Goal: Information Seeking & Learning: Learn about a topic

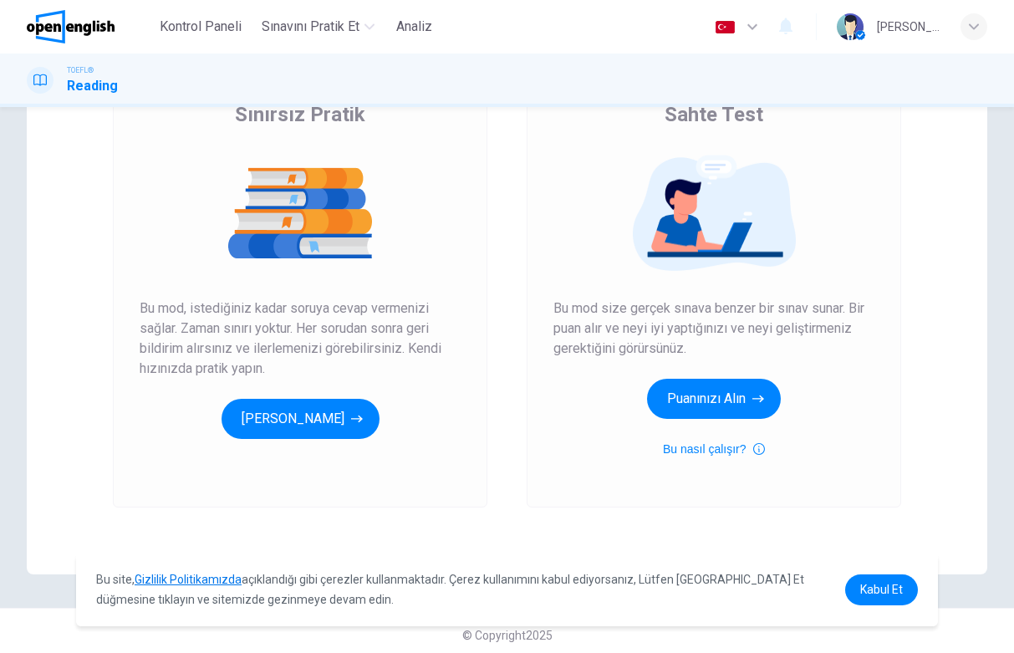
scroll to position [155, 0]
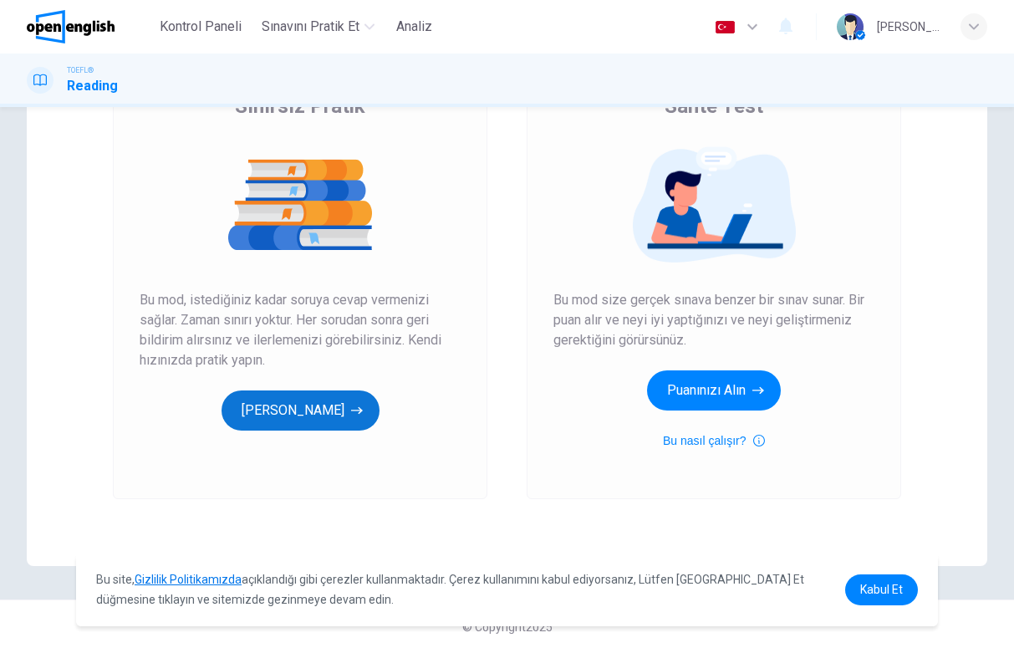
click at [333, 423] on button "[PERSON_NAME]" at bounding box center [300, 410] width 158 height 40
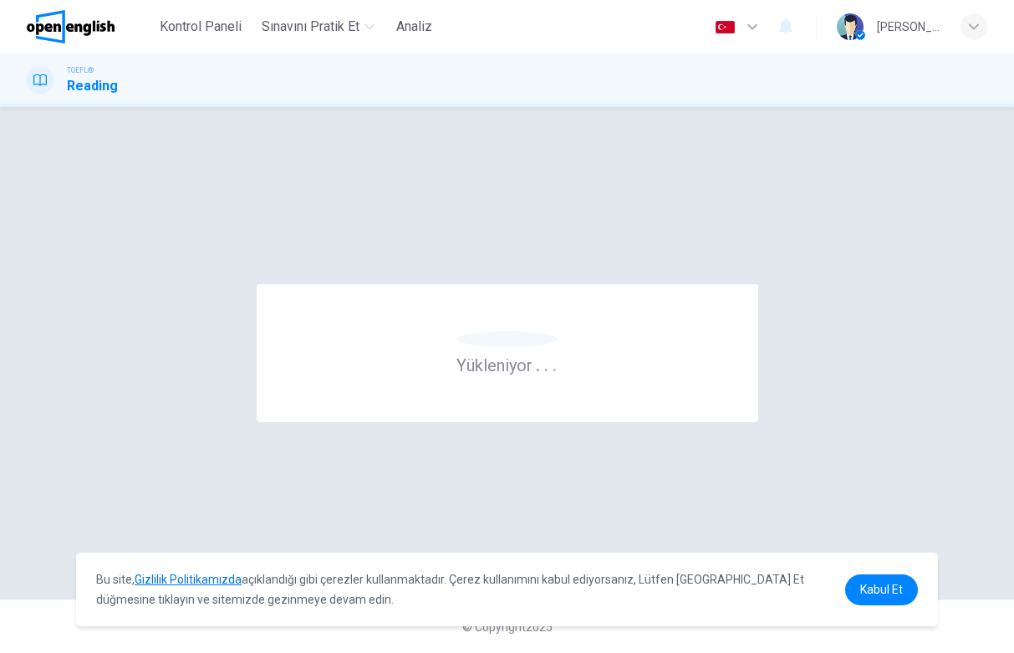
scroll to position [0, 0]
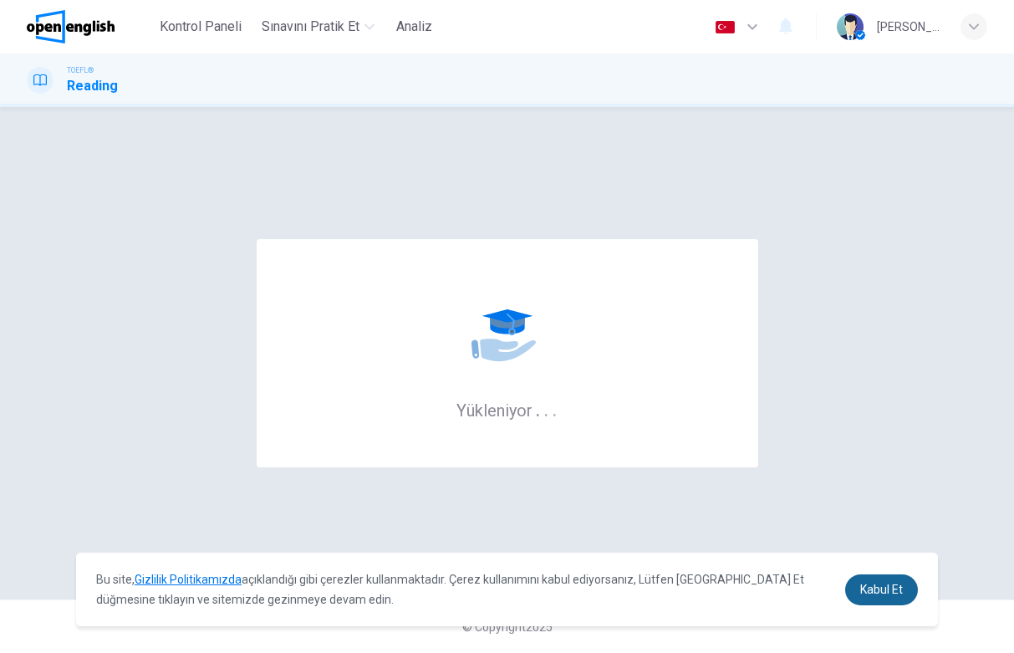
click at [870, 582] on span "Kabul Et" at bounding box center [881, 588] width 43 height 13
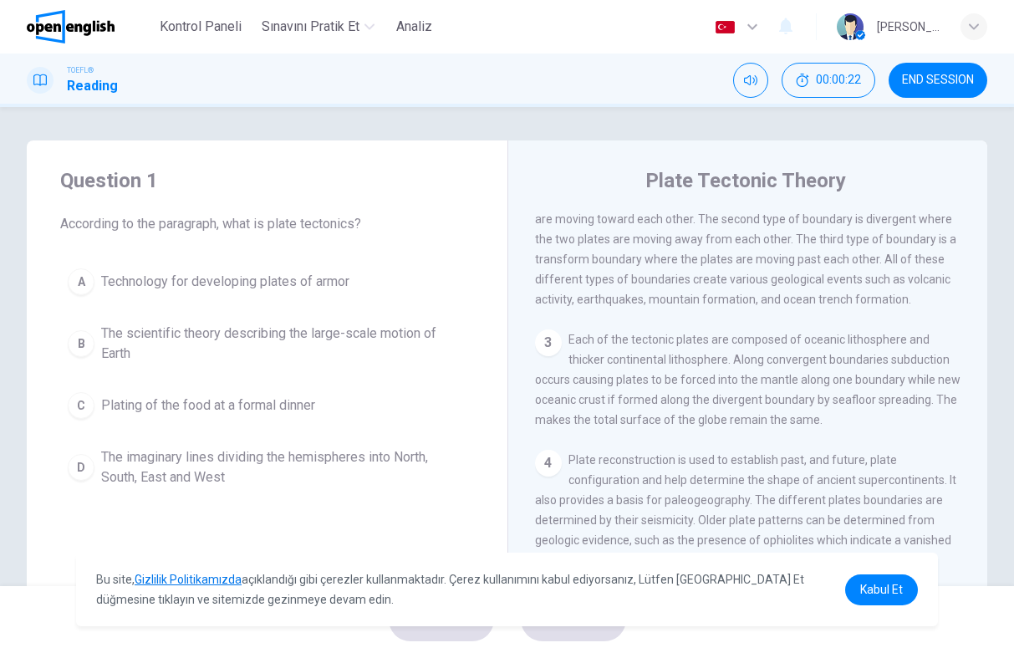
scroll to position [351, 0]
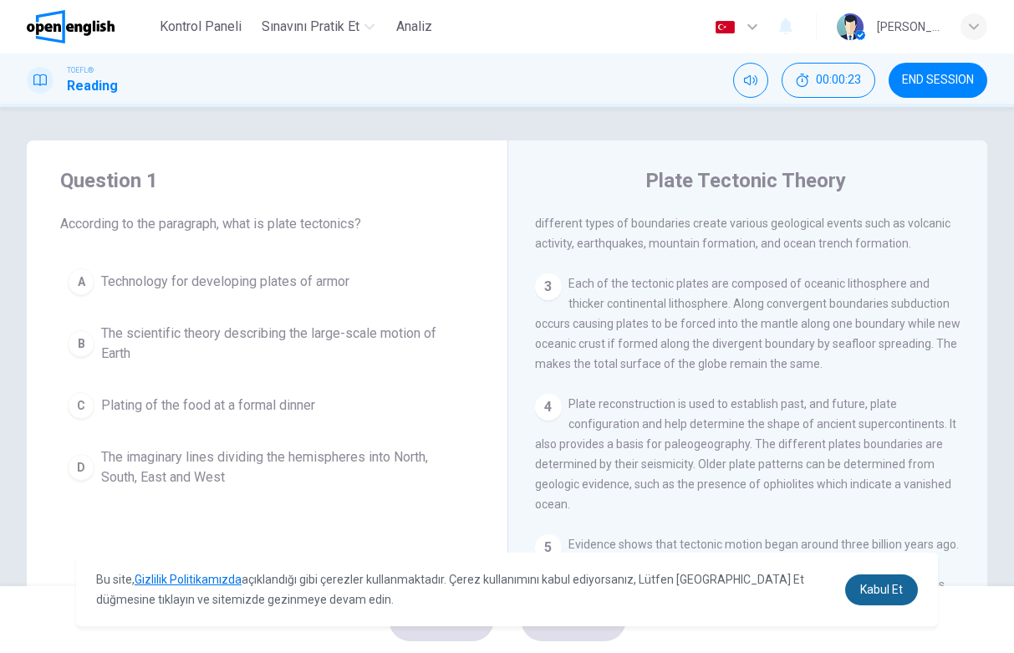
click at [869, 584] on span "Kabul Et" at bounding box center [881, 588] width 43 height 13
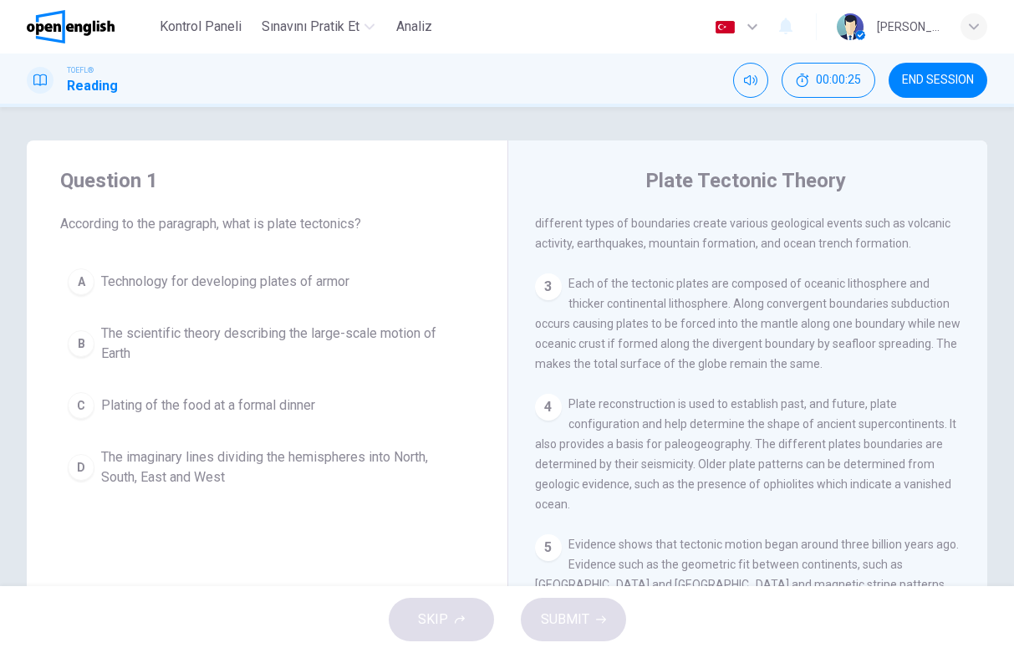
scroll to position [0, 0]
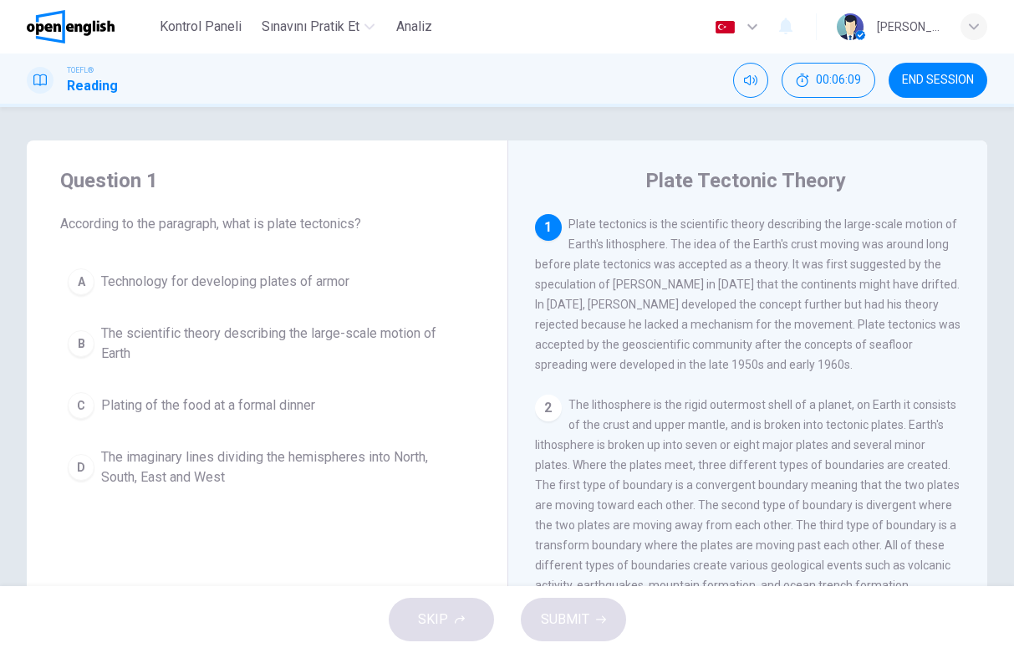
click at [98, 336] on button "B The scientific theory describing the large-scale motion of Earth" at bounding box center [267, 343] width 414 height 55
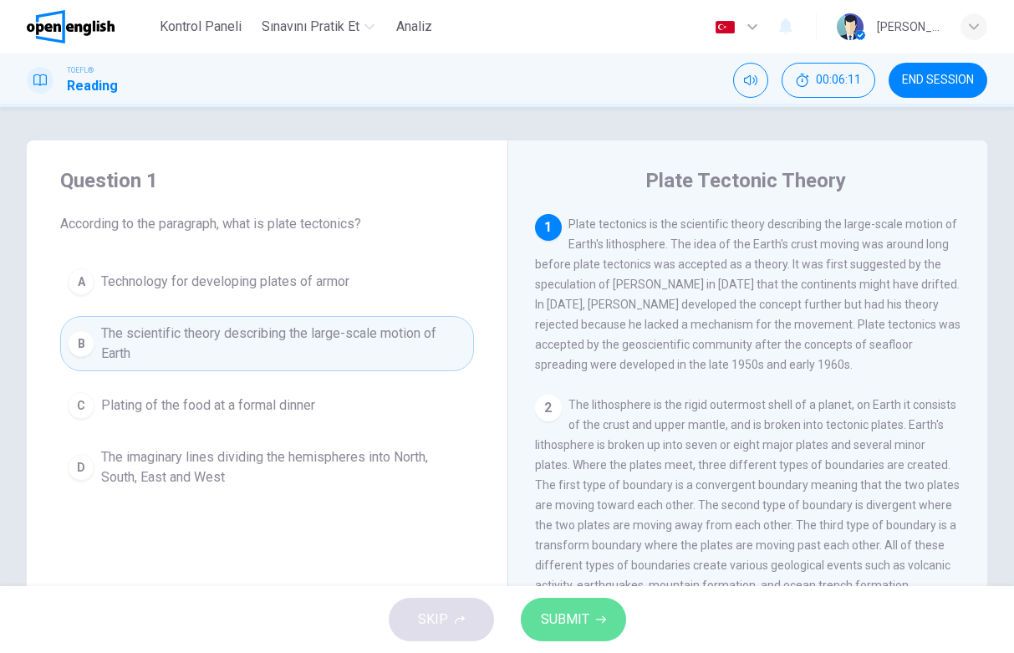
click at [558, 620] on span "SUBMIT" at bounding box center [565, 618] width 48 height 23
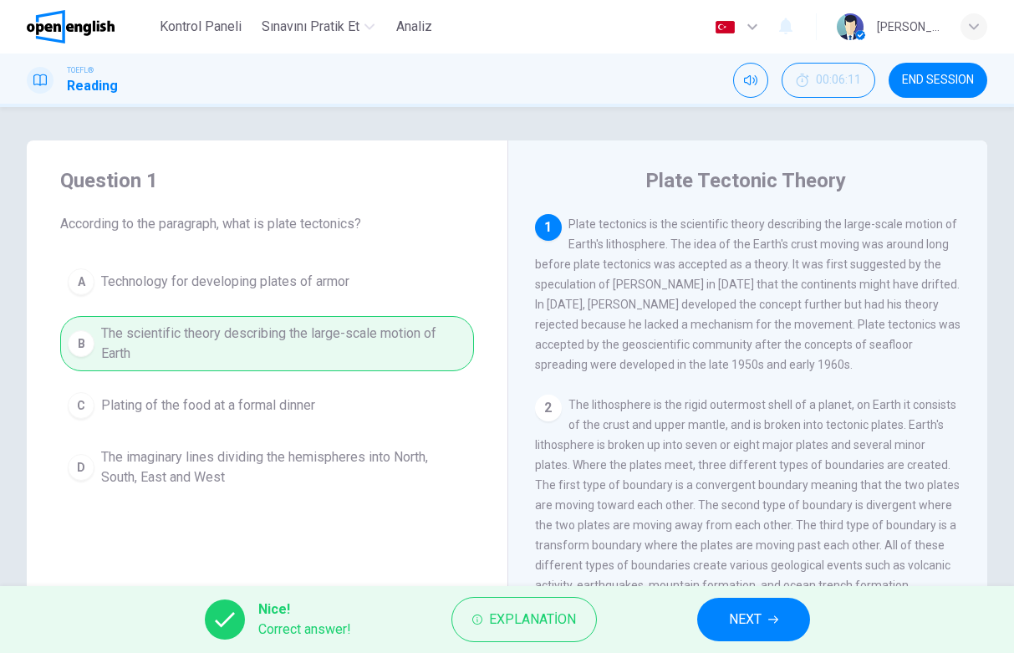
click at [749, 622] on span "NEXT" at bounding box center [745, 618] width 33 height 23
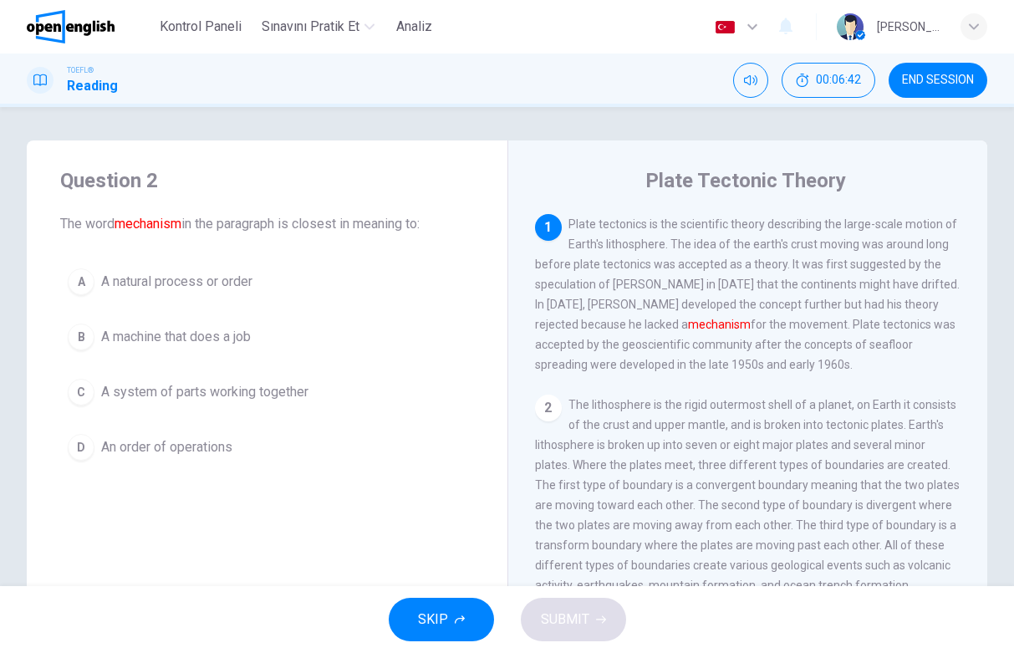
click at [108, 287] on span "A natural process or order" at bounding box center [176, 282] width 151 height 20
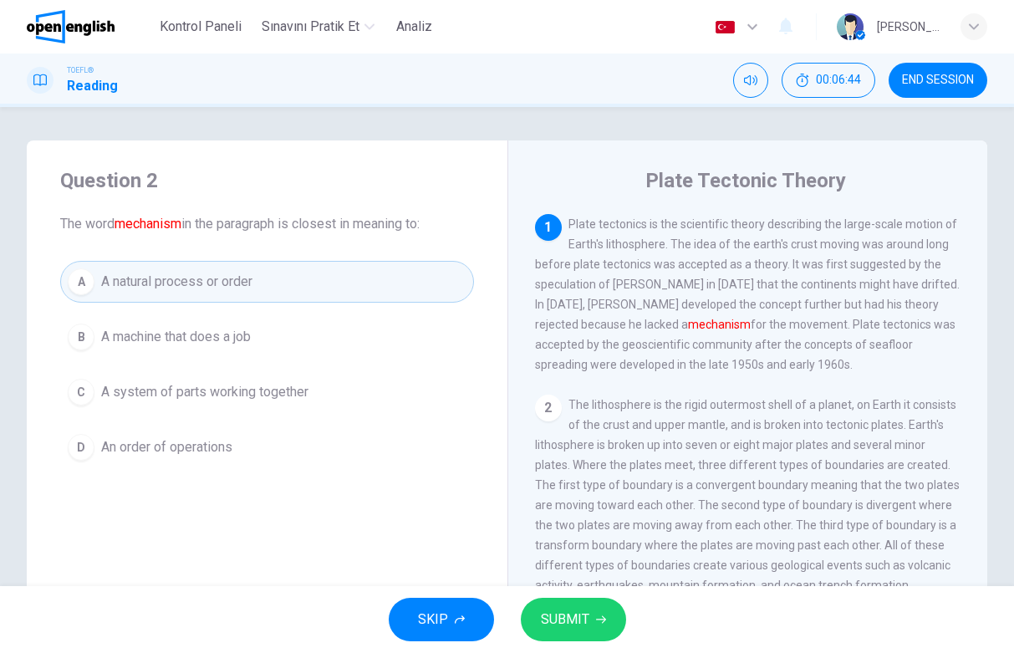
click at [582, 614] on span "SUBMIT" at bounding box center [565, 618] width 48 height 23
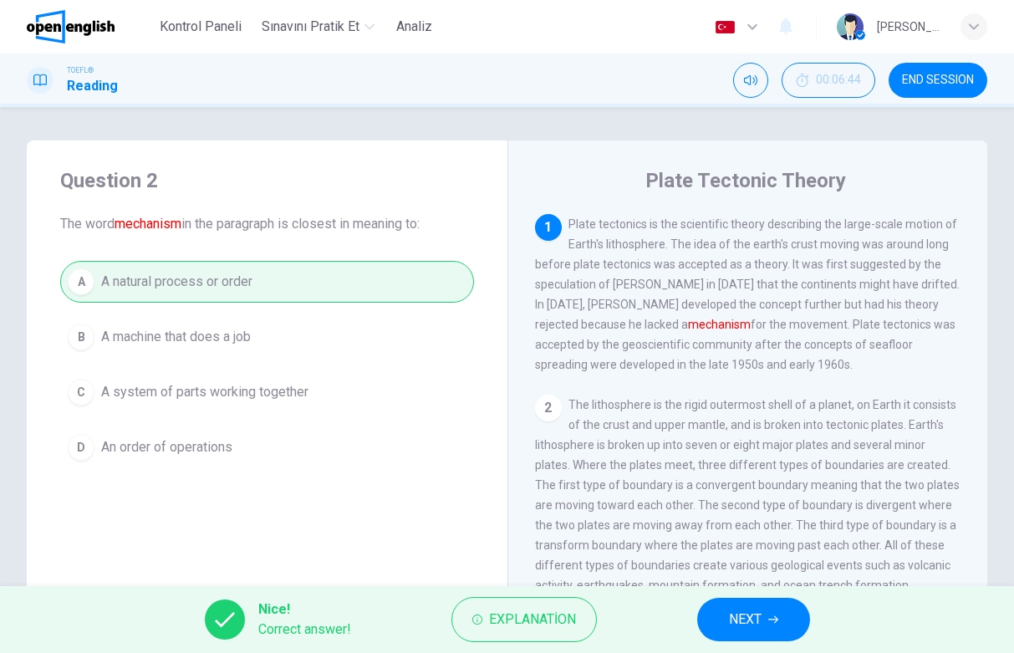
click at [775, 617] on icon "button" at bounding box center [773, 619] width 10 height 10
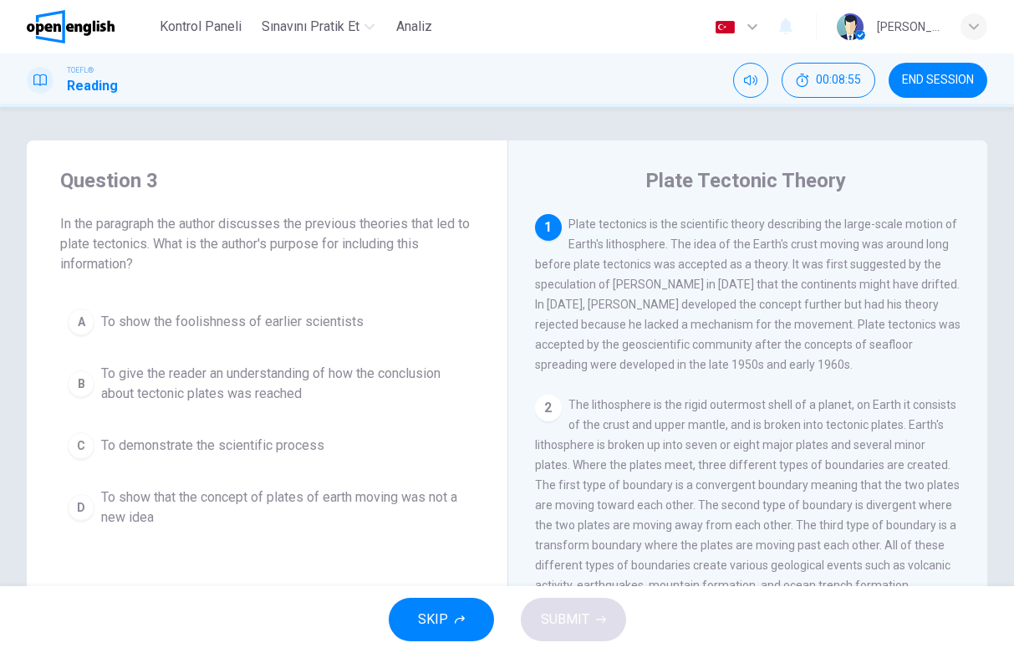
click at [127, 508] on span "To show that the concept of plates of earth moving was not a new idea" at bounding box center [283, 507] width 365 height 40
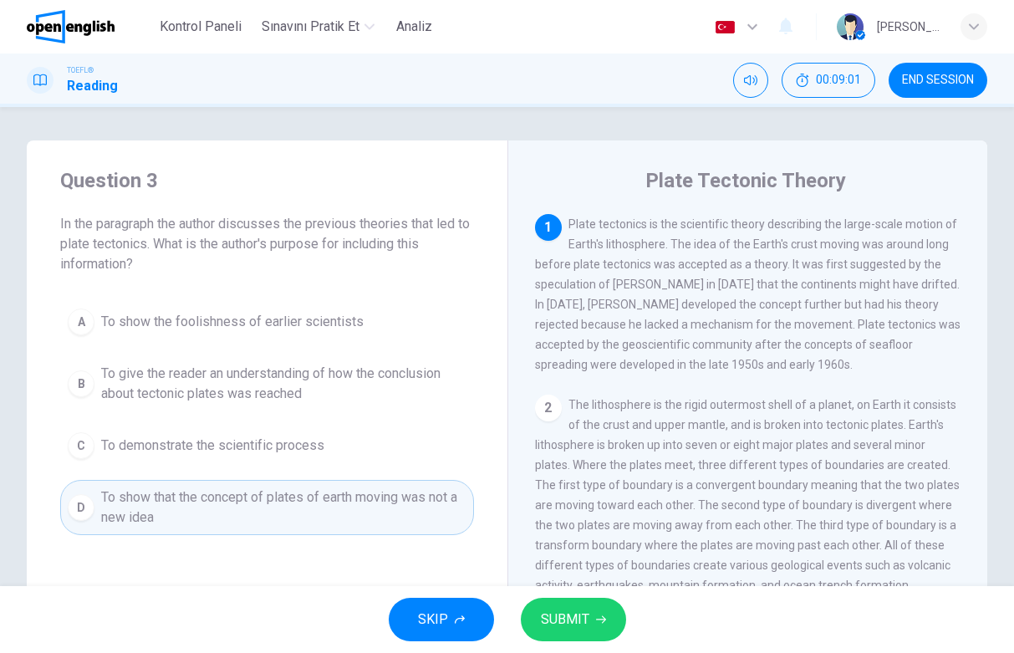
click at [545, 624] on span "SUBMIT" at bounding box center [565, 618] width 48 height 23
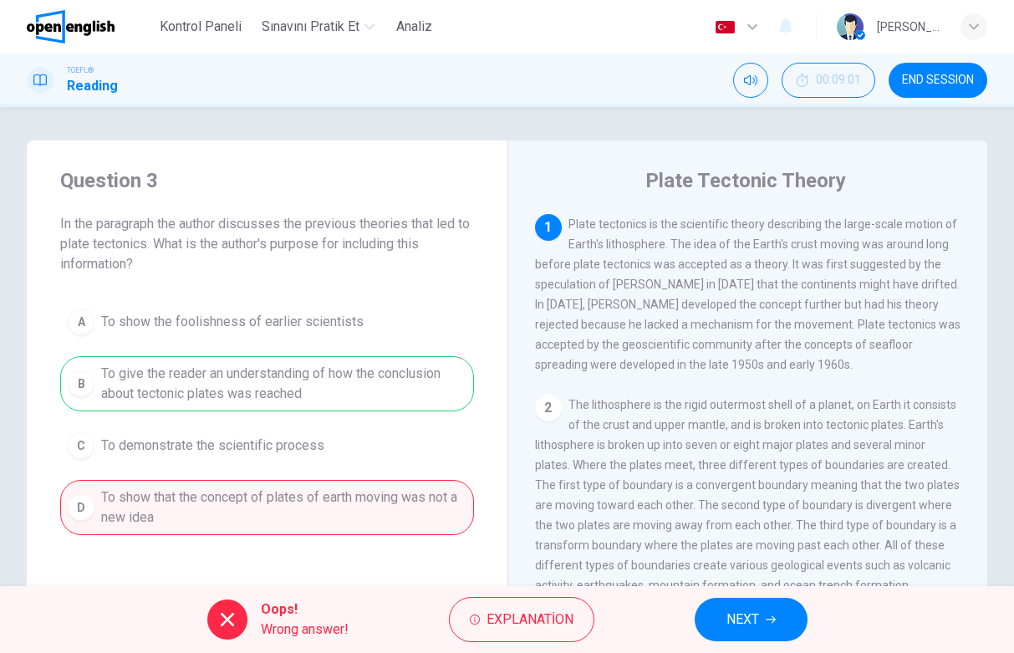
click at [268, 396] on div "A To show the foolishness of earlier scientists B To give the reader an underst…" at bounding box center [267, 418] width 414 height 234
click at [516, 603] on button "Explanation" at bounding box center [521, 619] width 145 height 45
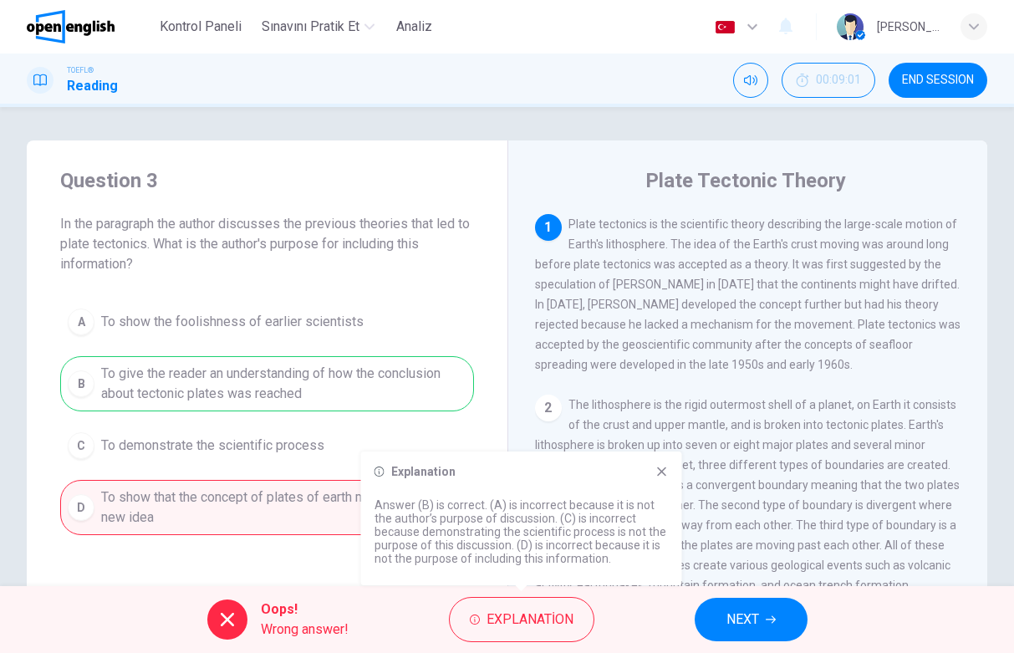
click at [665, 475] on icon at bounding box center [661, 471] width 9 height 9
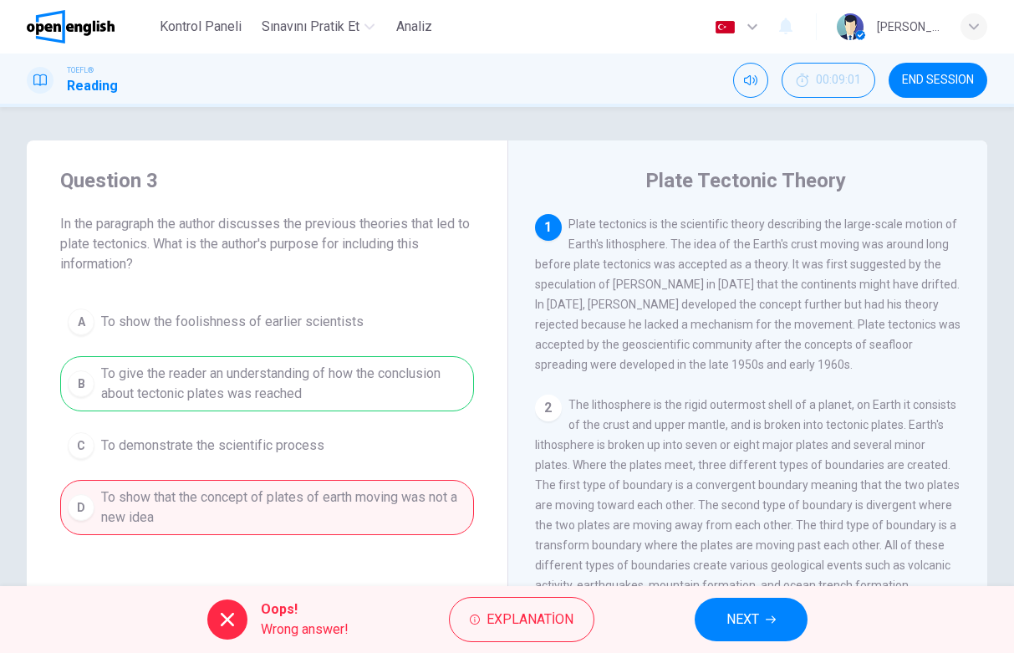
click at [412, 370] on div "A To show the foolishness of earlier scientists B To give the reader an underst…" at bounding box center [267, 418] width 414 height 234
click at [773, 607] on button "NEXT" at bounding box center [750, 618] width 113 height 43
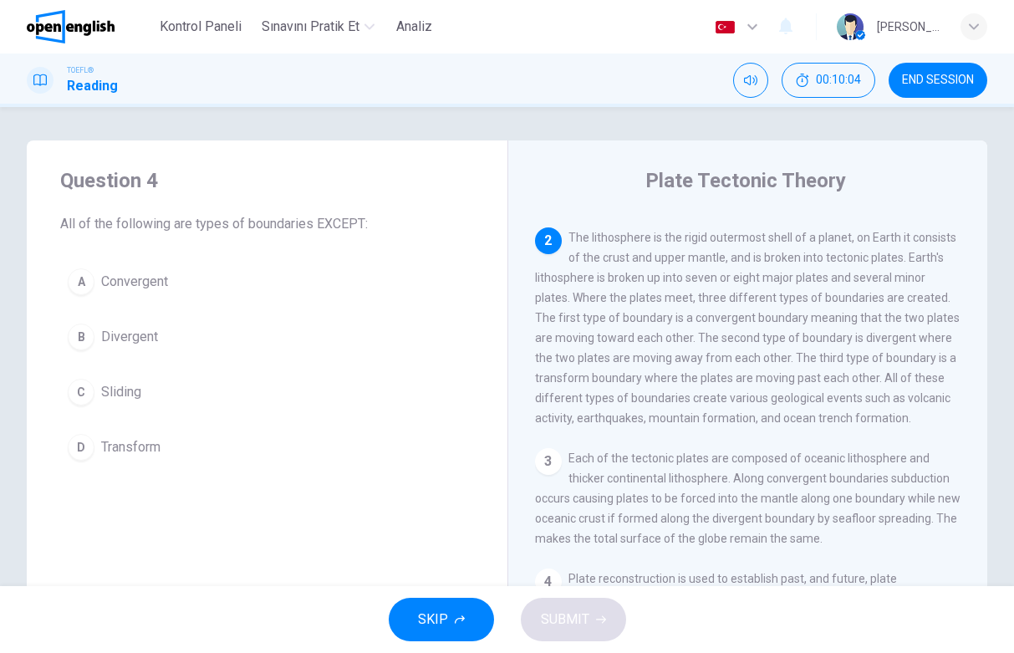
scroll to position [177, 0]
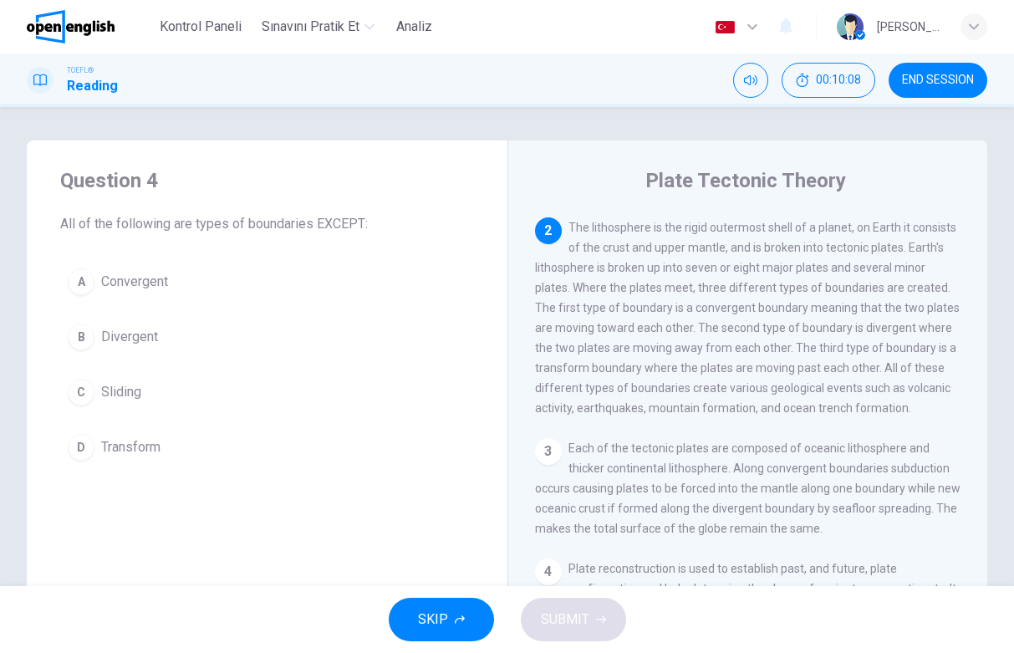
drag, startPoint x: 664, startPoint y: 404, endPoint x: 759, endPoint y: 421, distance: 95.9
click at [755, 414] on span "The lithosphere is the rigid outermost shell of a planet, on Earth it consists …" at bounding box center [747, 318] width 424 height 194
click at [101, 392] on span "Sliding" at bounding box center [121, 392] width 40 height 20
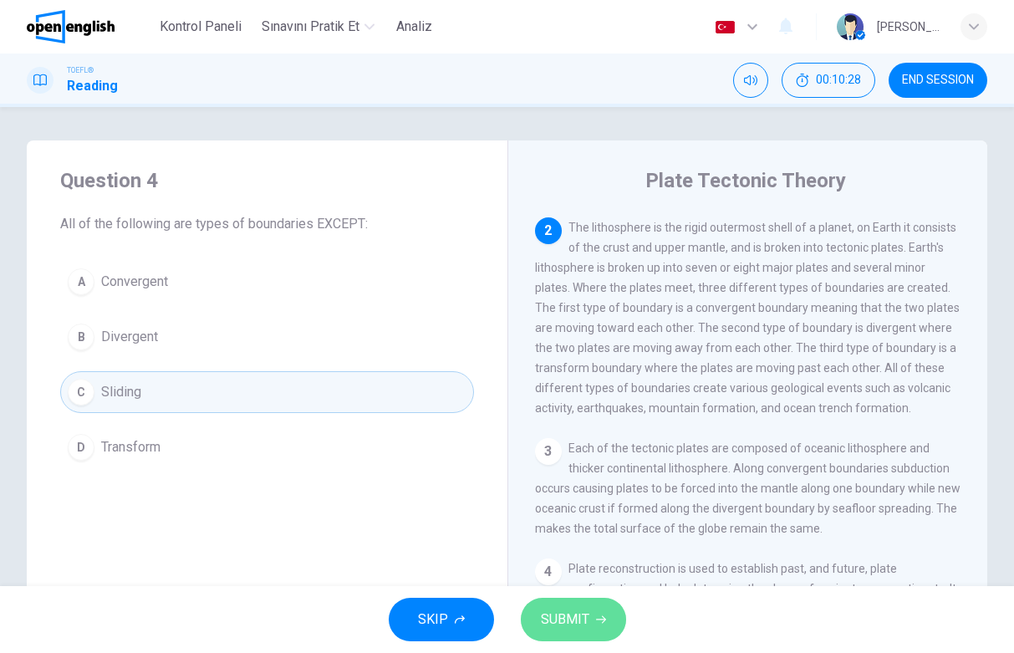
click at [536, 614] on button "SUBMIT" at bounding box center [573, 618] width 105 height 43
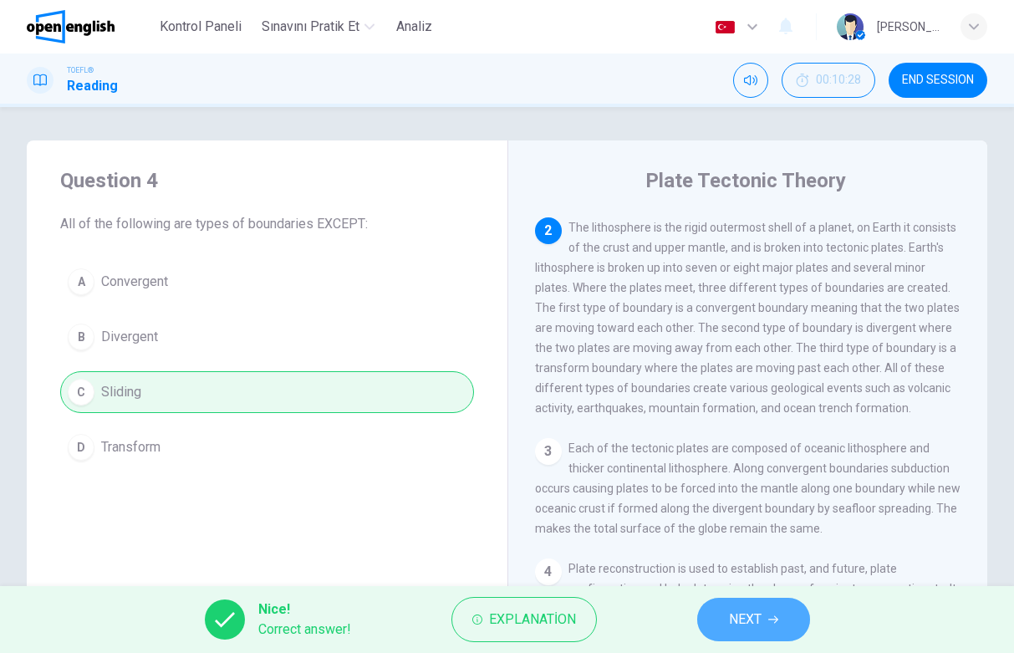
click at [731, 618] on span "NEXT" at bounding box center [745, 618] width 33 height 23
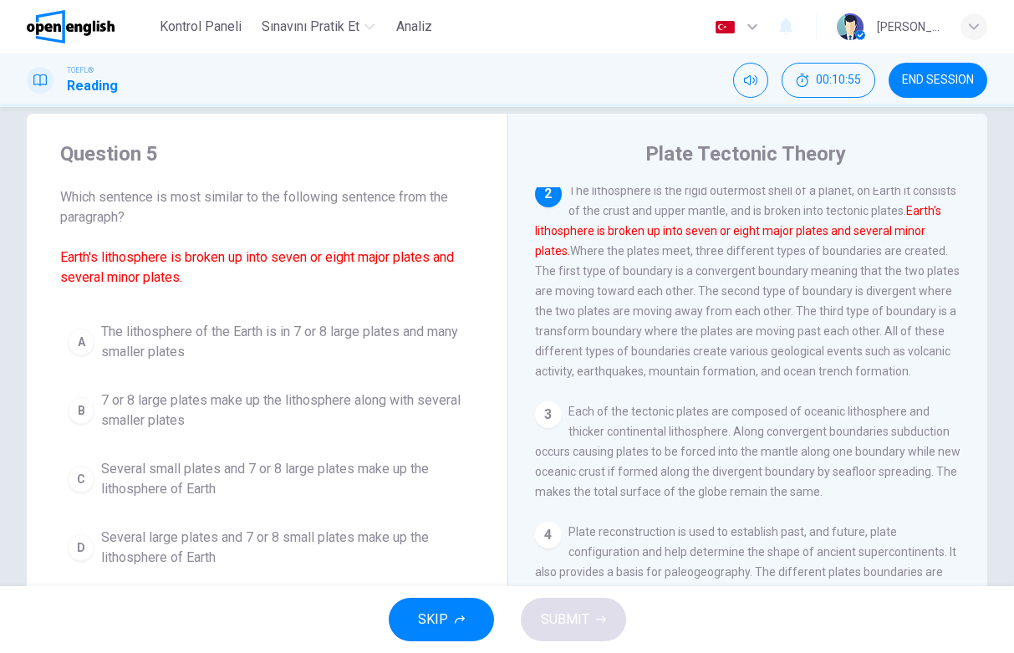
scroll to position [28, 0]
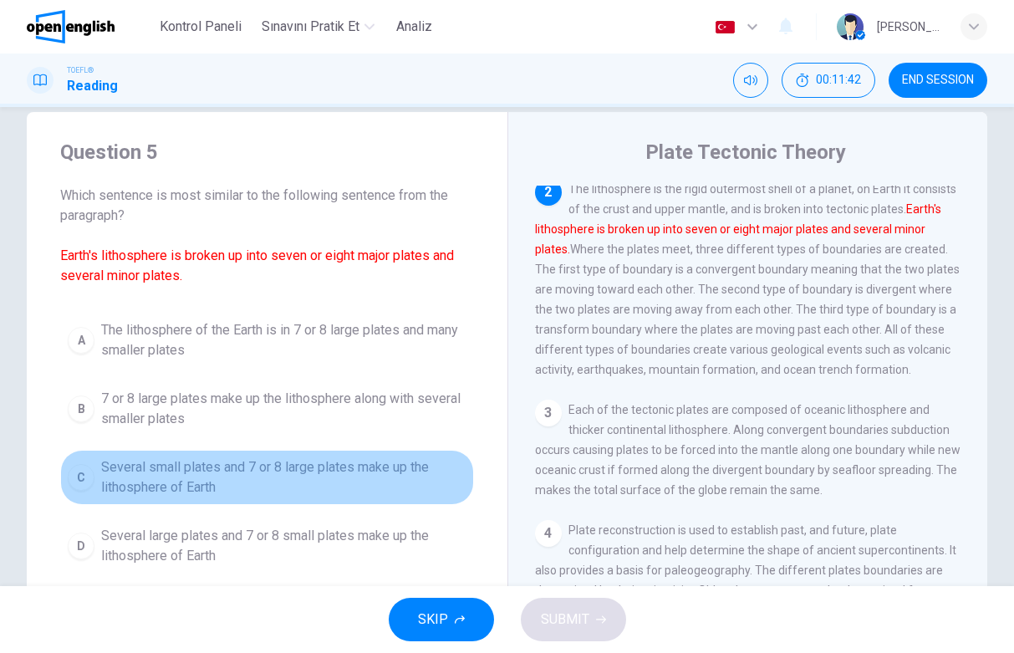
click at [290, 469] on span "Several small plates and 7 or 8 large plates make up the lithosphere of Earth" at bounding box center [283, 477] width 365 height 40
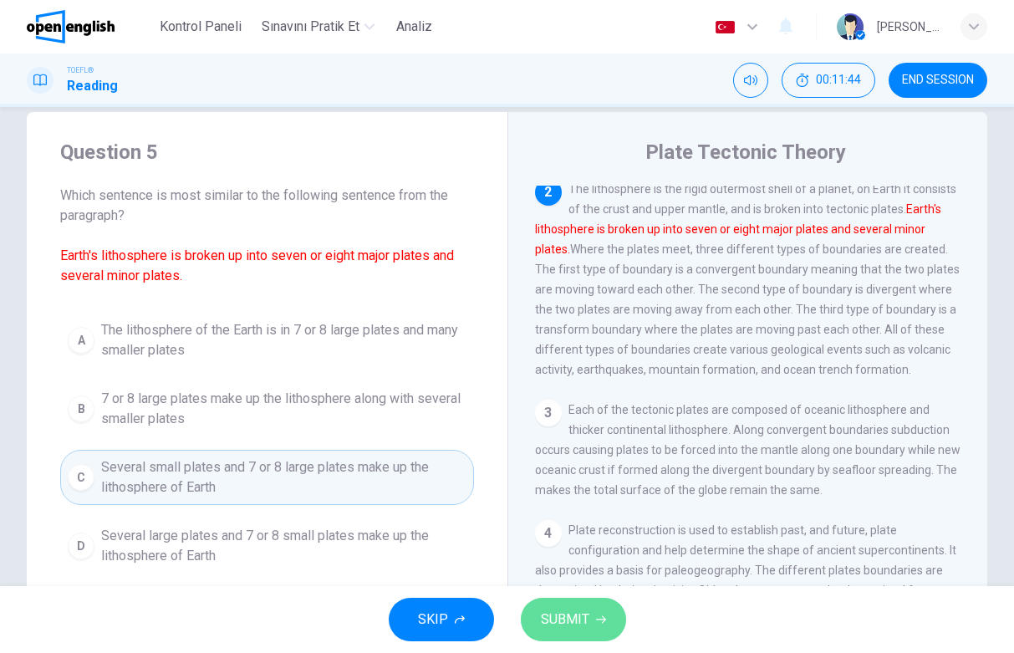
click at [605, 625] on button "SUBMIT" at bounding box center [573, 618] width 105 height 43
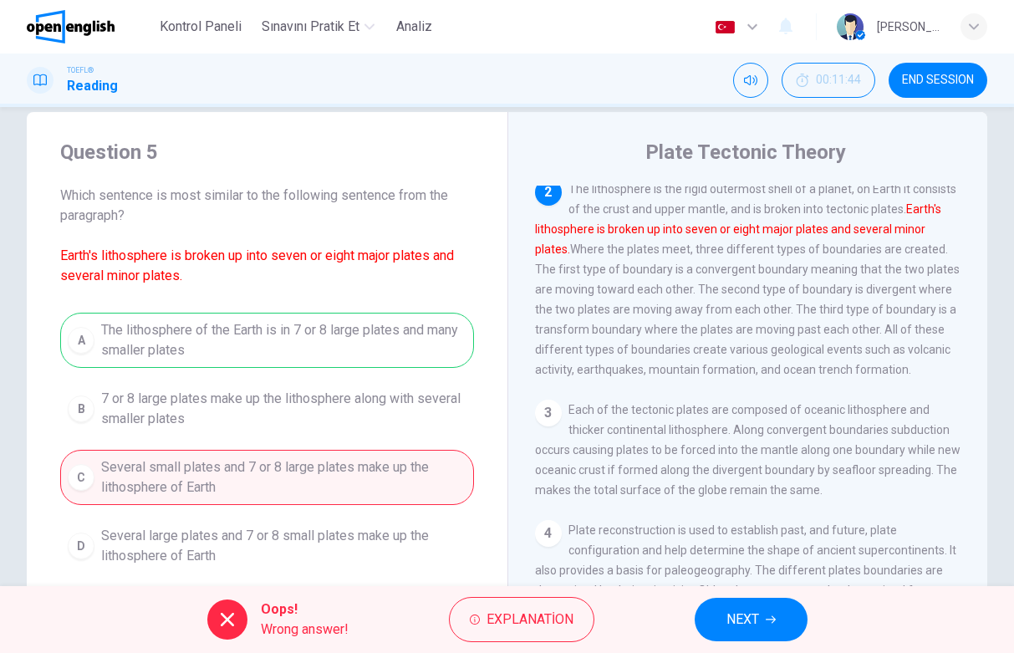
click at [410, 344] on div "A The lithosphere of the Earth is in 7 or 8 large plates and many smaller plate…" at bounding box center [267, 443] width 414 height 261
click at [773, 615] on icon "button" at bounding box center [770, 619] width 10 height 10
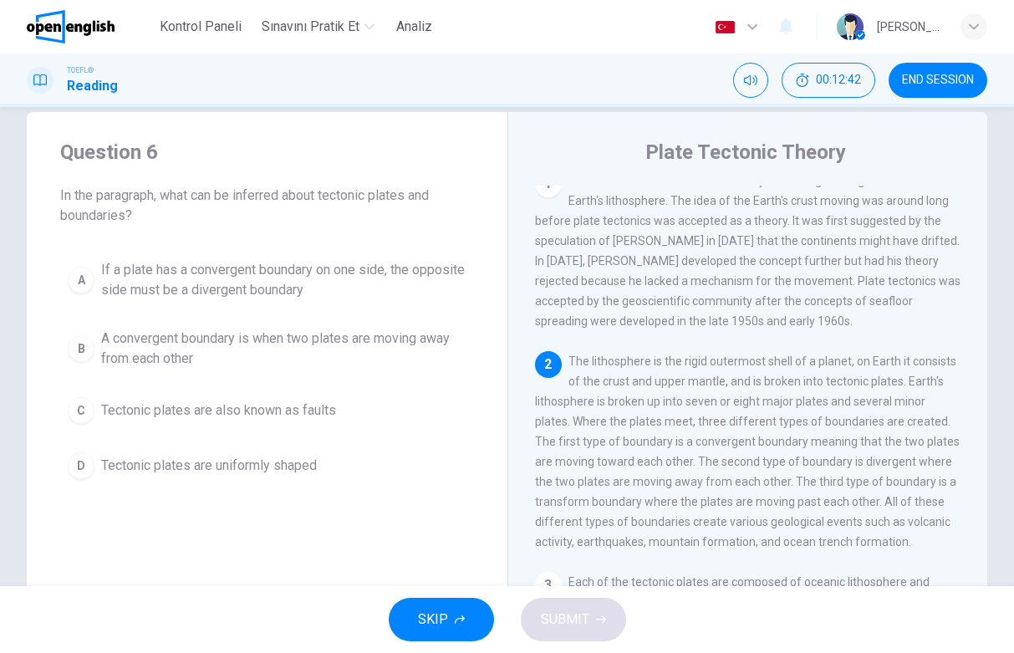
scroll to position [0, 0]
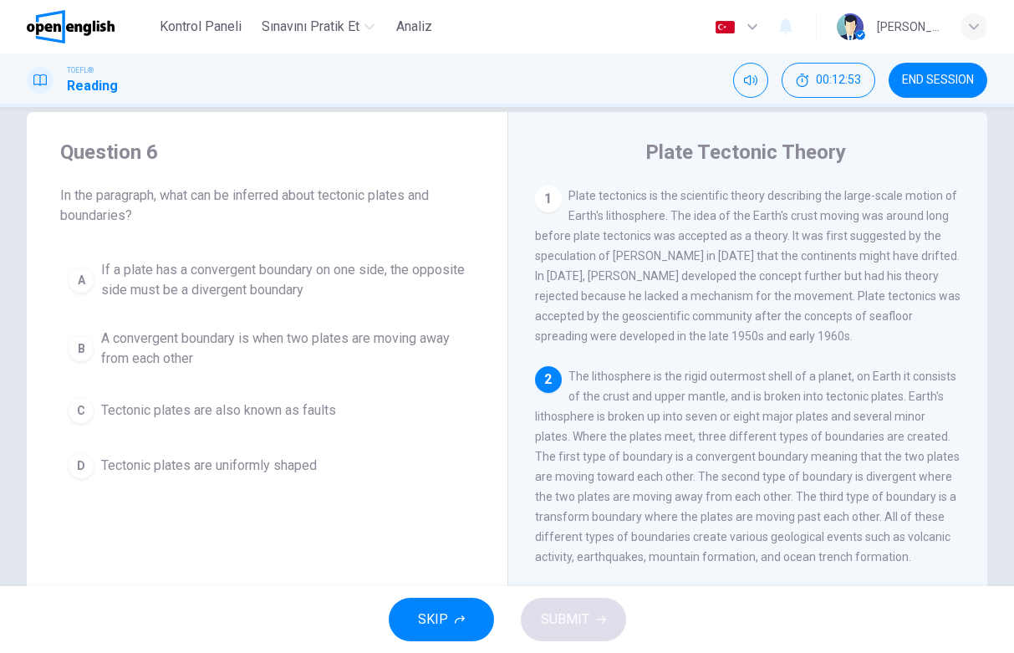
click at [267, 193] on span "In the paragraph, what can be inferred about tectonic plates and boundaries?" at bounding box center [267, 206] width 414 height 40
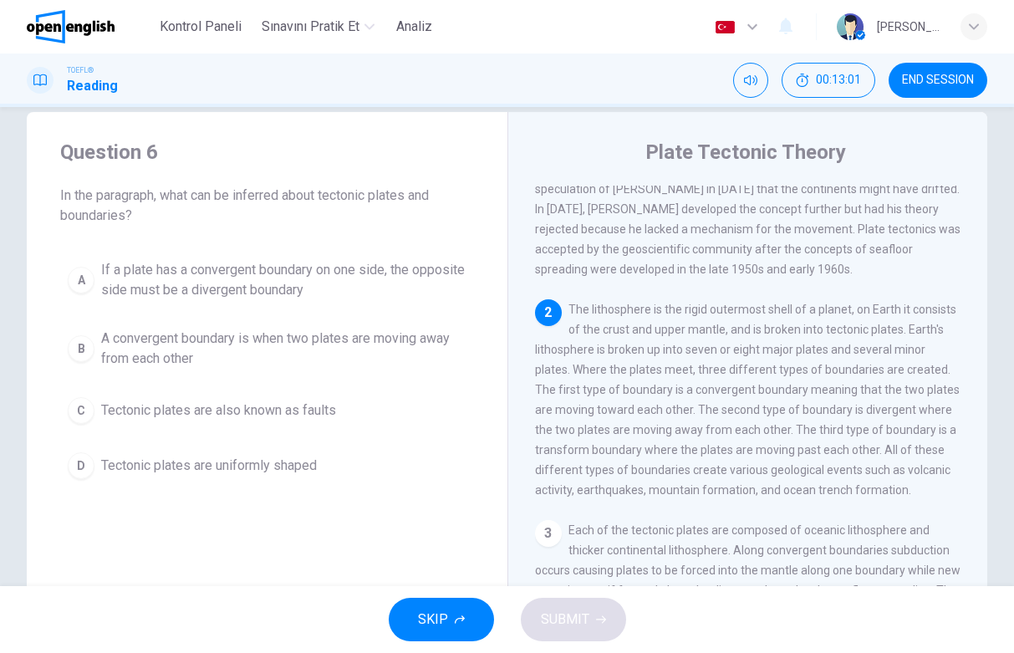
scroll to position [65, 0]
click at [341, 287] on span "If a plate has a convergent boundary on one side, the opposite side must be a d…" at bounding box center [283, 280] width 365 height 40
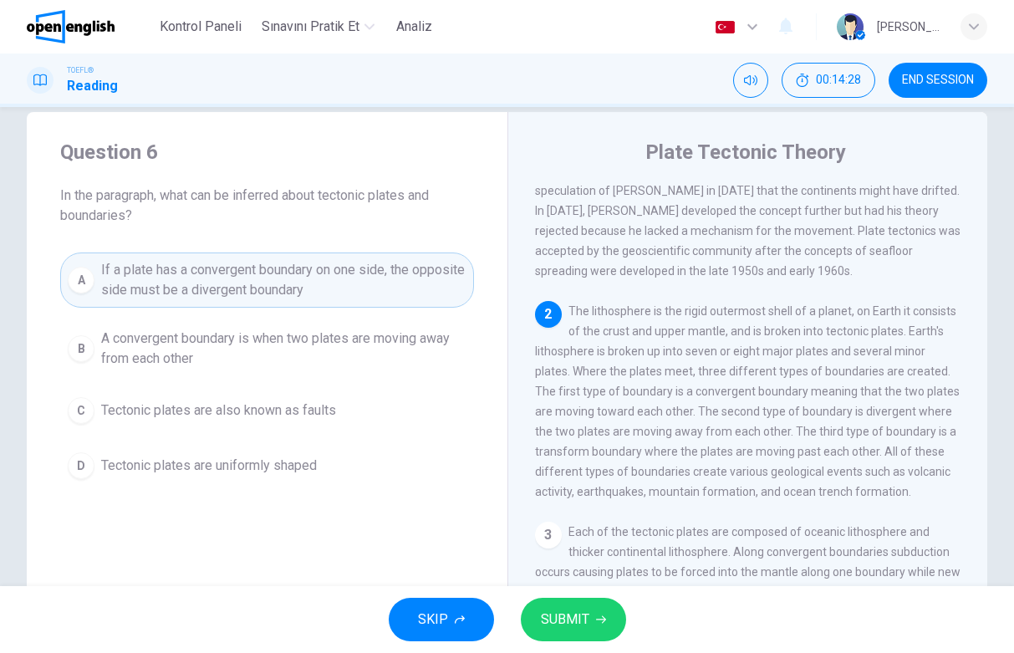
click at [553, 612] on span "SUBMIT" at bounding box center [565, 618] width 48 height 23
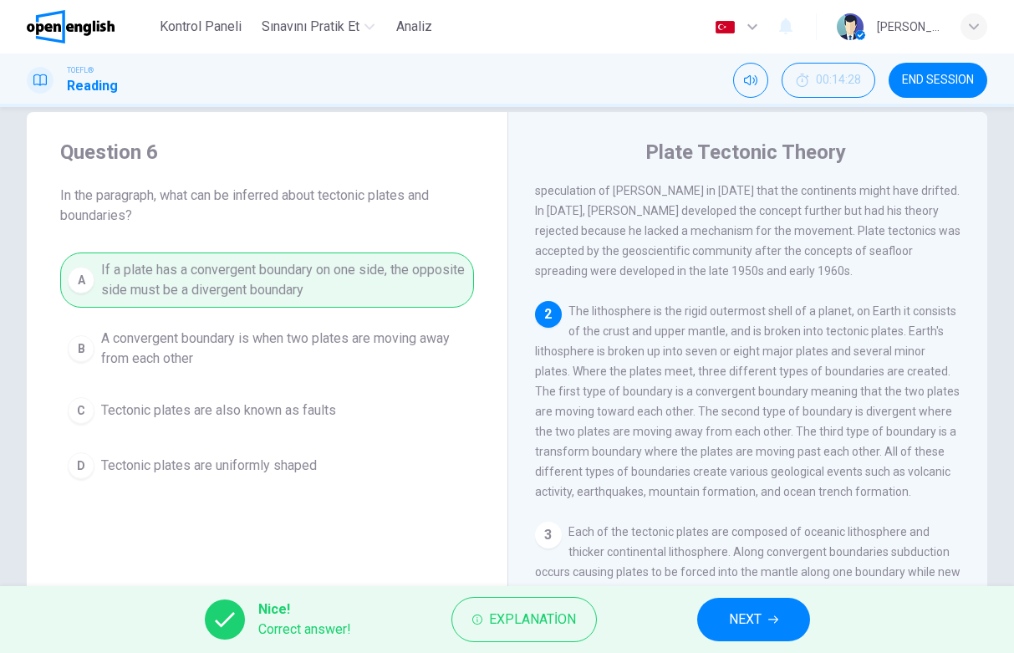
click at [738, 605] on button "NEXT" at bounding box center [753, 618] width 113 height 43
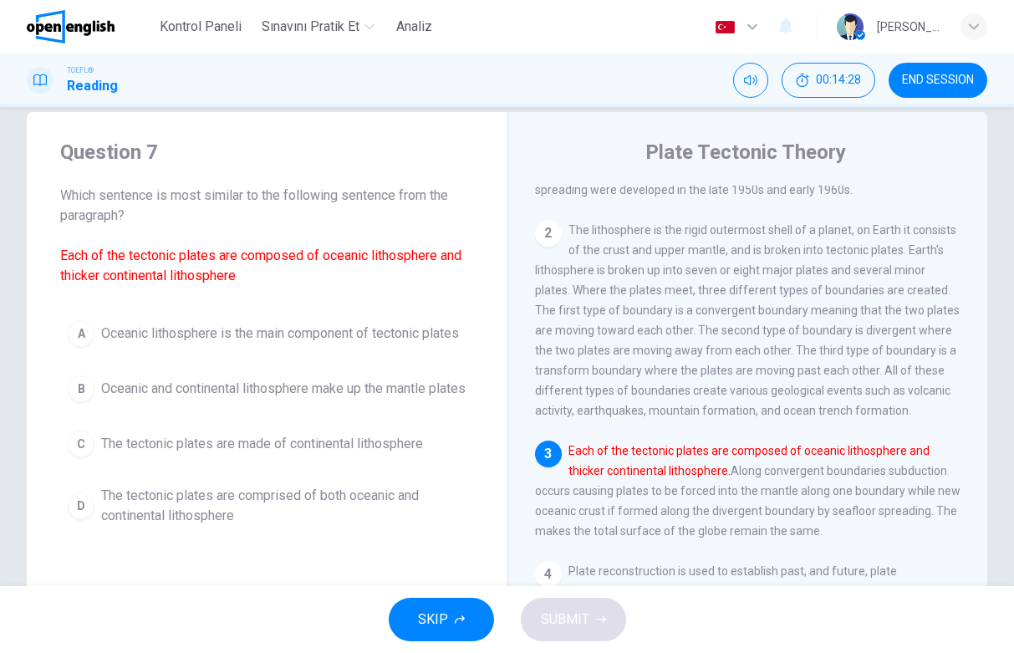
scroll to position [207, 0]
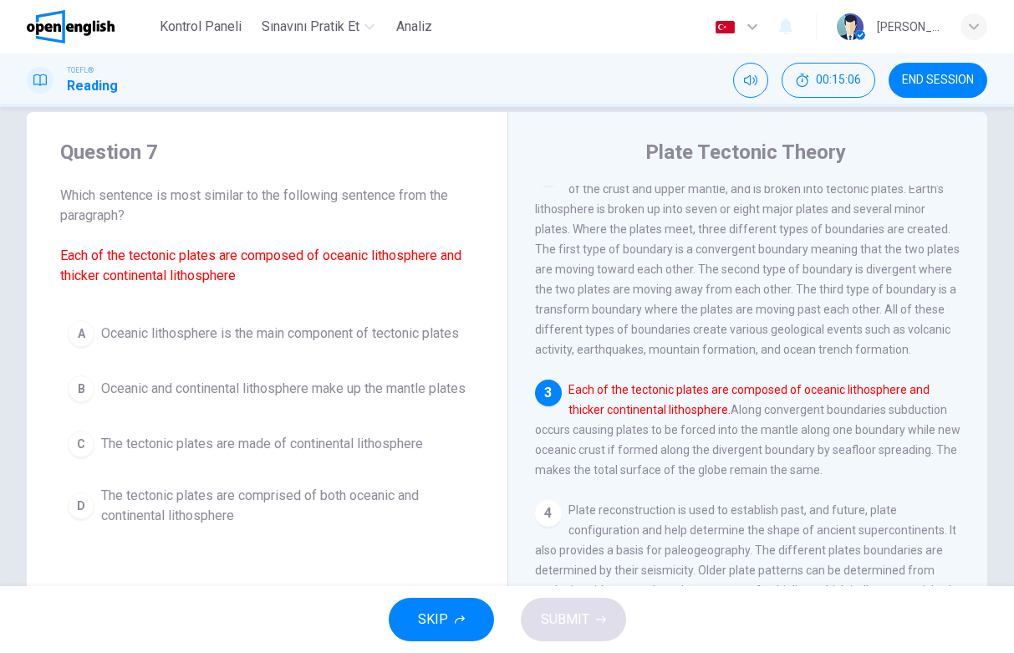
click at [226, 519] on span "The tectonic plates are comprised of both oceanic and continental lithosphere" at bounding box center [283, 505] width 365 height 40
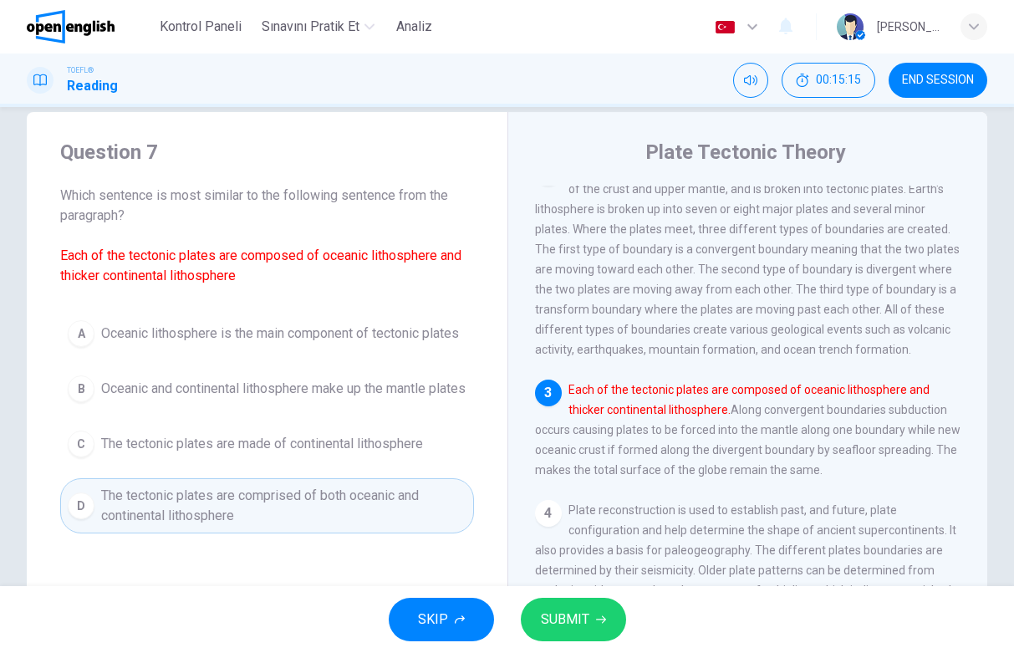
click at [549, 618] on span "SUBMIT" at bounding box center [565, 618] width 48 height 23
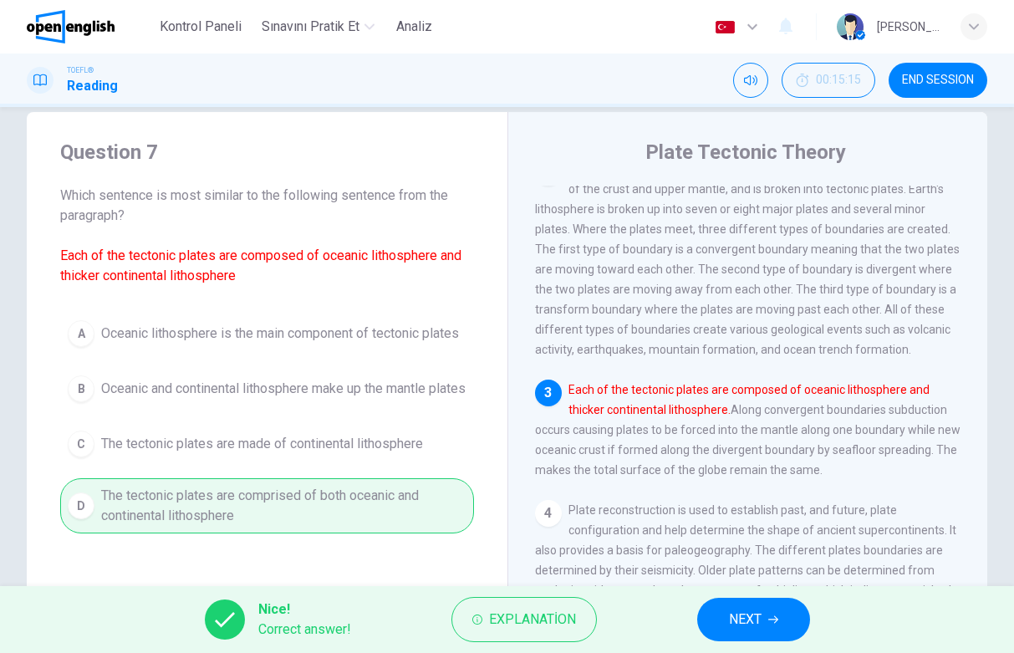
click at [737, 618] on span "NEXT" at bounding box center [745, 618] width 33 height 23
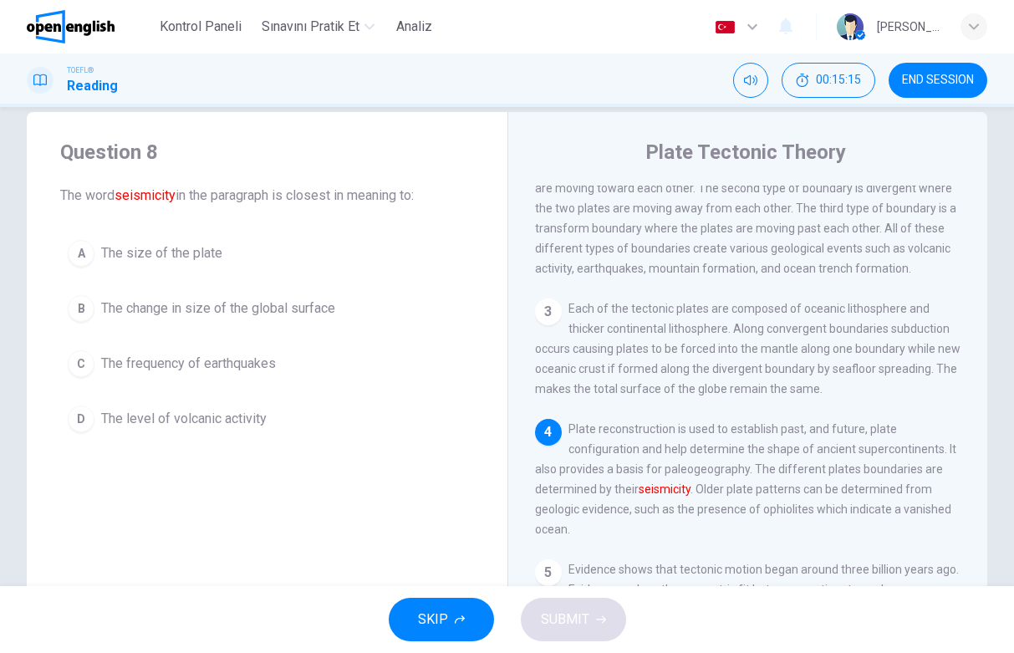
scroll to position [351, 0]
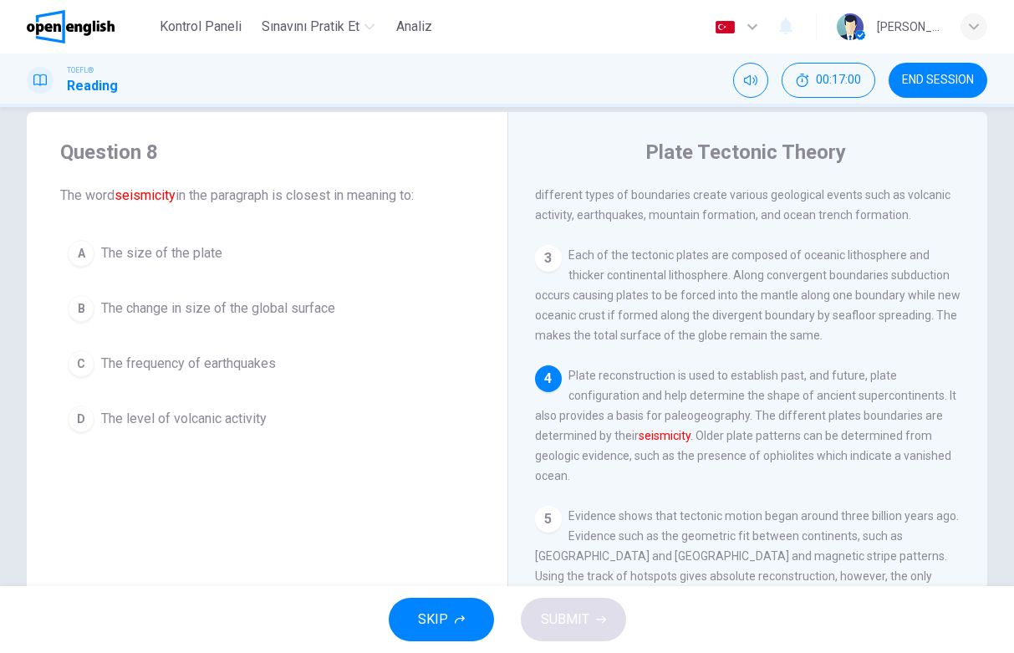
click at [163, 320] on button "B The change in size of the global surface" at bounding box center [267, 308] width 414 height 42
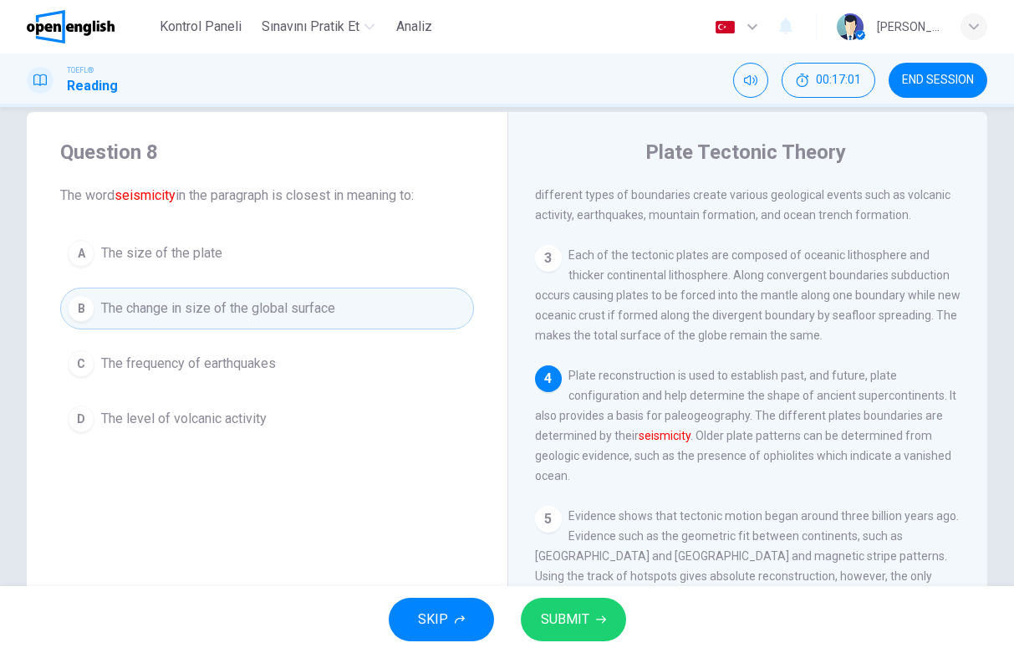
click at [580, 602] on button "SUBMIT" at bounding box center [573, 618] width 105 height 43
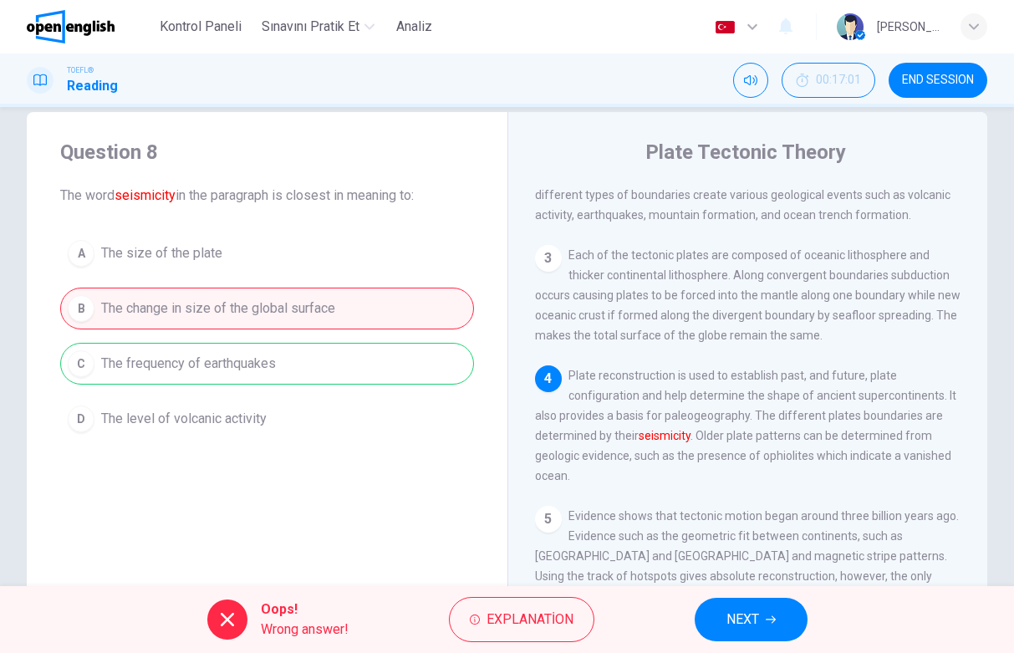
click at [733, 613] on span "NEXT" at bounding box center [742, 618] width 33 height 23
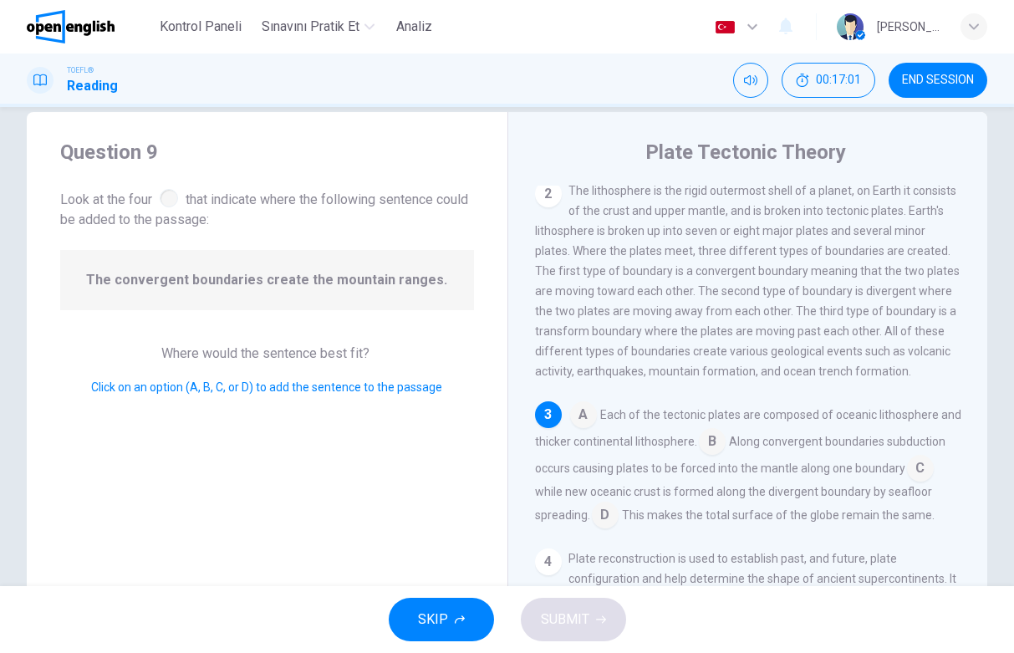
scroll to position [230, 0]
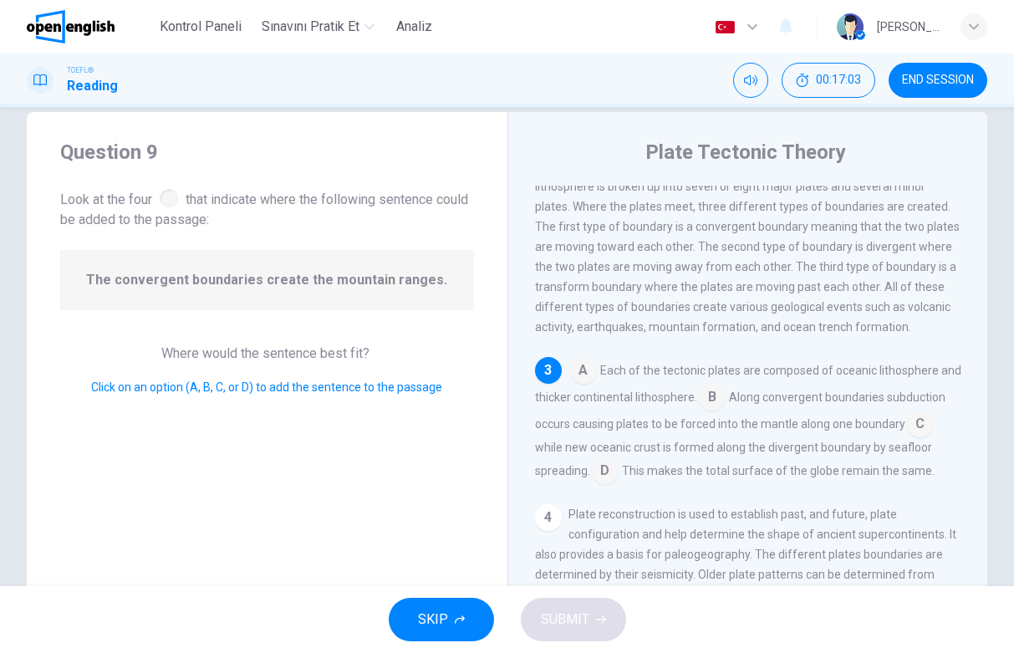
click at [177, 193] on div at bounding box center [169, 198] width 18 height 18
click at [573, 385] on input at bounding box center [583, 371] width 27 height 27
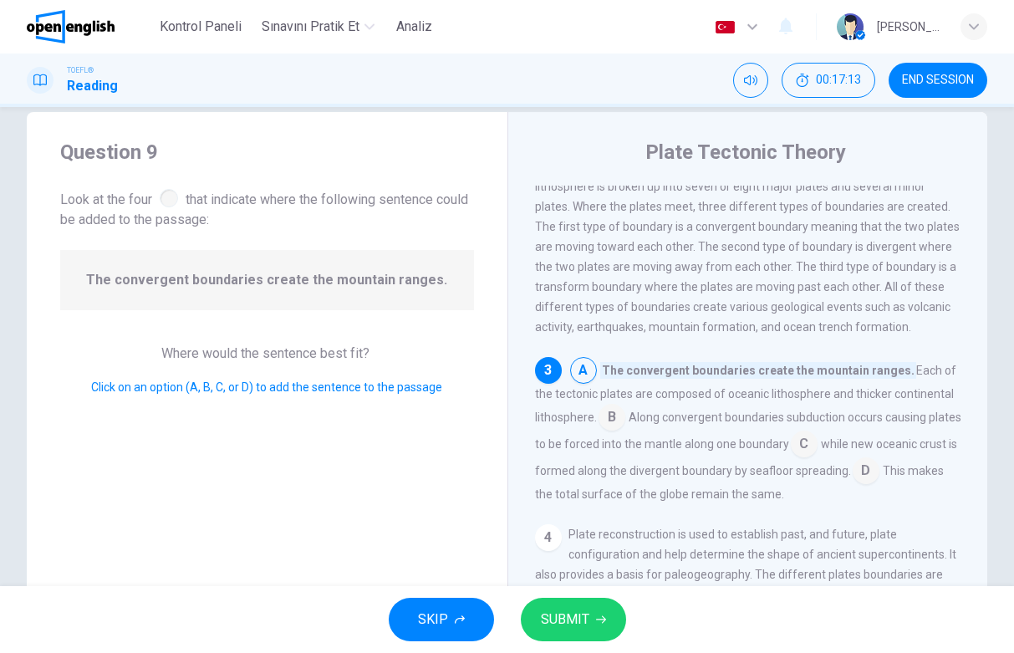
click at [573, 385] on input at bounding box center [583, 371] width 27 height 27
click at [579, 621] on span "SUBMIT" at bounding box center [565, 618] width 48 height 23
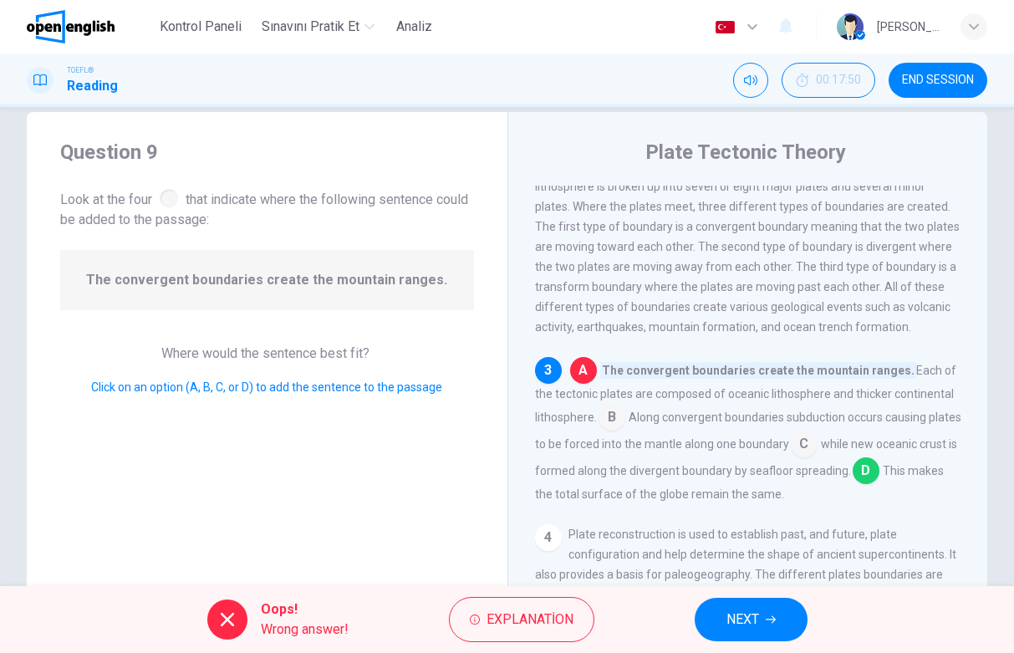
click at [754, 605] on button "NEXT" at bounding box center [750, 618] width 113 height 43
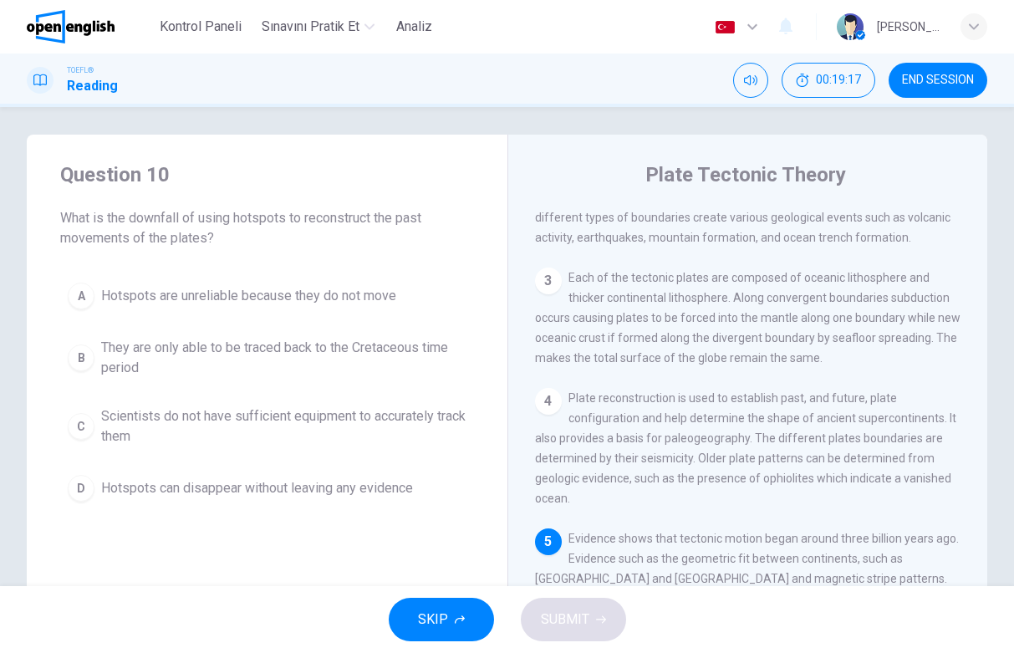
scroll to position [0, 0]
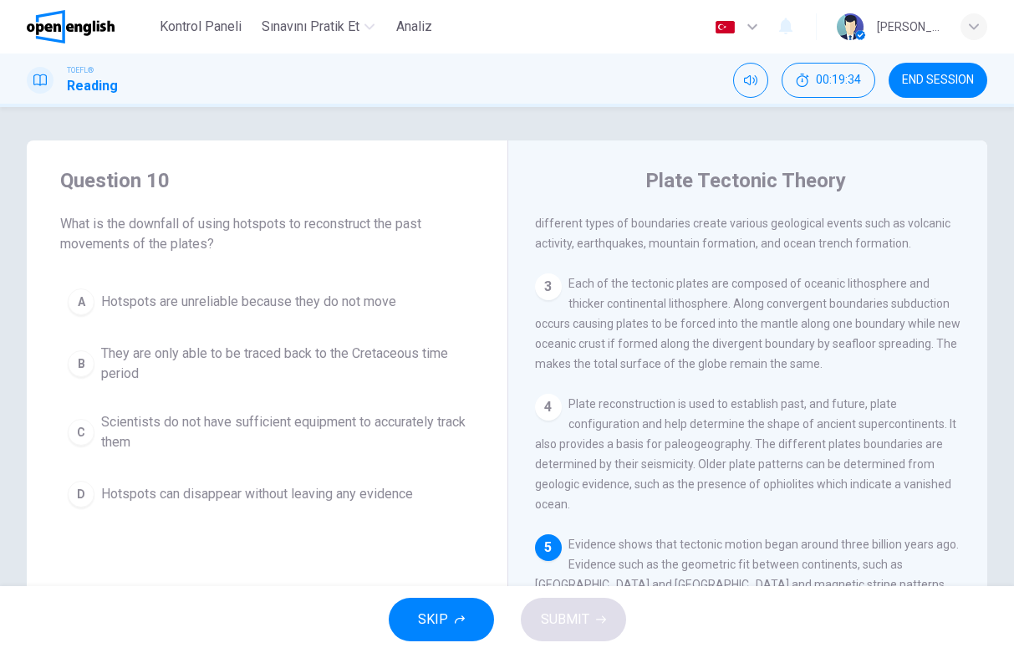
click at [303, 361] on span "They are only able to be traced back to the Cretaceous time period" at bounding box center [283, 363] width 365 height 40
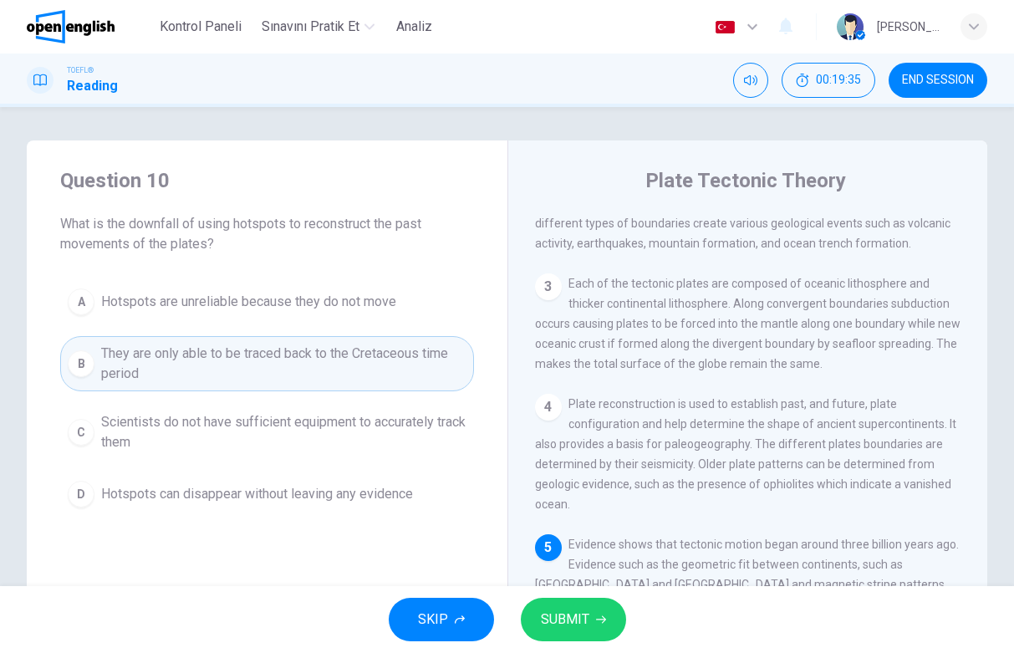
click at [551, 610] on span "SUBMIT" at bounding box center [565, 618] width 48 height 23
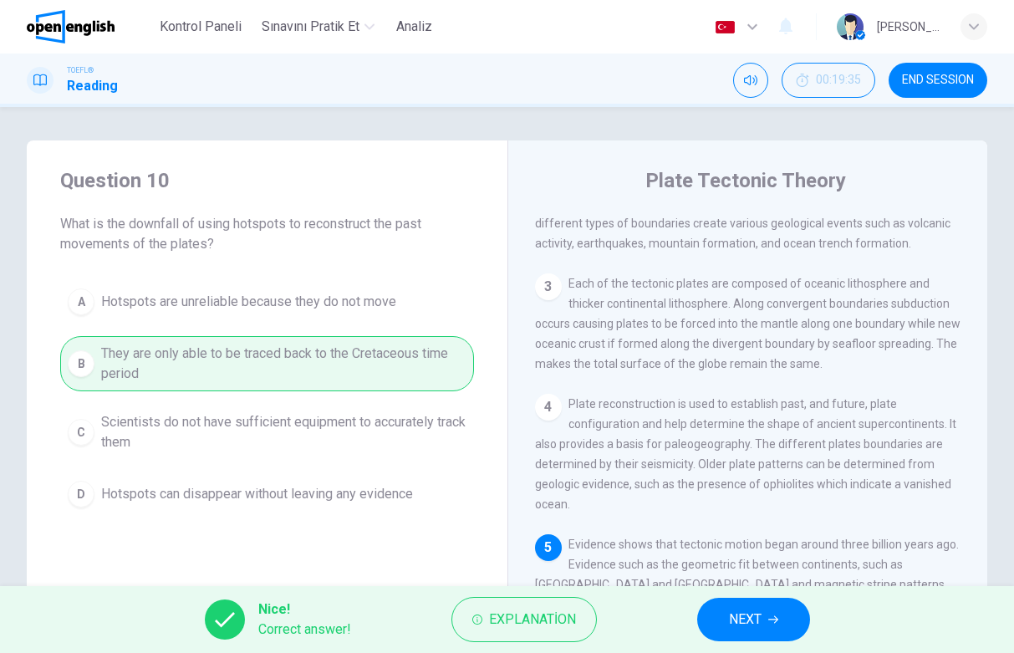
click at [778, 628] on button "NEXT" at bounding box center [753, 618] width 113 height 43
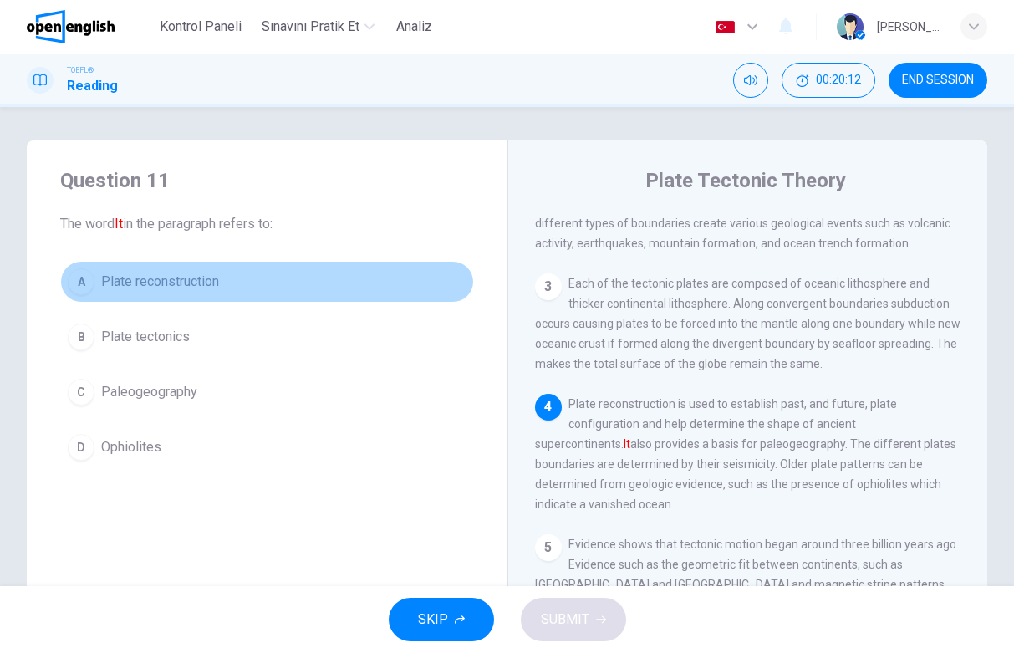
click at [97, 268] on button "A Plate reconstruction" at bounding box center [267, 282] width 414 height 42
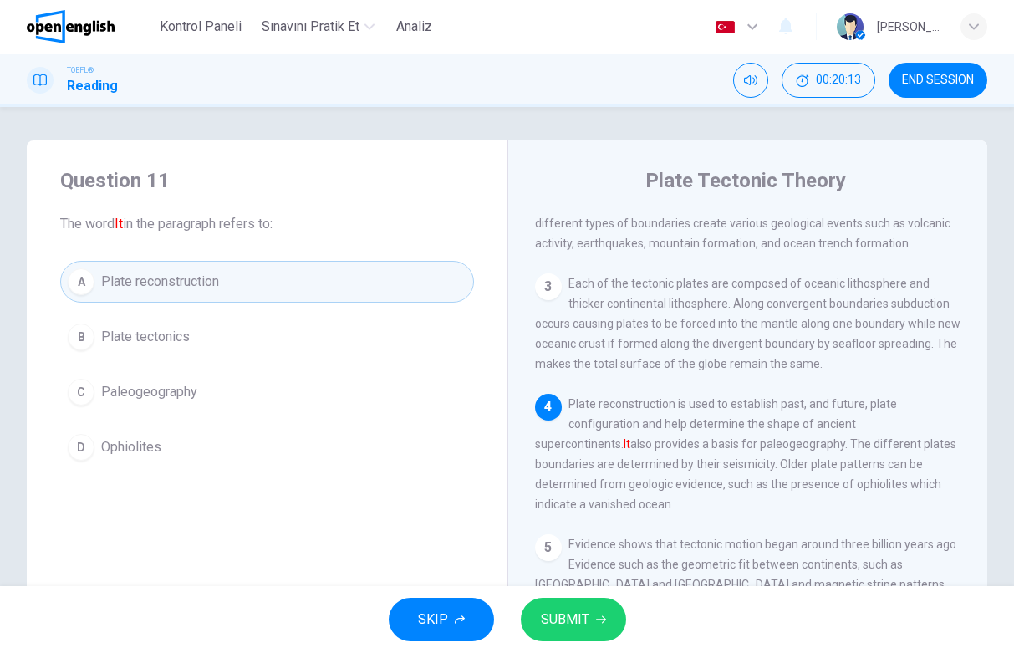
click at [582, 618] on span "SUBMIT" at bounding box center [565, 618] width 48 height 23
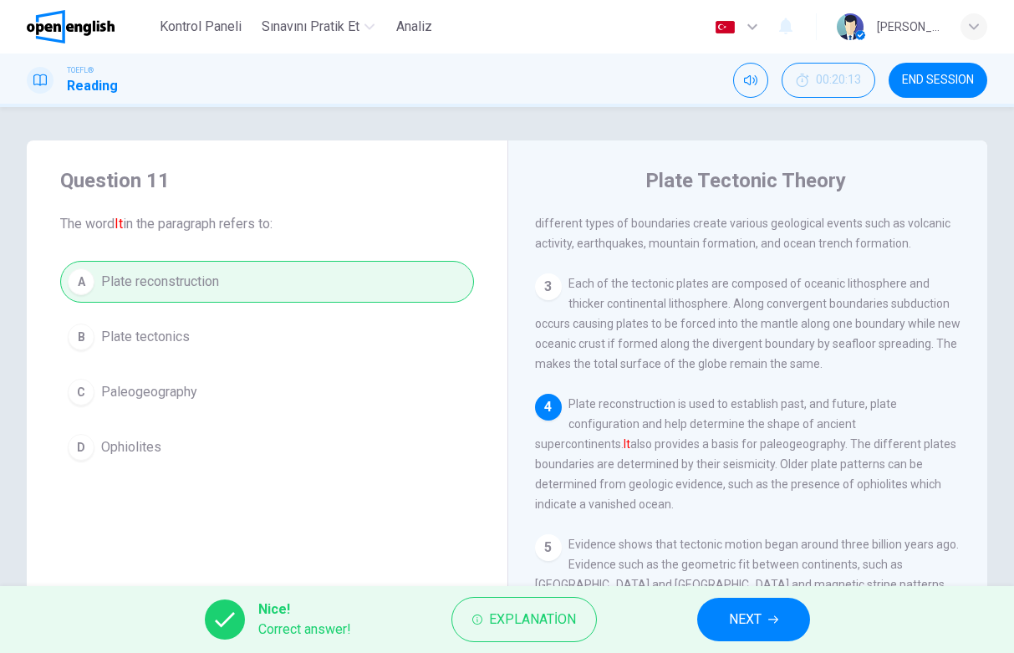
click at [741, 609] on span "NEXT" at bounding box center [745, 618] width 33 height 23
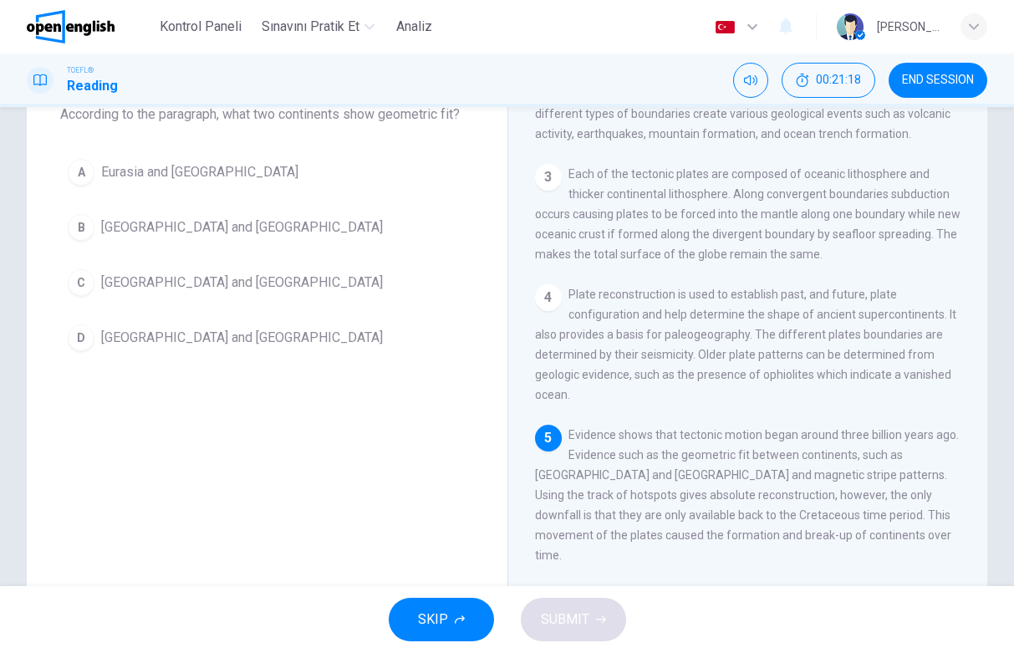
scroll to position [113, 0]
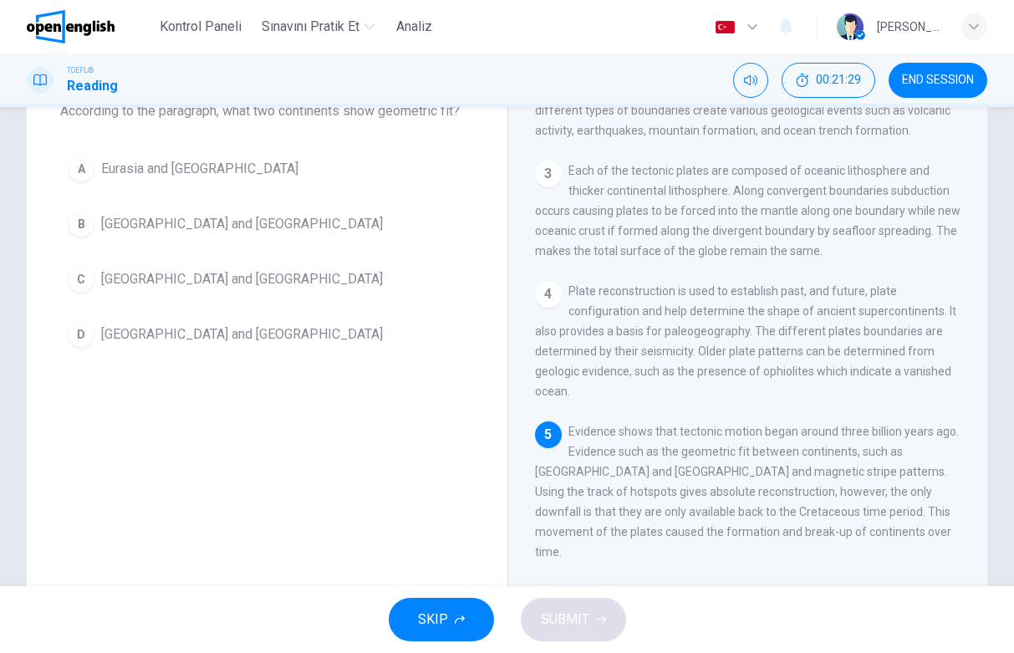
click at [247, 333] on span "[GEOGRAPHIC_DATA] and [GEOGRAPHIC_DATA]" at bounding box center [242, 334] width 282 height 20
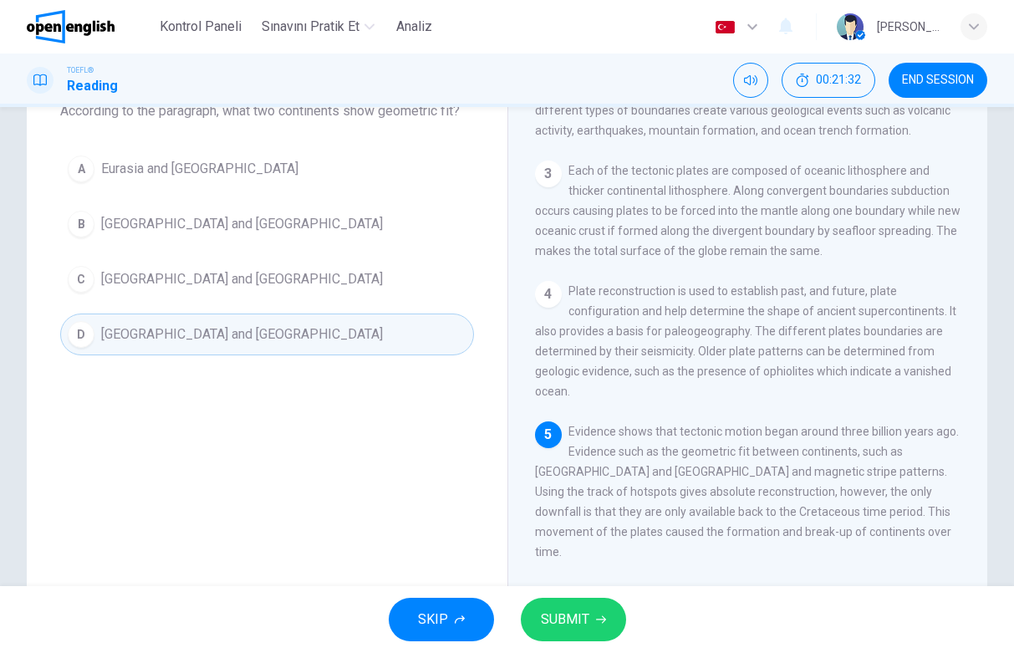
click at [567, 618] on span "SUBMIT" at bounding box center [565, 618] width 48 height 23
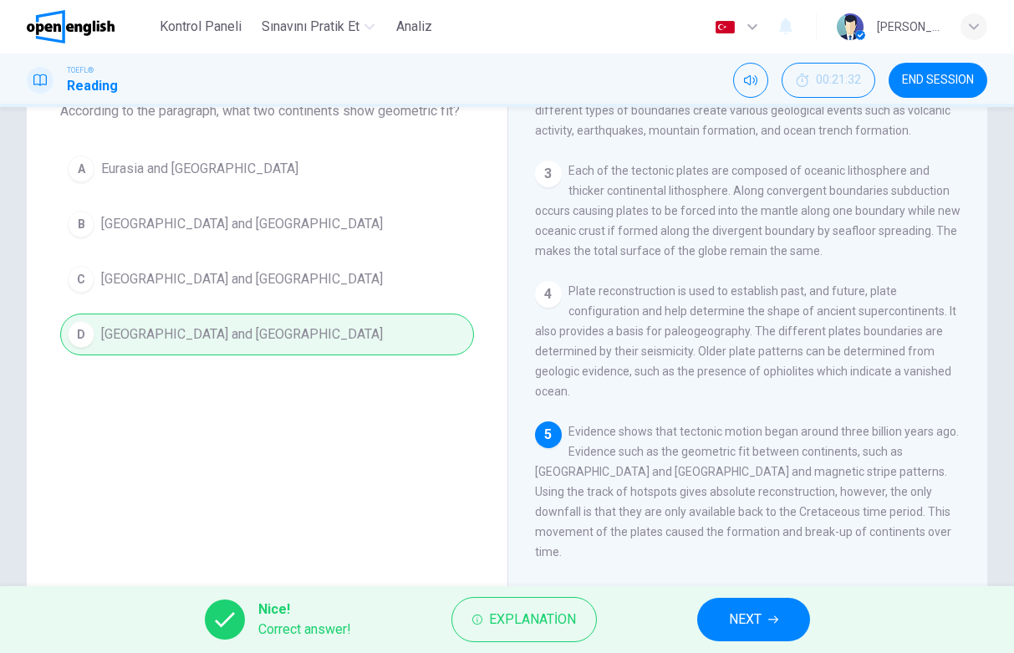
click at [726, 607] on button "NEXT" at bounding box center [753, 618] width 113 height 43
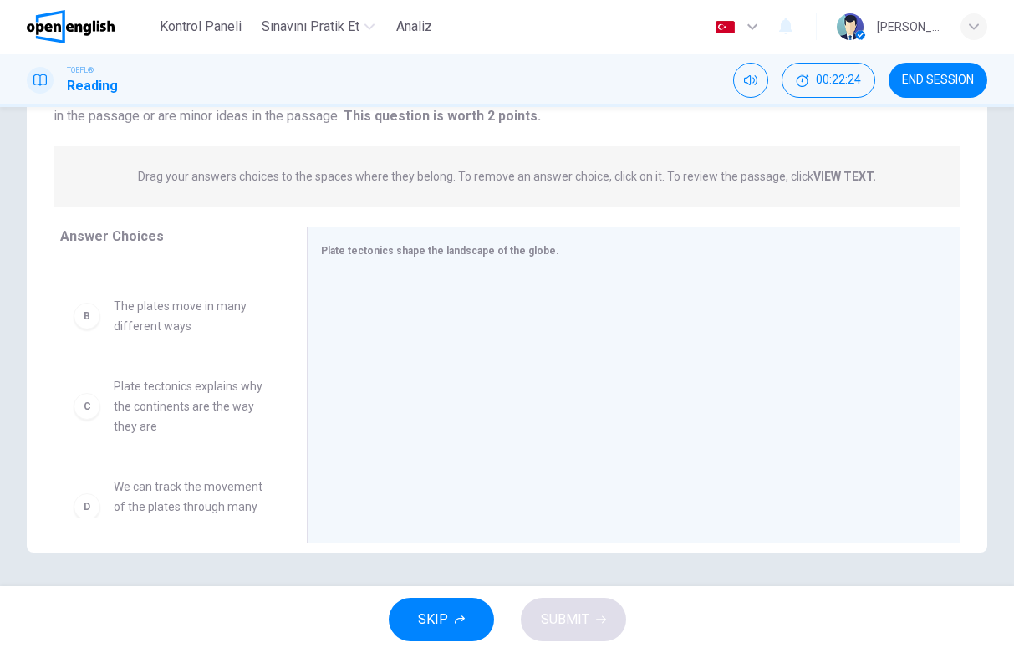
scroll to position [0, 0]
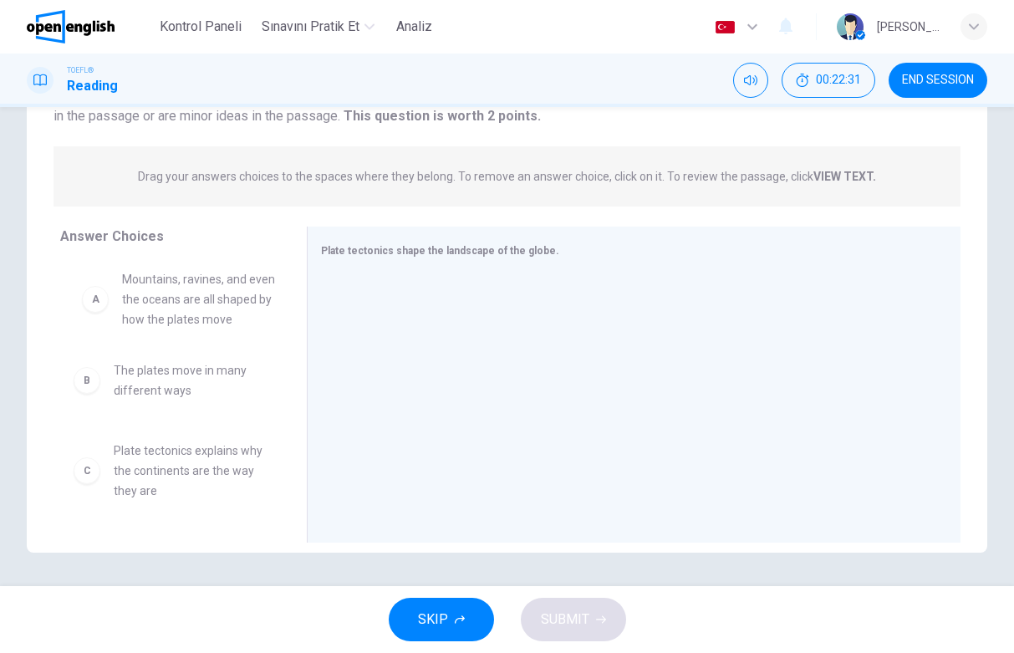
drag, startPoint x: 216, startPoint y: 304, endPoint x: 223, endPoint y: 298, distance: 8.9
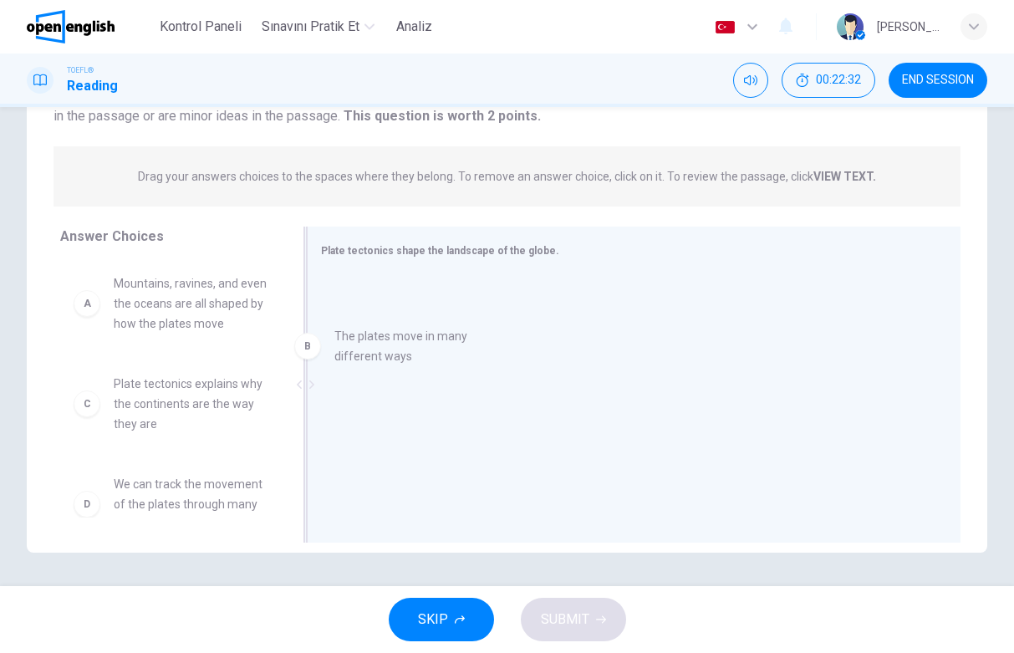
drag, startPoint x: 178, startPoint y: 393, endPoint x: 522, endPoint y: 324, distance: 351.0
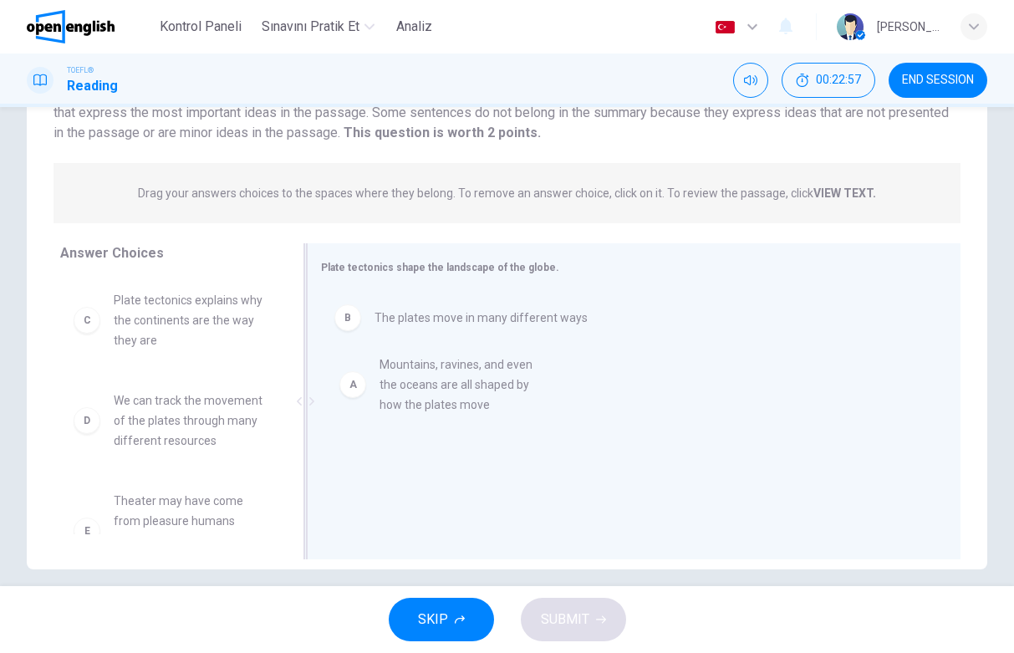
drag, startPoint x: 186, startPoint y: 334, endPoint x: 469, endPoint y: 403, distance: 290.6
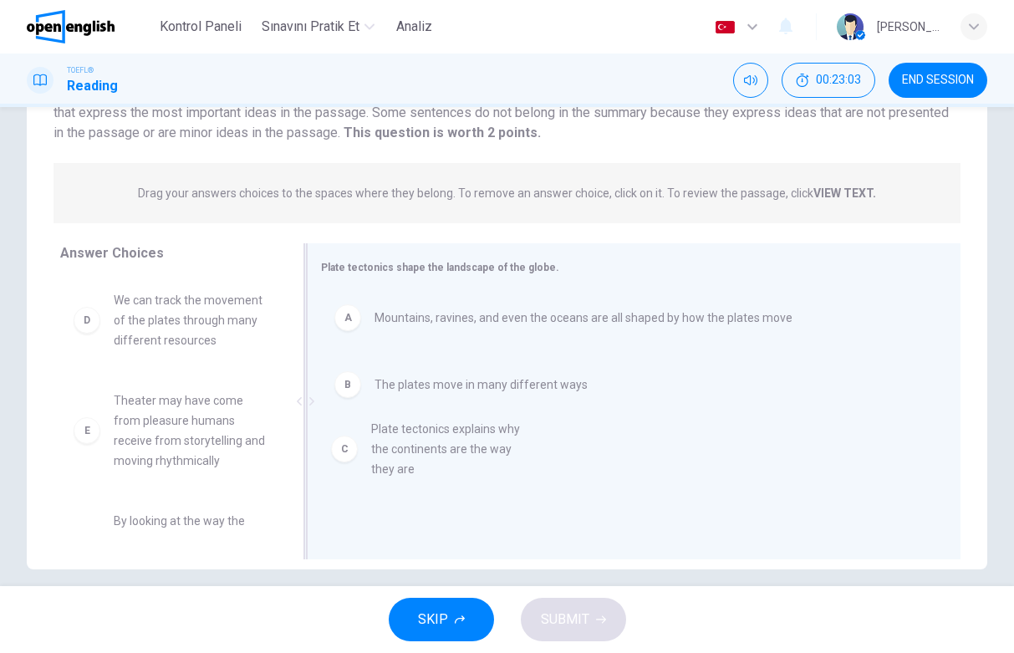
drag, startPoint x: 162, startPoint y: 317, endPoint x: 461, endPoint y: 470, distance: 336.0
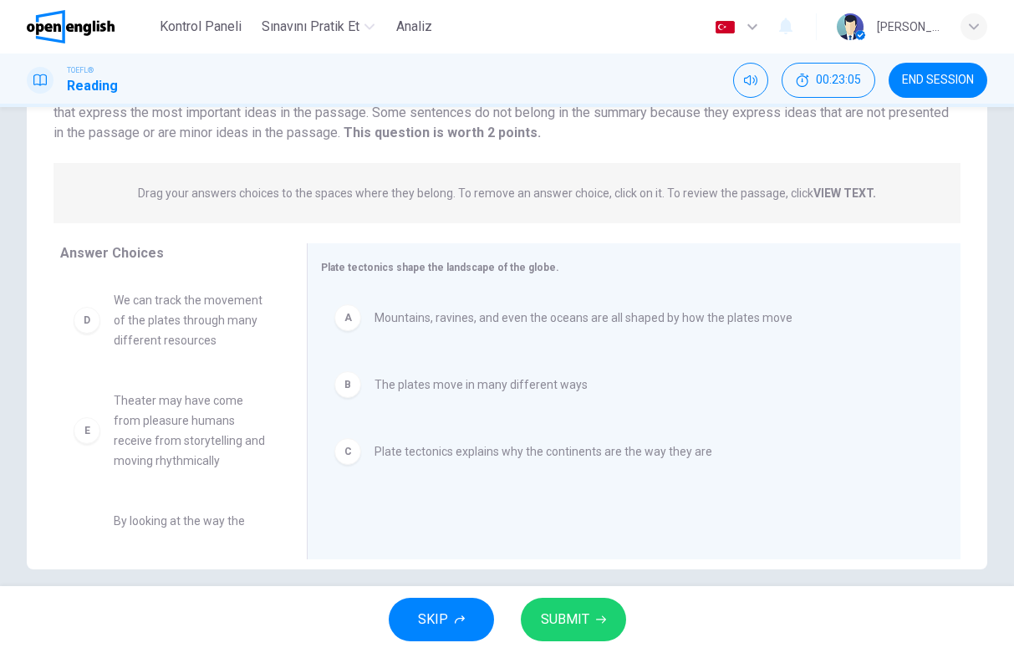
click at [589, 611] on button "SUBMIT" at bounding box center [573, 618] width 105 height 43
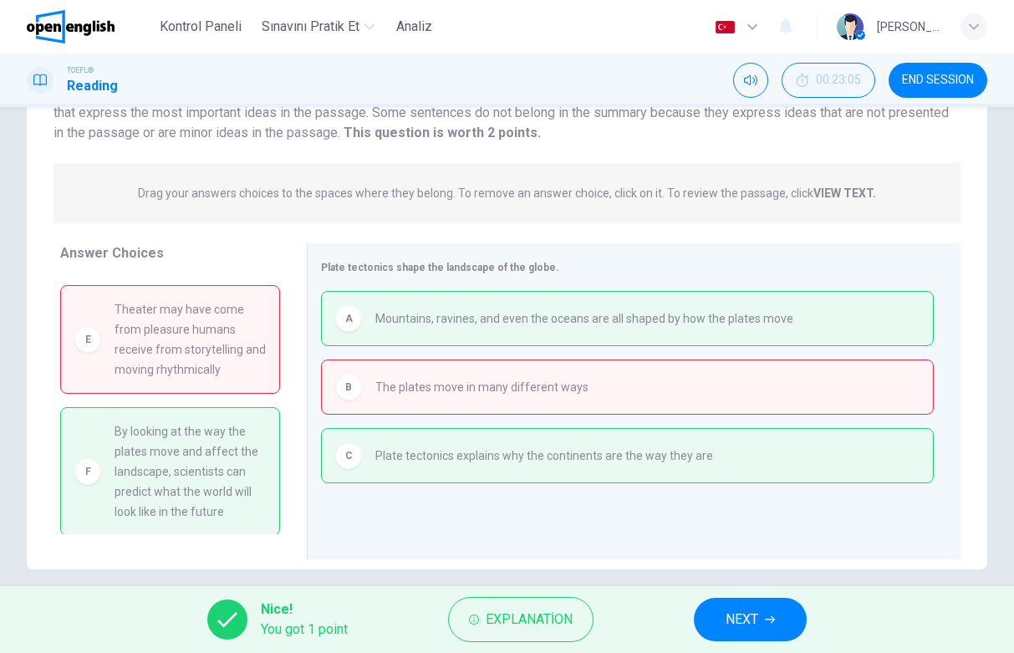
scroll to position [95, 0]
drag, startPoint x: 256, startPoint y: 470, endPoint x: 455, endPoint y: 487, distance: 199.6
click at [451, 486] on div "Answer Choices D We can track the movement of the plates through many different…" at bounding box center [507, 405] width 960 height 324
click at [772, 610] on button "NEXT" at bounding box center [750, 618] width 113 height 43
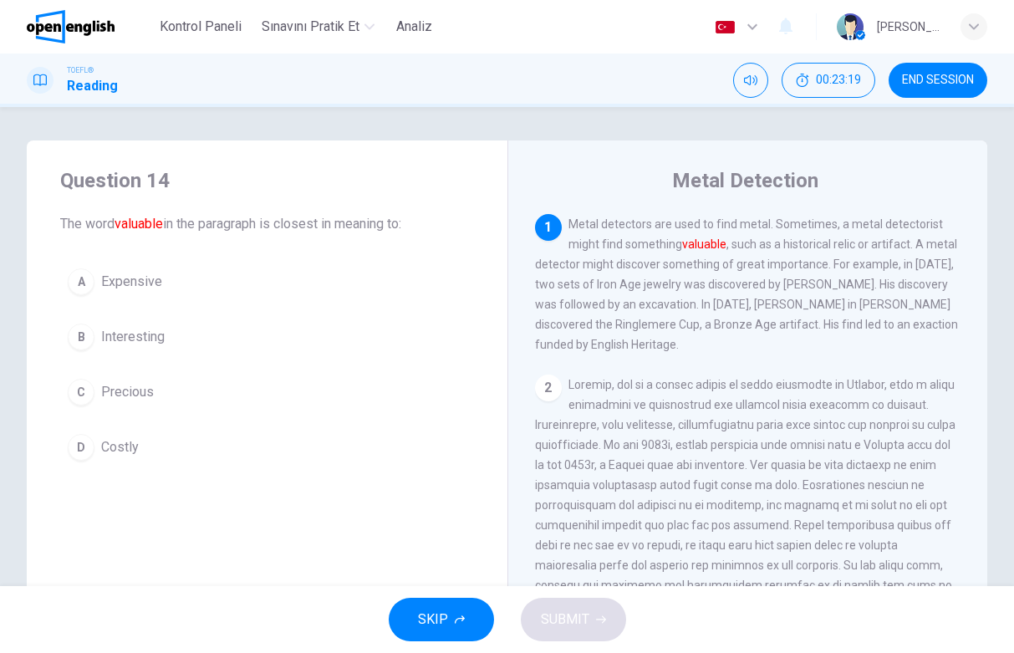
click at [125, 393] on span "Precious" at bounding box center [127, 392] width 53 height 20
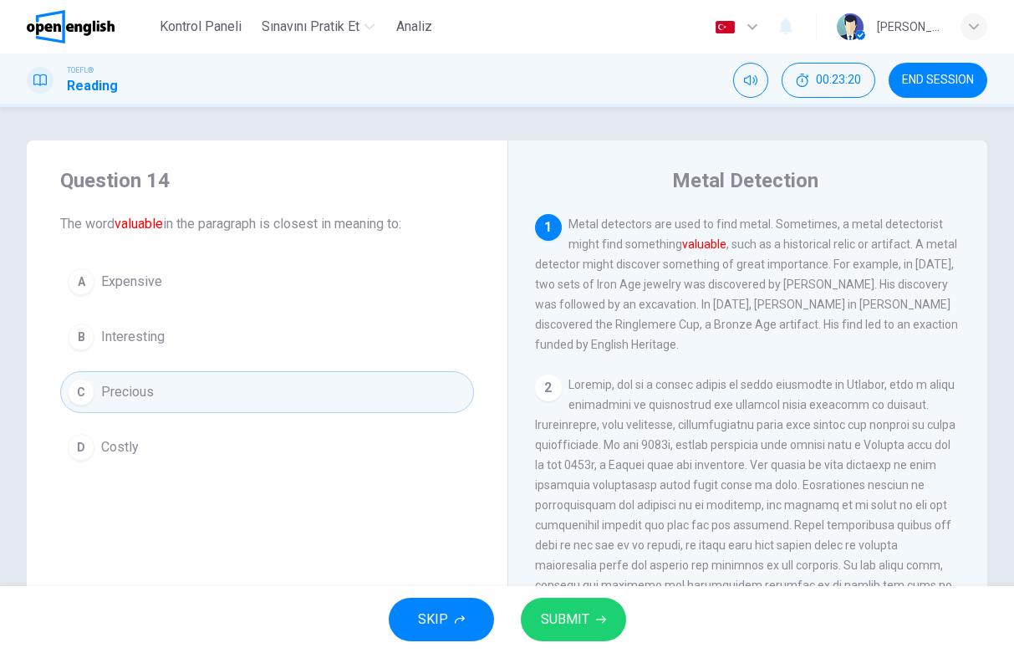
click at [577, 616] on span "SUBMIT" at bounding box center [565, 618] width 48 height 23
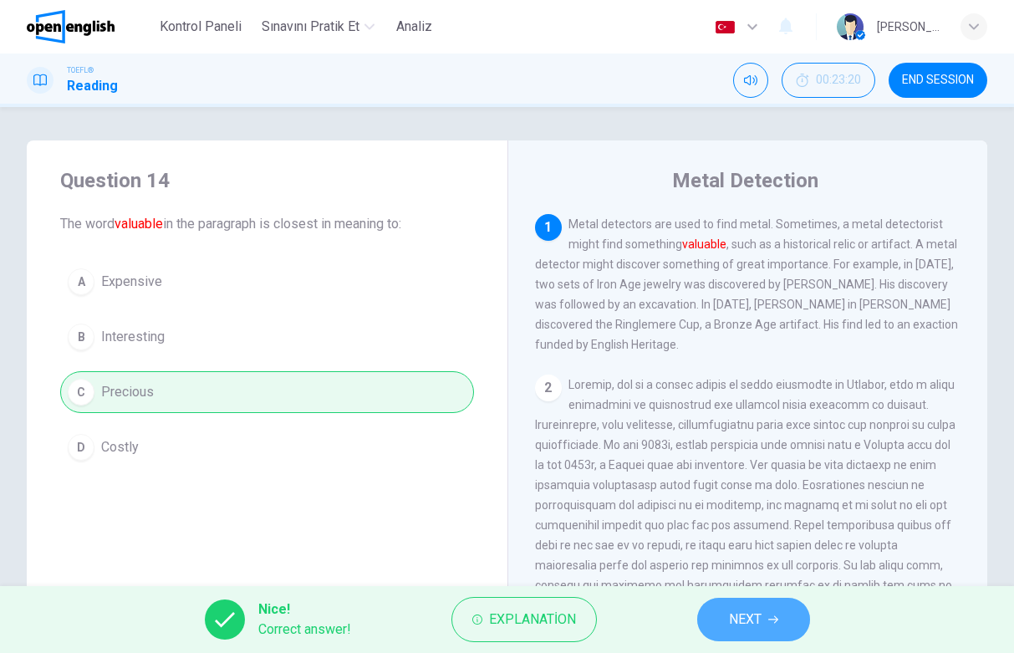
click at [746, 612] on span "NEXT" at bounding box center [745, 618] width 33 height 23
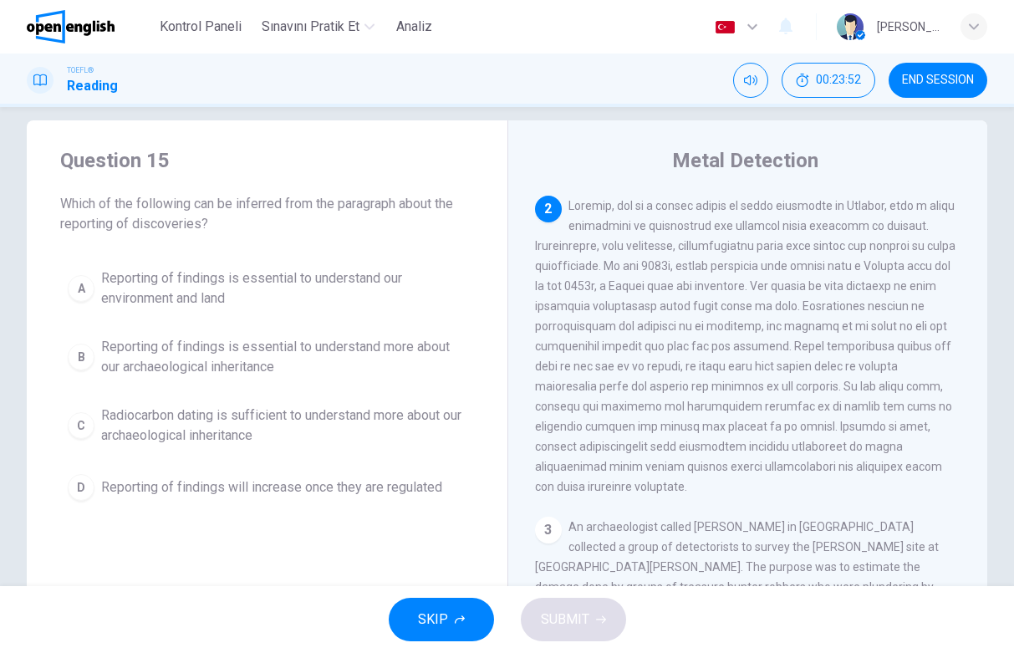
scroll to position [155, 0]
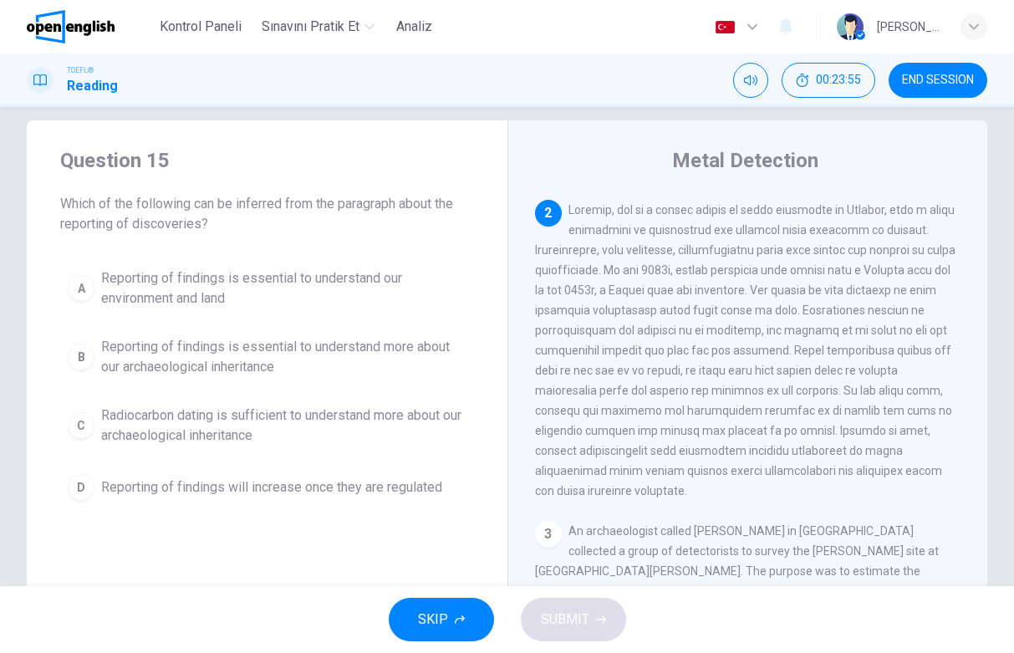
click at [370, 354] on span "Reporting of findings is essential to understand more about our archaeological …" at bounding box center [283, 357] width 365 height 40
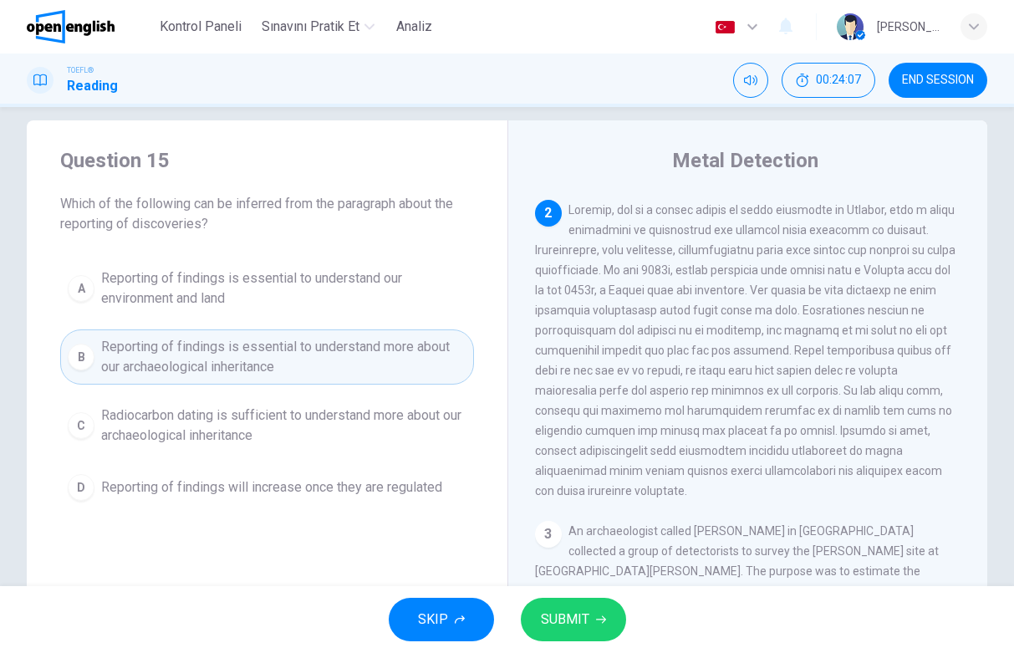
click at [578, 620] on span "SUBMIT" at bounding box center [565, 618] width 48 height 23
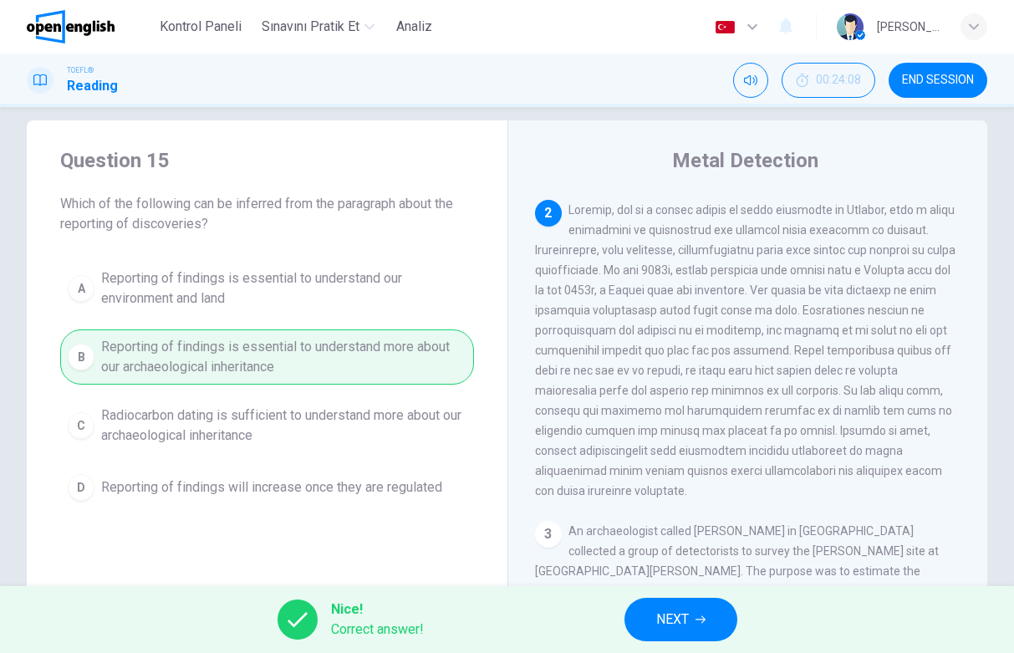
click at [659, 611] on span "NEXT" at bounding box center [672, 618] width 33 height 23
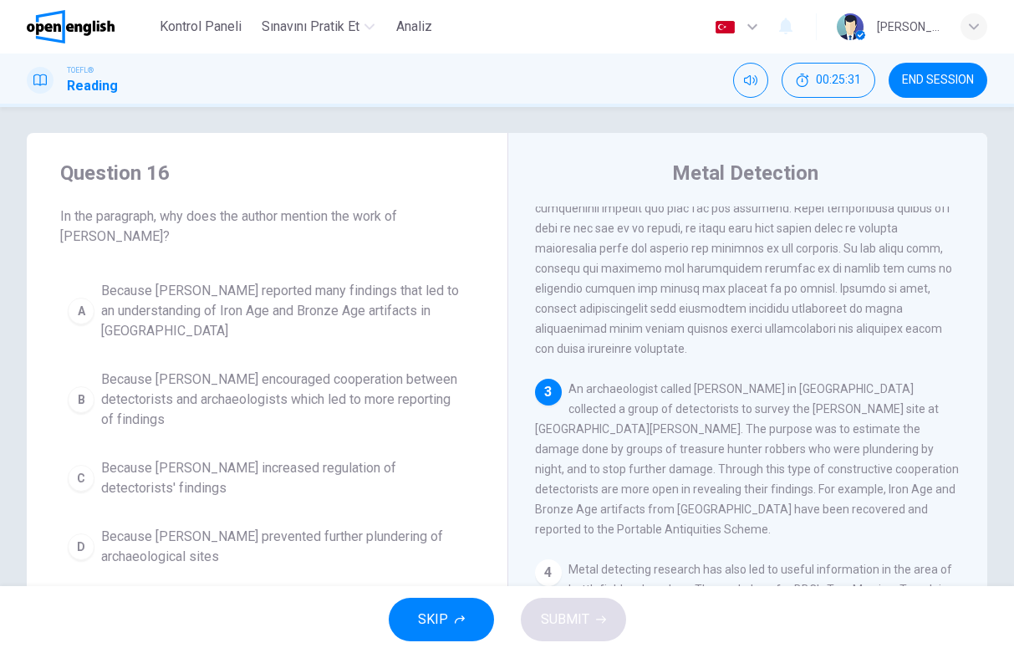
scroll to position [0, 0]
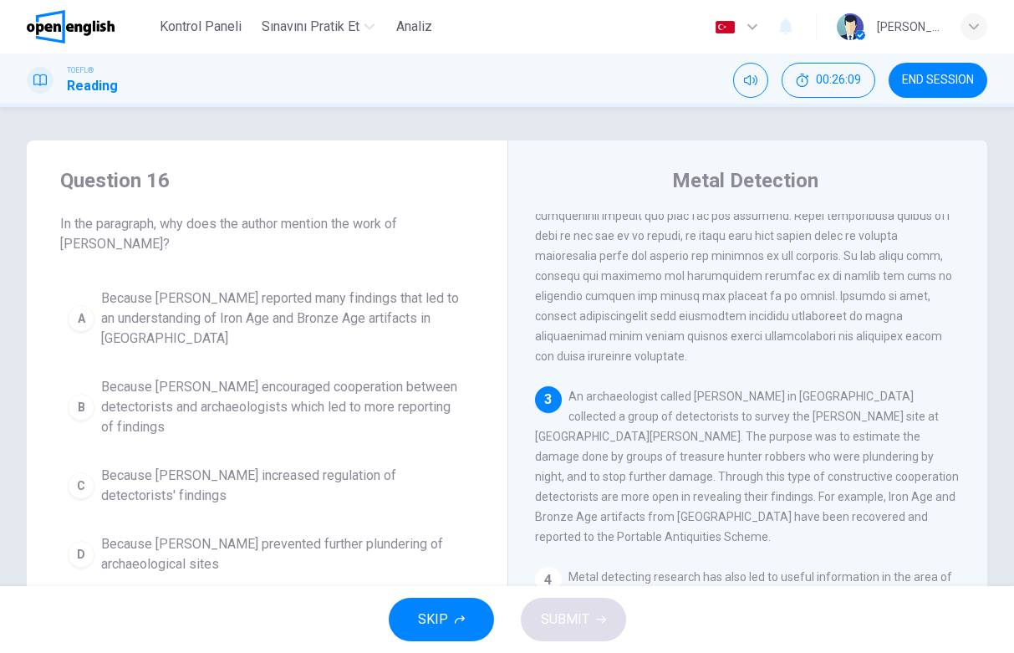
click at [352, 403] on span "Because [PERSON_NAME] encouraged cooperation between detectorists and archaeolo…" at bounding box center [283, 407] width 365 height 60
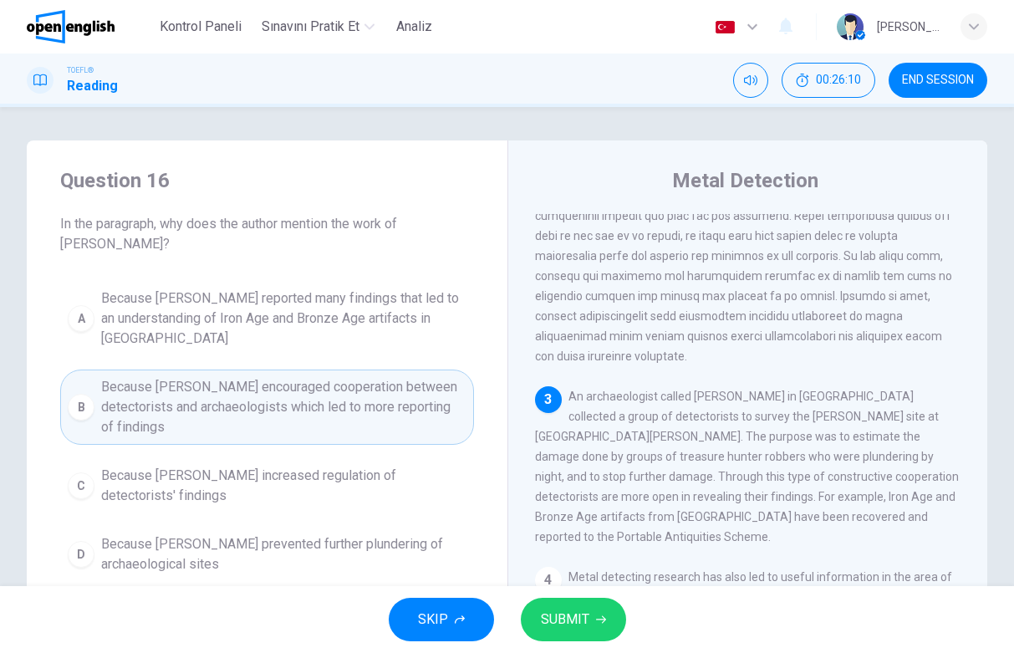
click at [565, 612] on span "SUBMIT" at bounding box center [565, 618] width 48 height 23
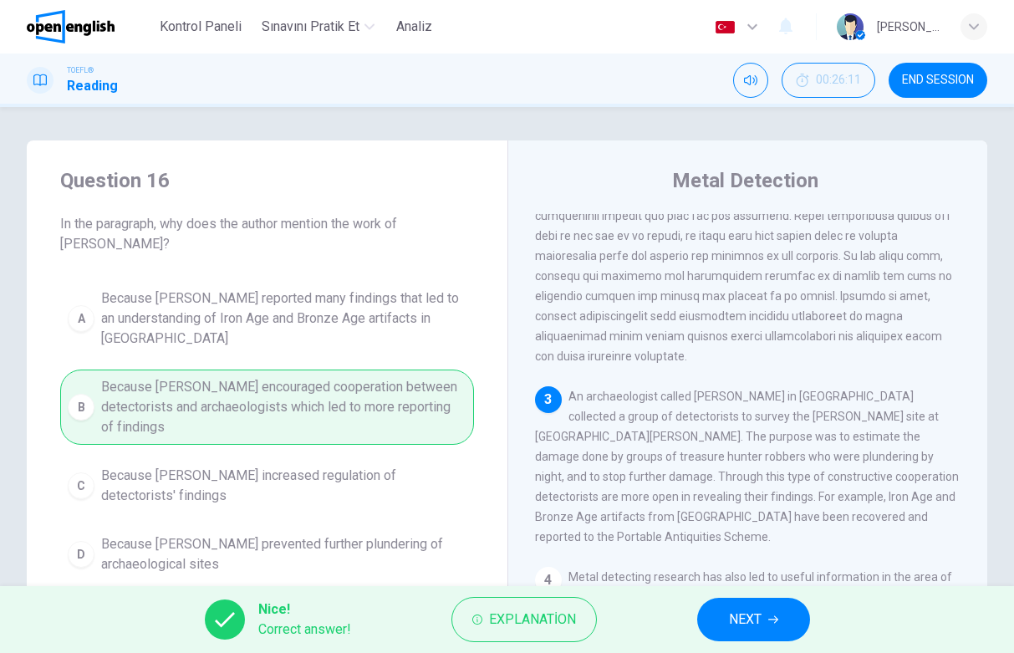
click at [733, 611] on span "NEXT" at bounding box center [745, 618] width 33 height 23
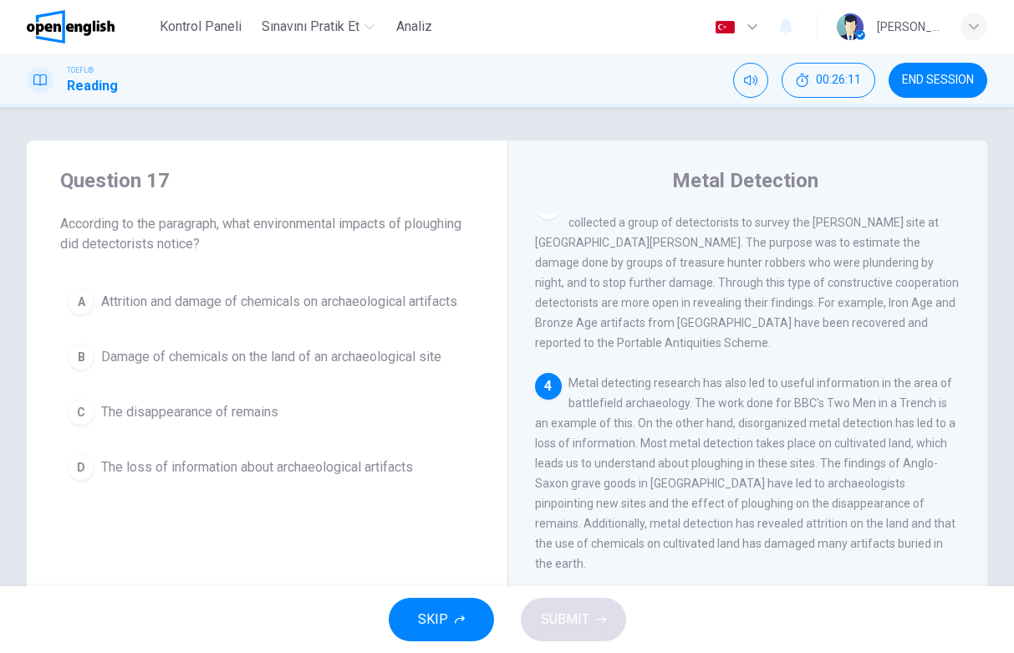
scroll to position [520, 0]
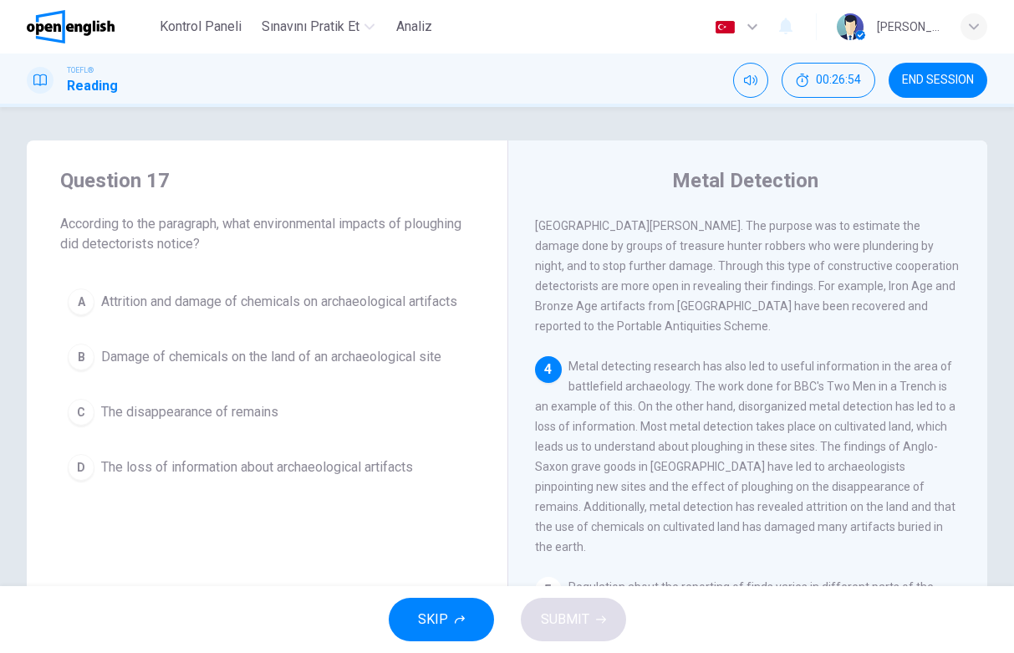
click at [404, 293] on span "Attrition and damage of chemicals on archaeological artifacts" at bounding box center [279, 302] width 356 height 20
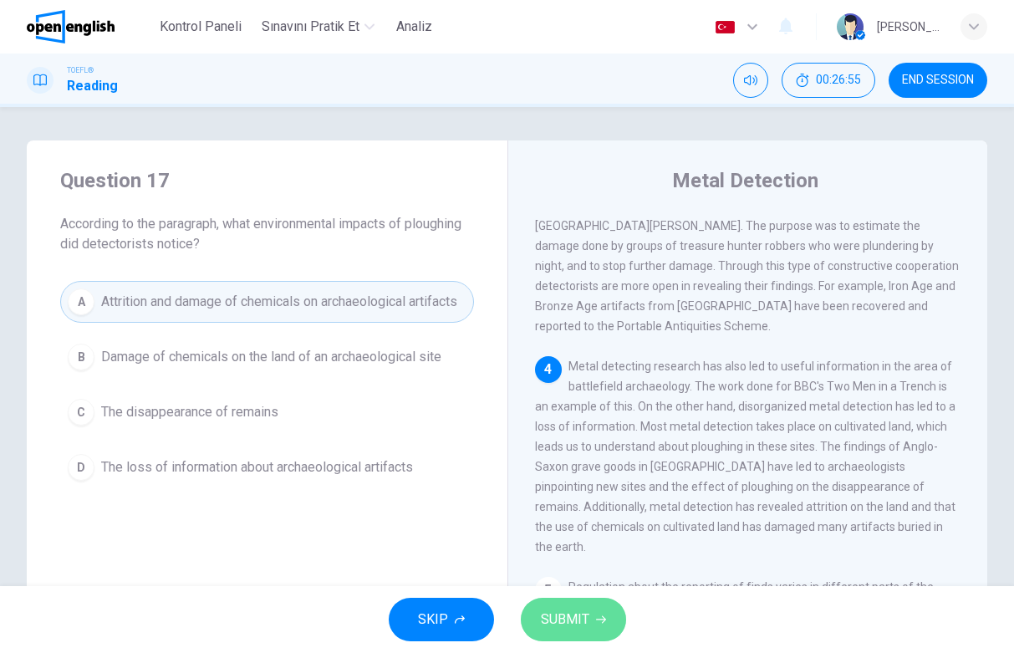
click at [578, 619] on span "SUBMIT" at bounding box center [565, 618] width 48 height 23
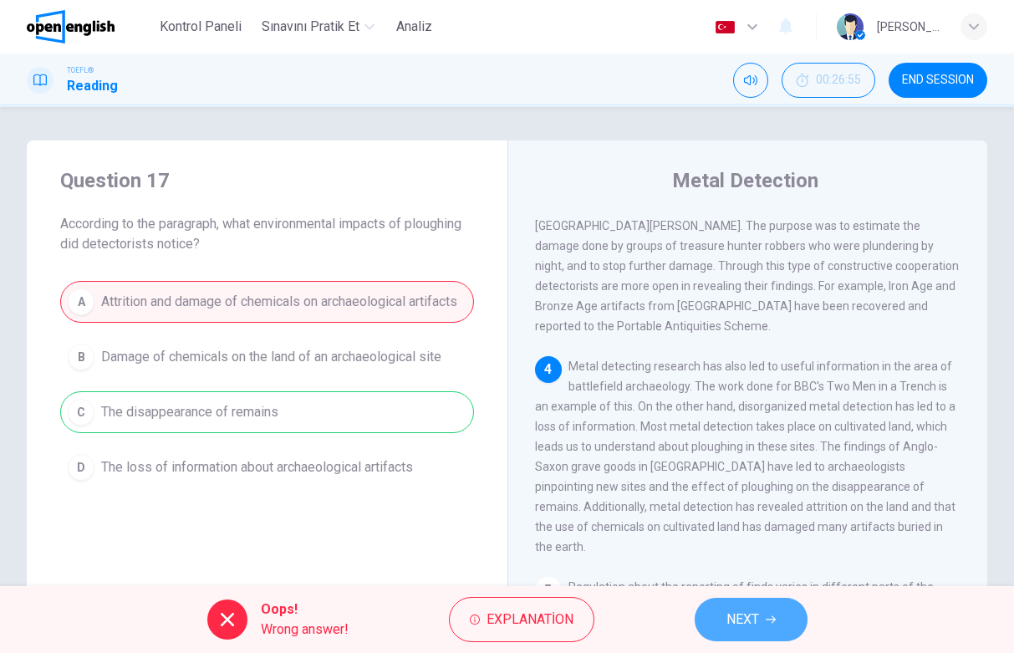
click at [736, 606] on button "NEXT" at bounding box center [750, 618] width 113 height 43
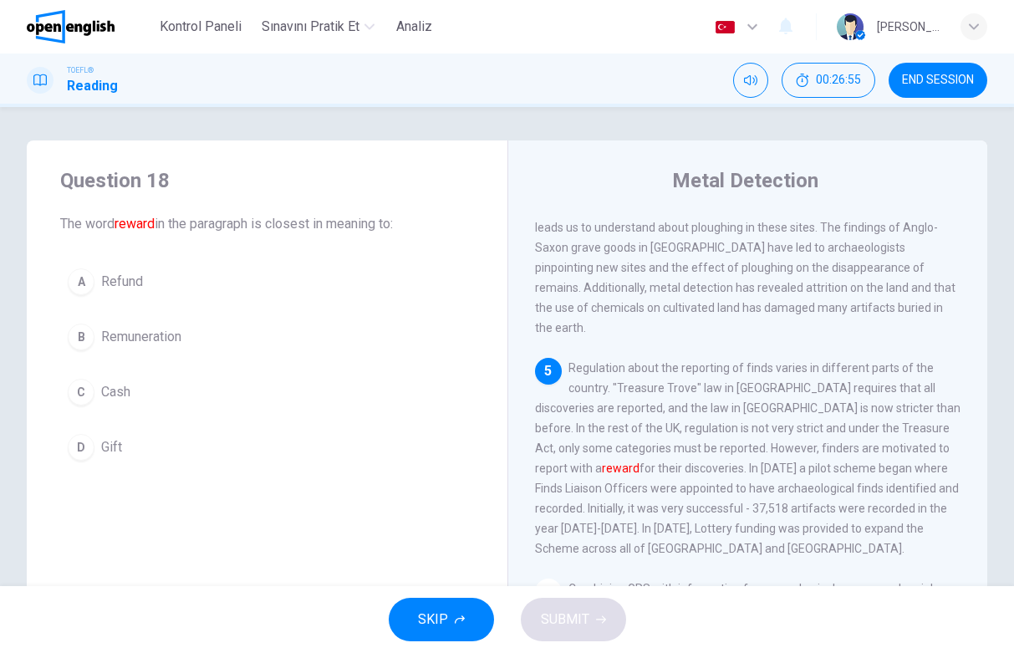
scroll to position [749, 0]
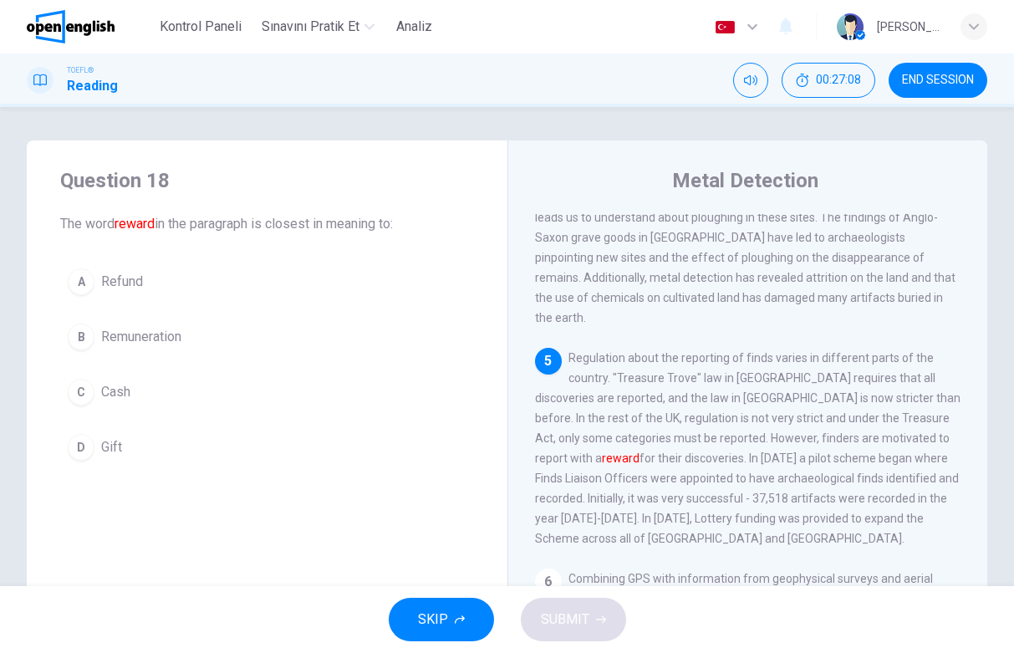
click at [134, 446] on button "D Gift" at bounding box center [267, 447] width 414 height 42
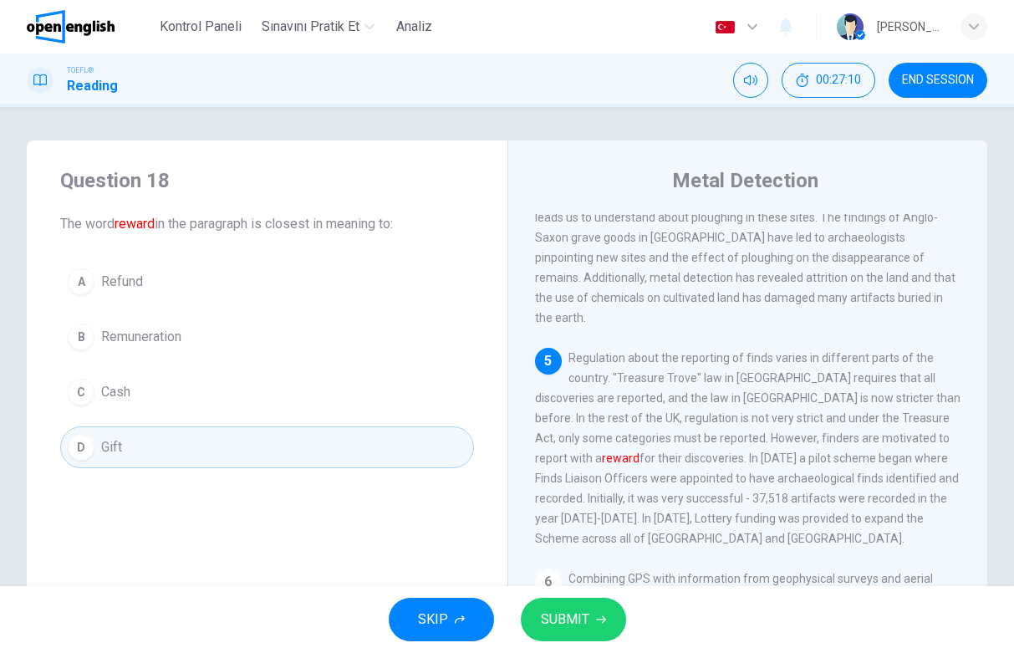
click at [570, 607] on button "SUBMIT" at bounding box center [573, 618] width 105 height 43
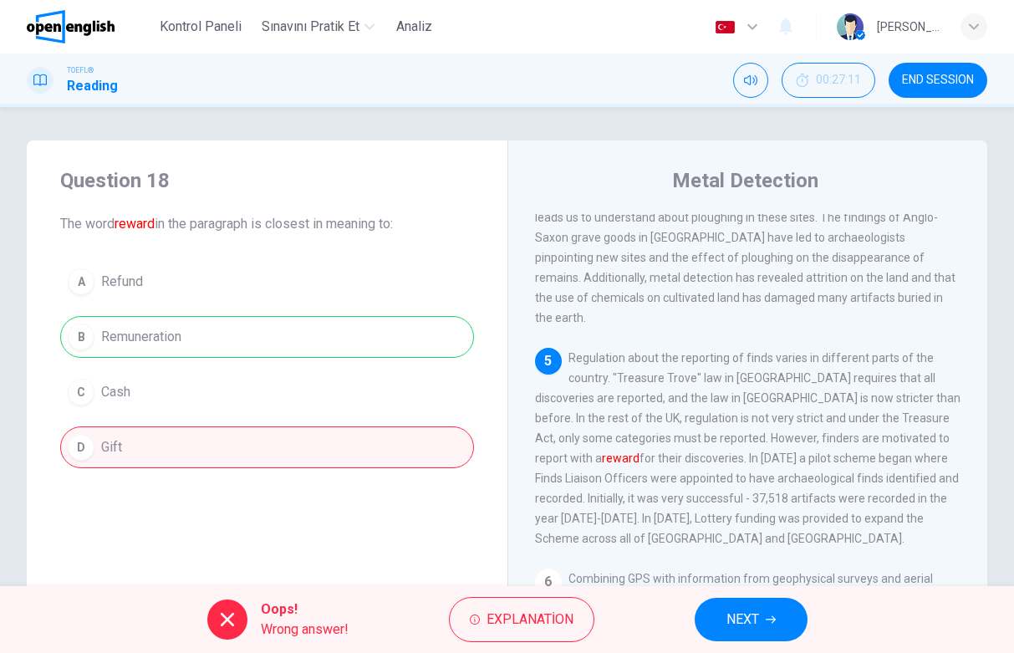
click at [734, 619] on span "NEXT" at bounding box center [742, 618] width 33 height 23
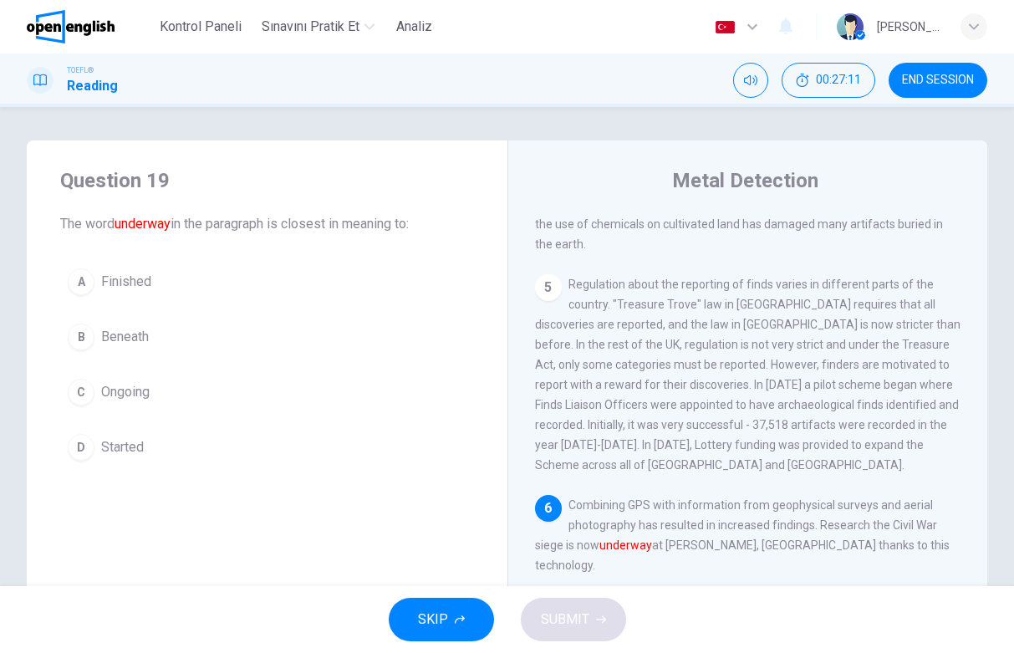
scroll to position [851, 0]
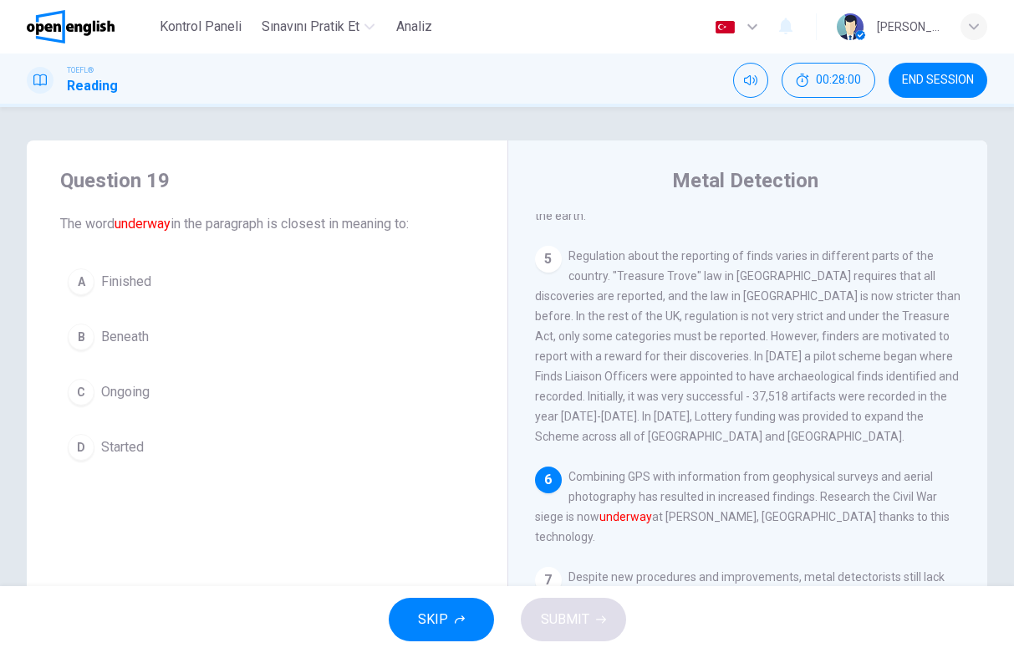
click at [123, 325] on button "B Beneath" at bounding box center [267, 337] width 414 height 42
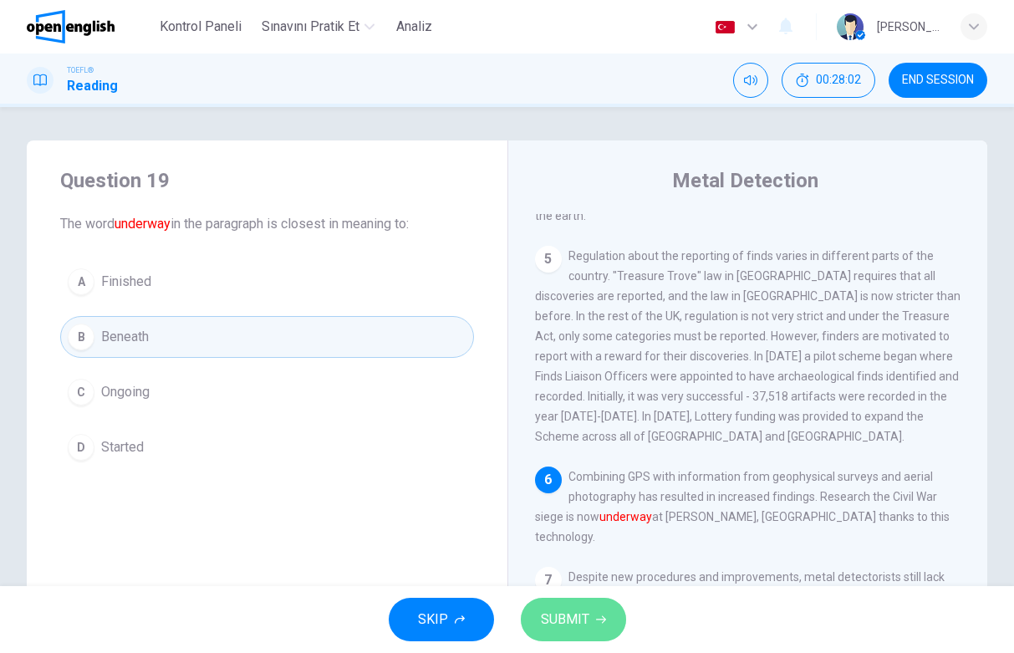
click at [546, 605] on button "SUBMIT" at bounding box center [573, 618] width 105 height 43
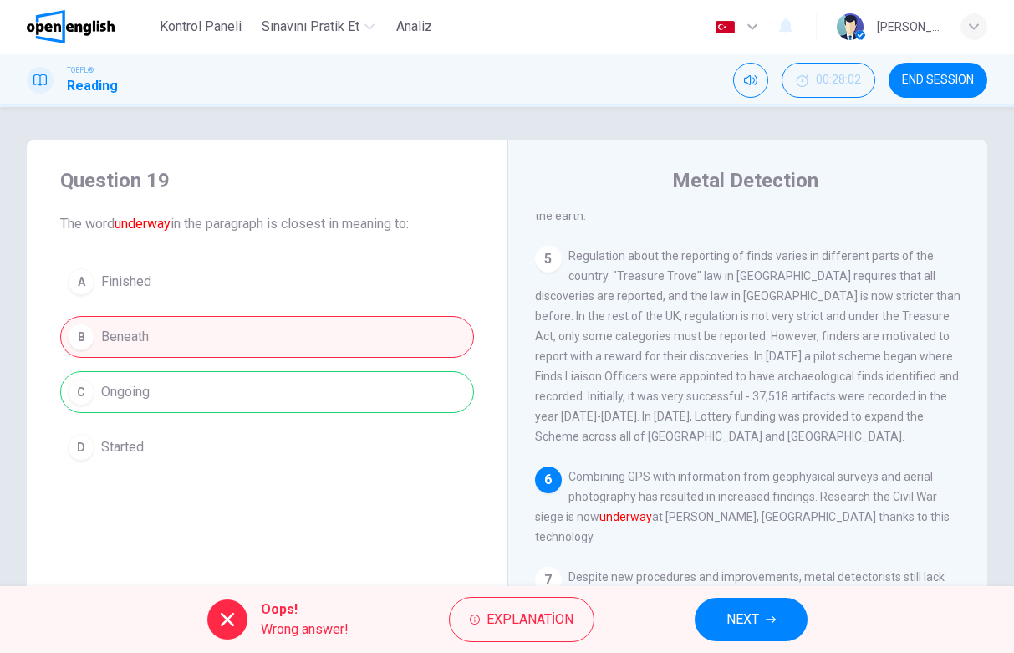
click at [788, 615] on button "NEXT" at bounding box center [750, 618] width 113 height 43
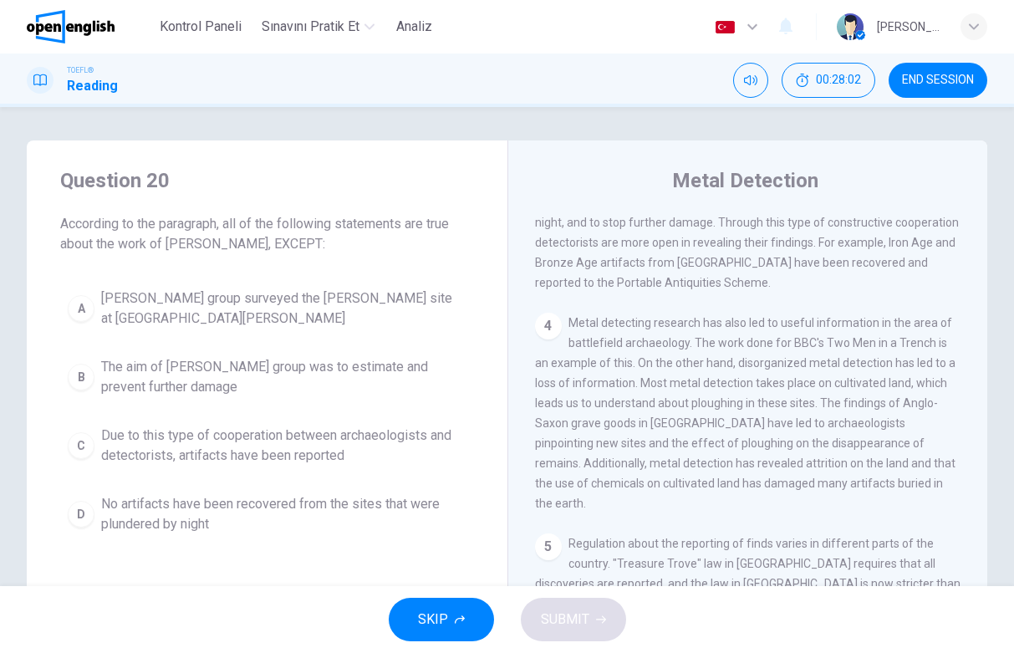
scroll to position [479, 0]
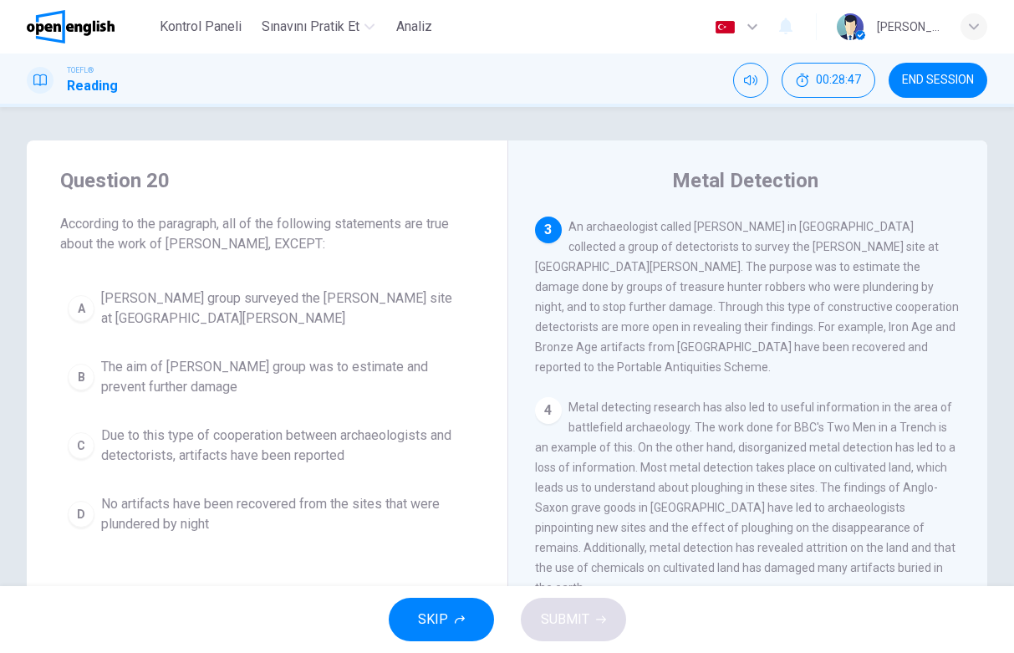
click at [328, 506] on span "No artifacts have been recovered from the sites that were plundered by night" at bounding box center [283, 514] width 365 height 40
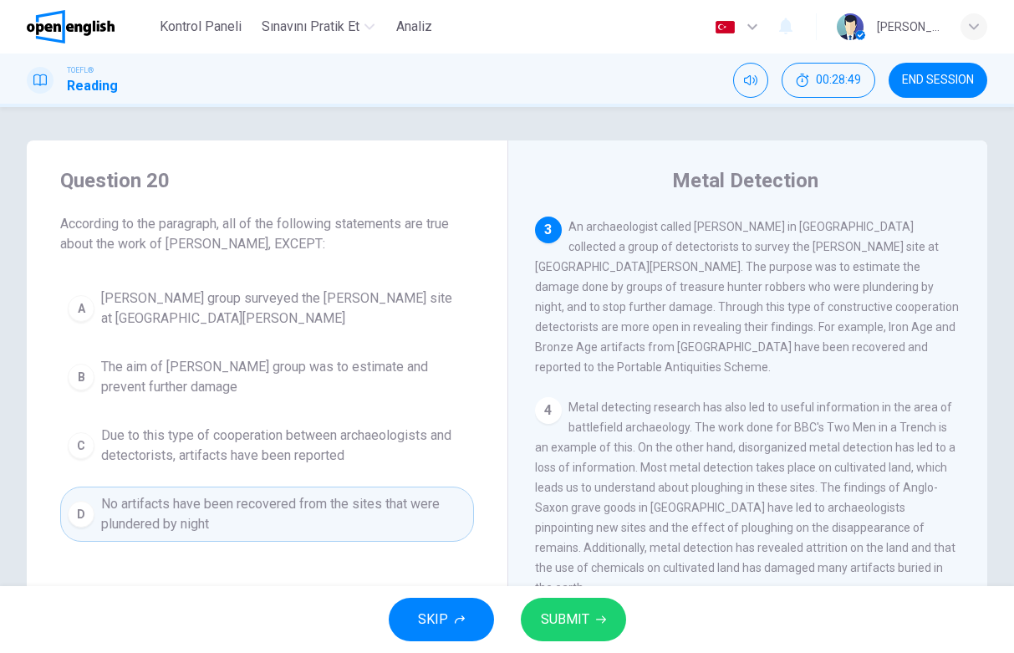
click at [598, 611] on button "SUBMIT" at bounding box center [573, 618] width 105 height 43
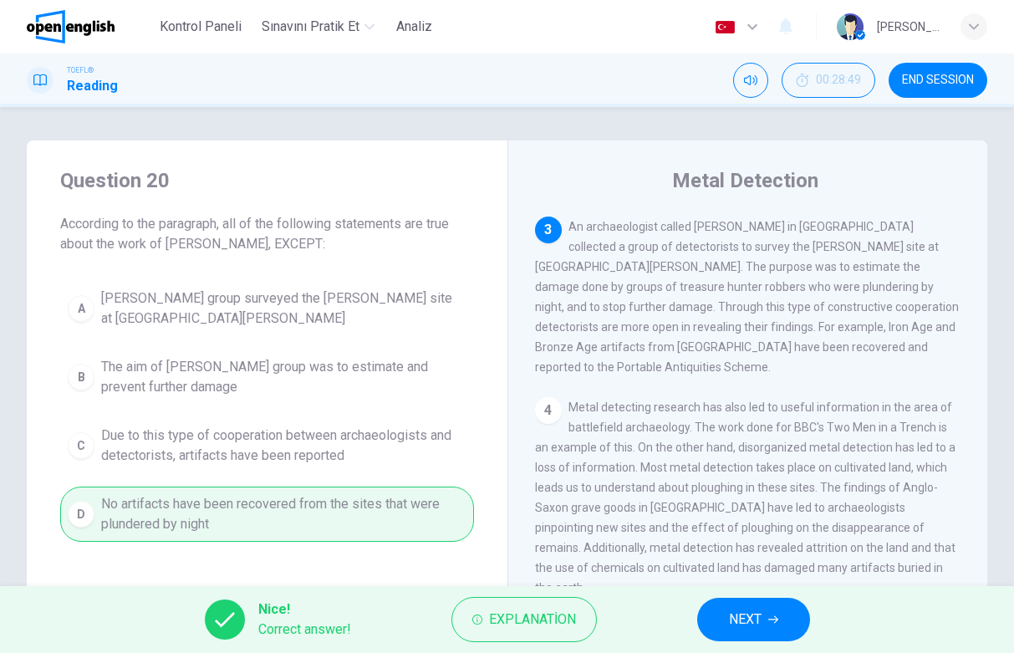
click at [750, 609] on span "NEXT" at bounding box center [745, 618] width 33 height 23
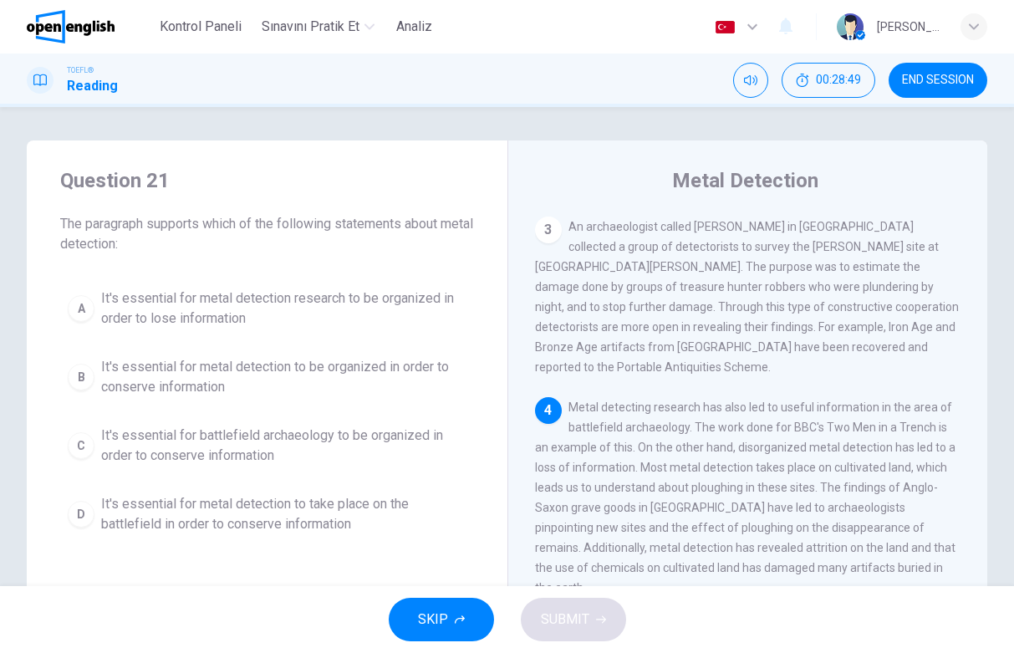
scroll to position [520, 0]
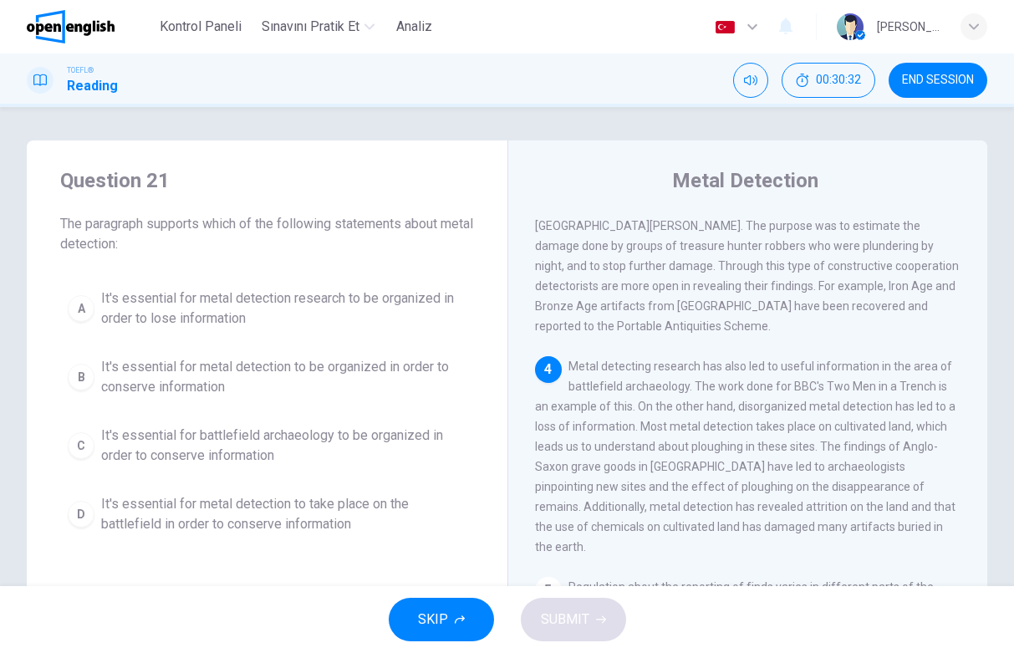
click at [299, 425] on span "It's essential for battlefield archaeology to be organized in order to conserve…" at bounding box center [283, 445] width 365 height 40
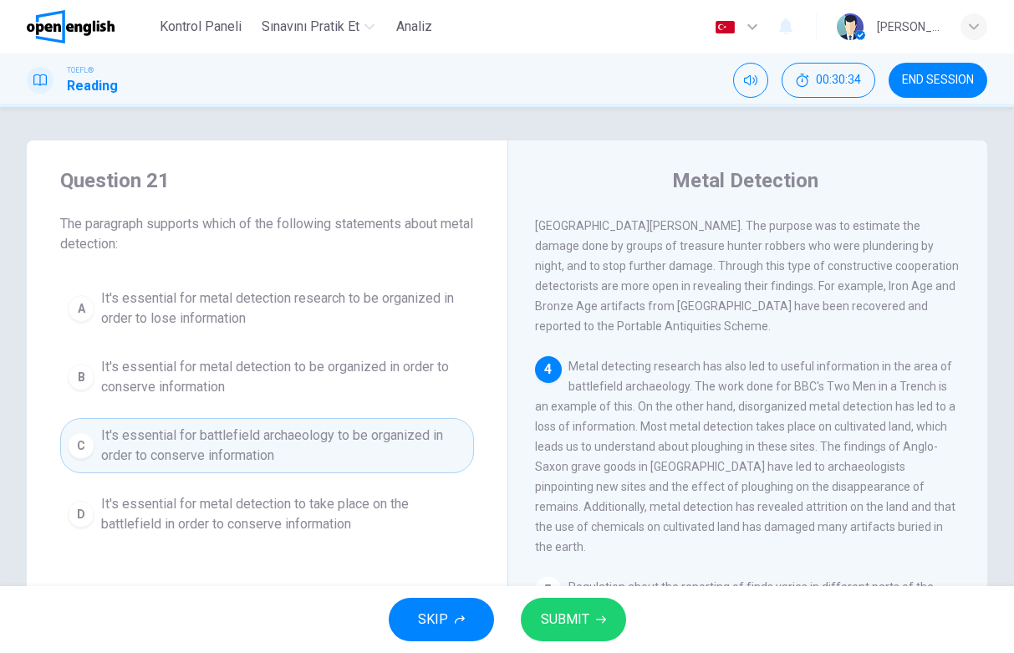
click at [593, 618] on button "SUBMIT" at bounding box center [573, 618] width 105 height 43
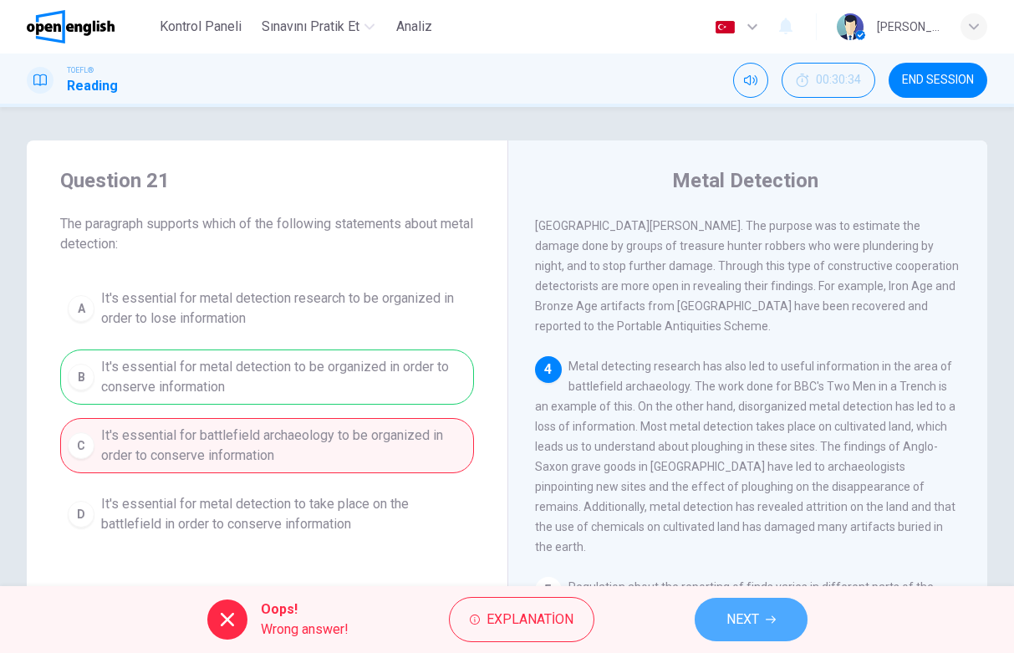
click at [729, 613] on span "NEXT" at bounding box center [742, 618] width 33 height 23
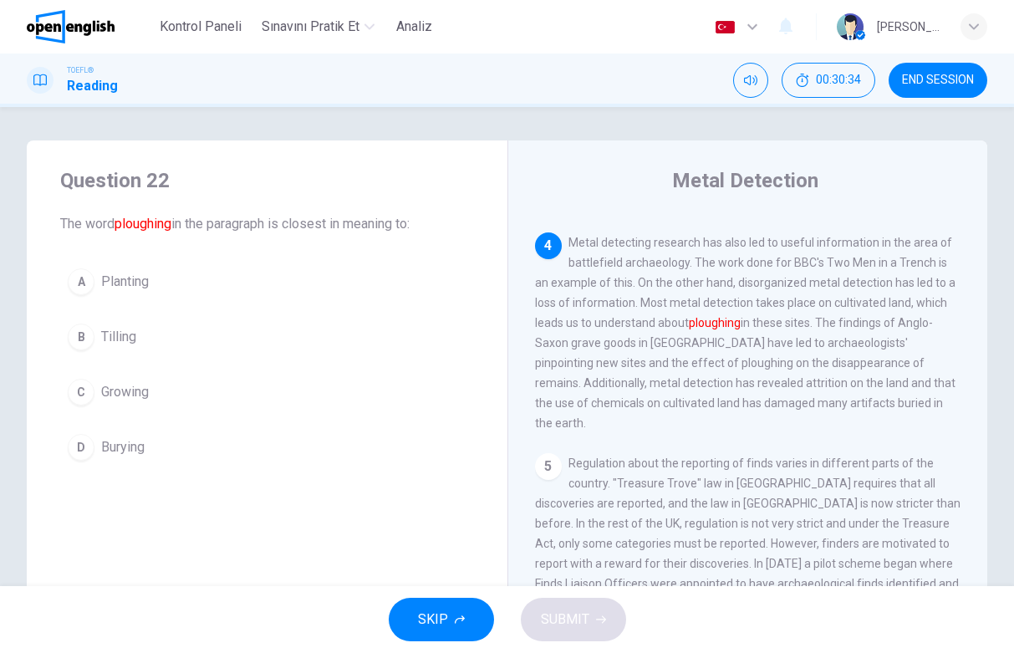
scroll to position [645, 0]
click at [142, 325] on button "B Tilling" at bounding box center [267, 337] width 414 height 42
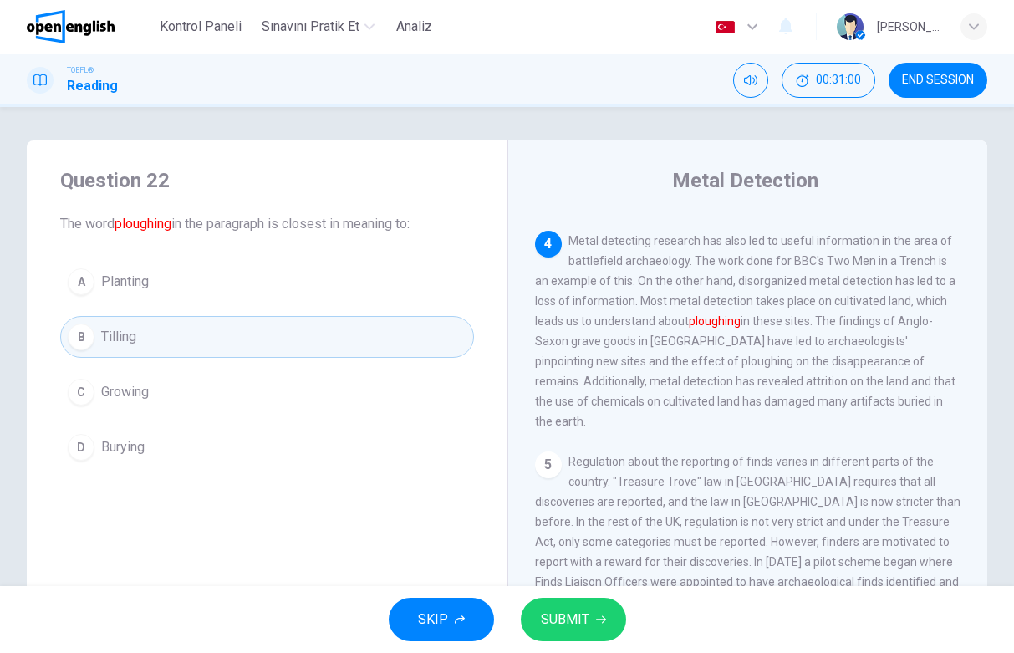
click at [567, 612] on span "SUBMIT" at bounding box center [565, 618] width 48 height 23
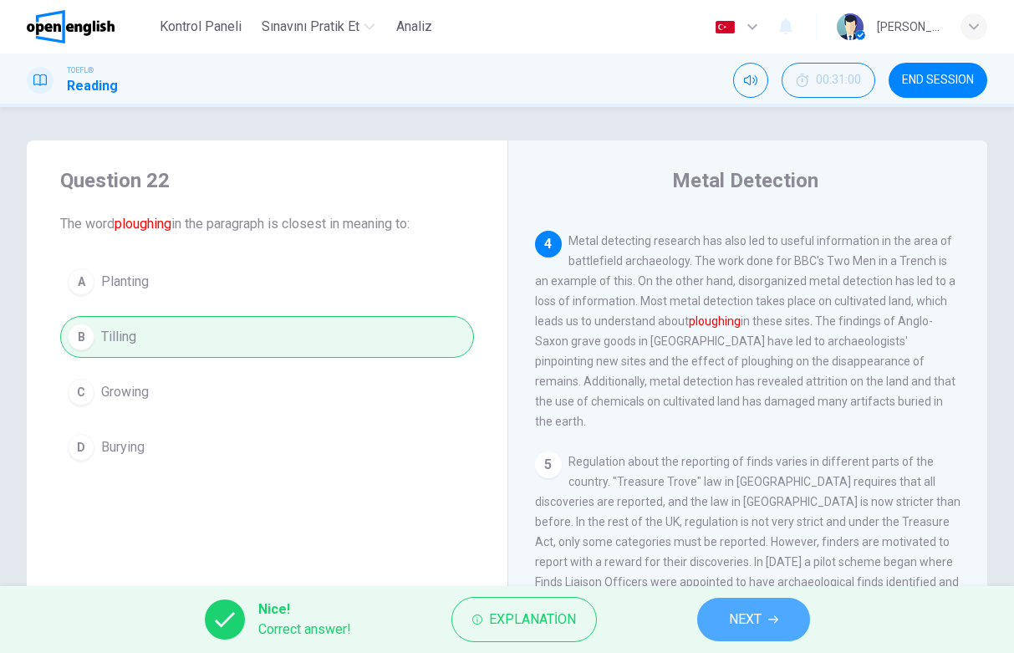
click at [763, 626] on button "NEXT" at bounding box center [753, 618] width 113 height 43
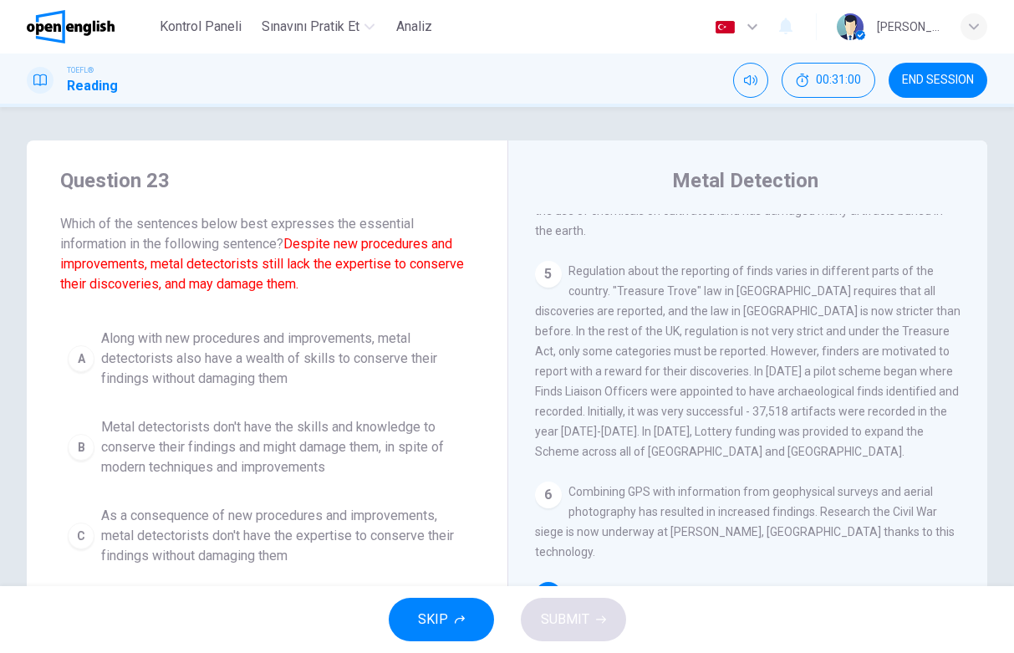
scroll to position [851, 0]
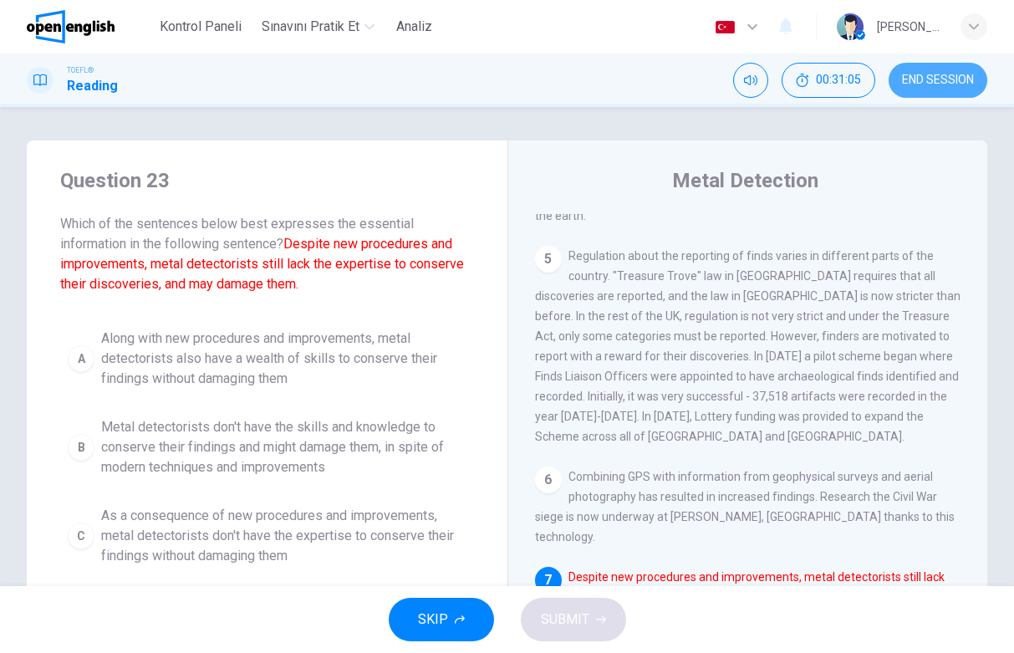
click at [958, 81] on span "END SESSION" at bounding box center [938, 80] width 72 height 13
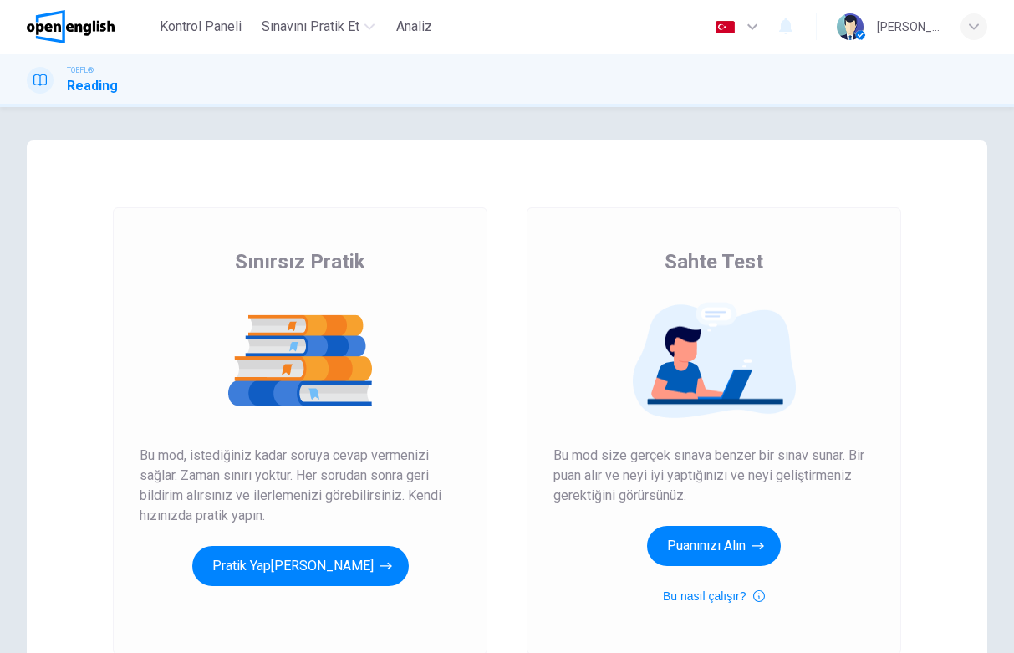
click at [545, 86] on div "TOEFL® Reading" at bounding box center [507, 80] width 1014 height 32
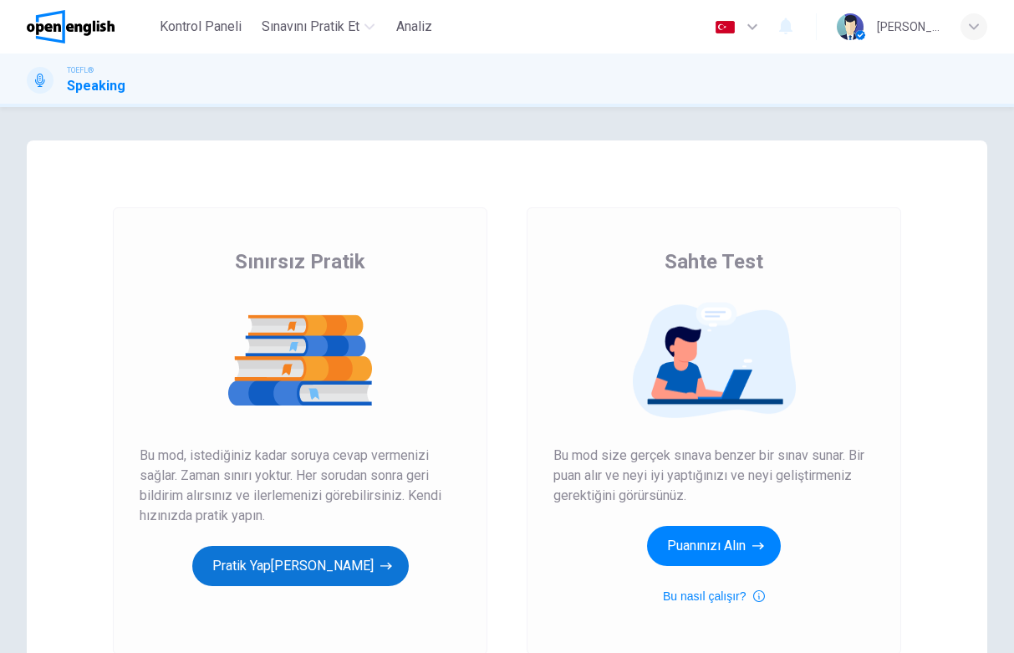
click at [333, 558] on button "[PERSON_NAME]" at bounding box center [300, 566] width 216 height 40
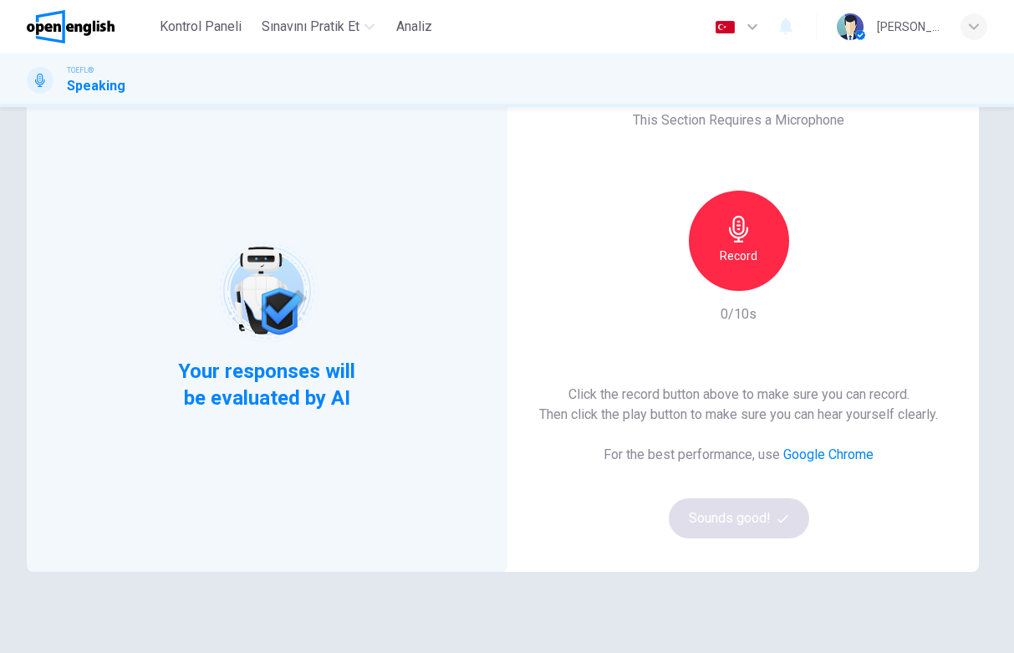
scroll to position [77, 0]
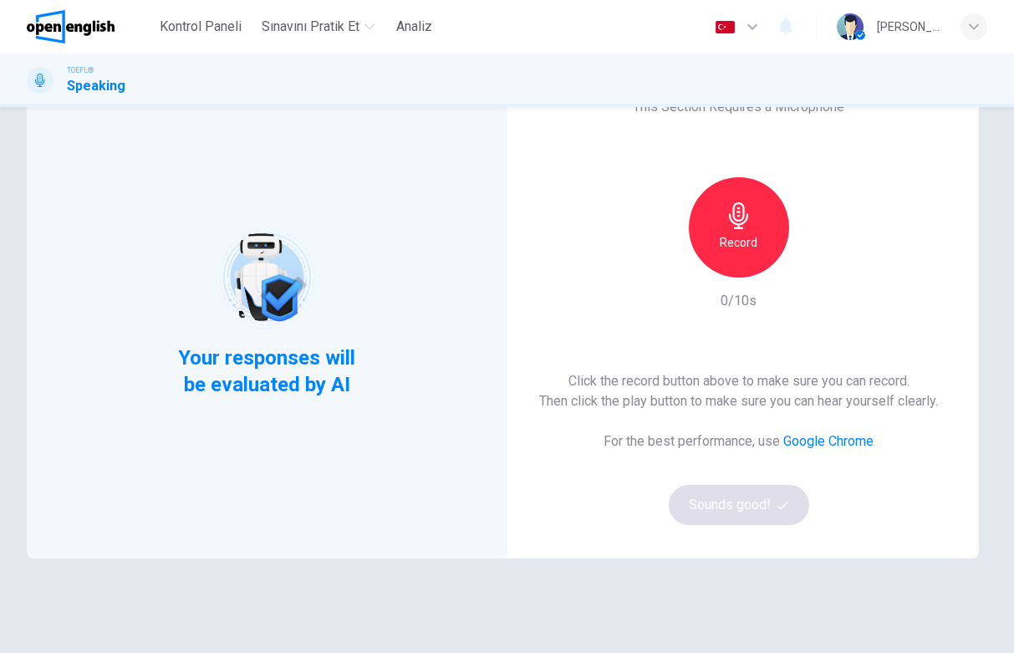
click at [738, 268] on div "Record" at bounding box center [739, 227] width 100 height 100
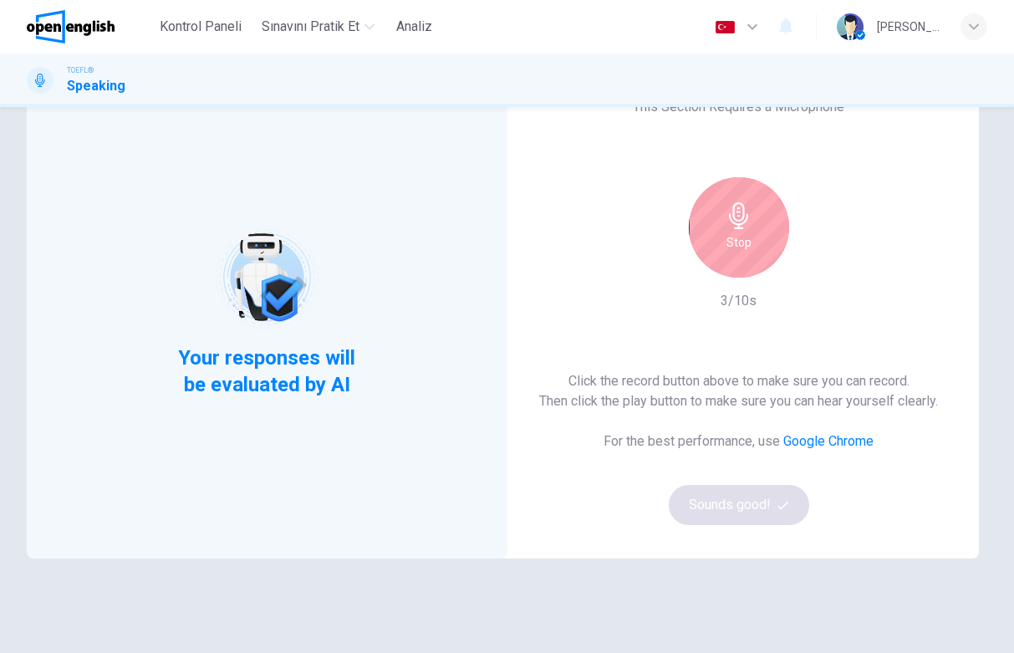
click at [751, 252] on div "Stop" at bounding box center [739, 227] width 100 height 100
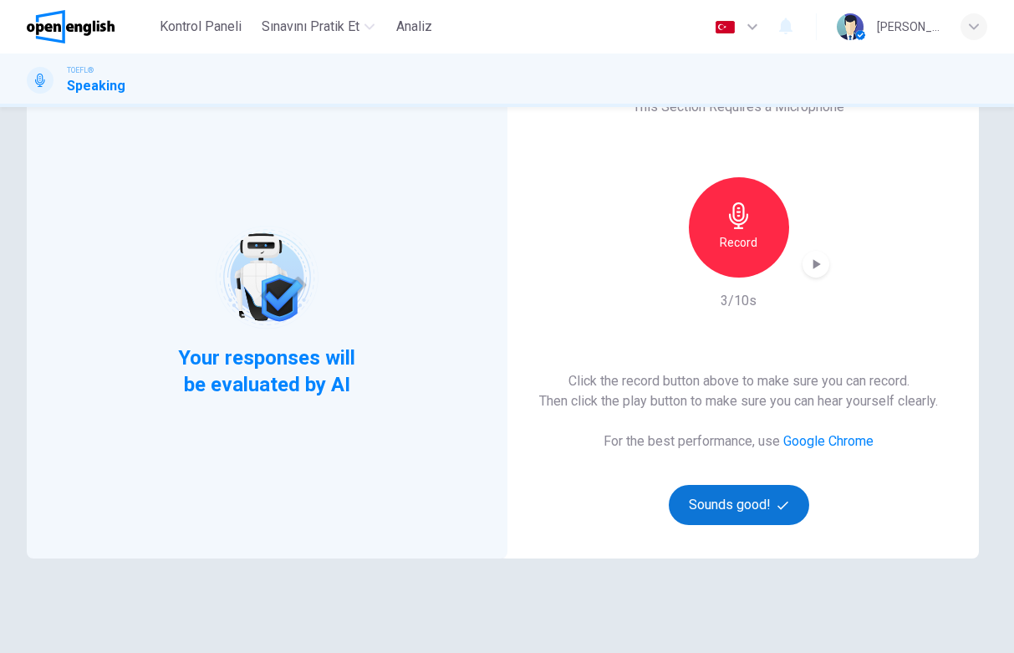
click at [730, 515] on button "Sounds good!" at bounding box center [738, 505] width 140 height 40
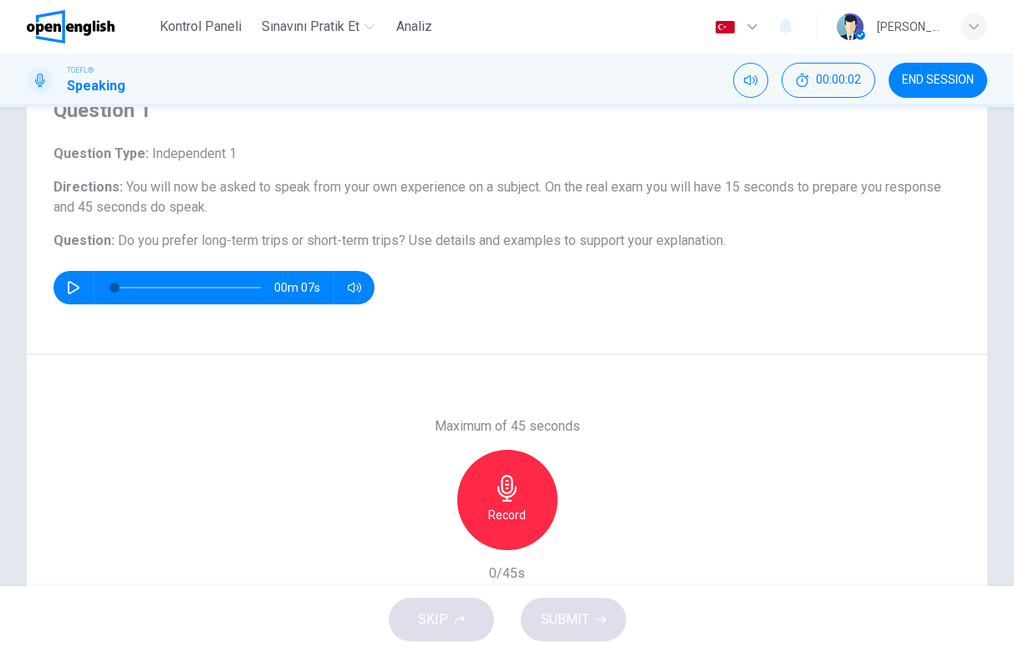
click at [73, 285] on icon "button" at bounding box center [73, 287] width 13 height 13
type input "*"
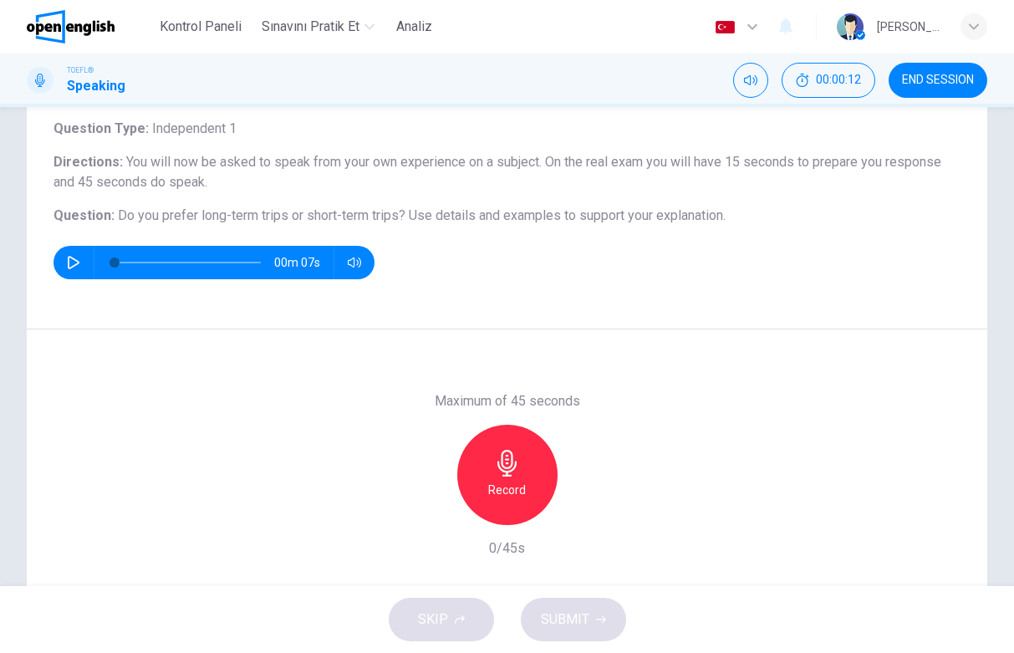
scroll to position [103, 0]
click at [510, 468] on icon "button" at bounding box center [506, 462] width 19 height 27
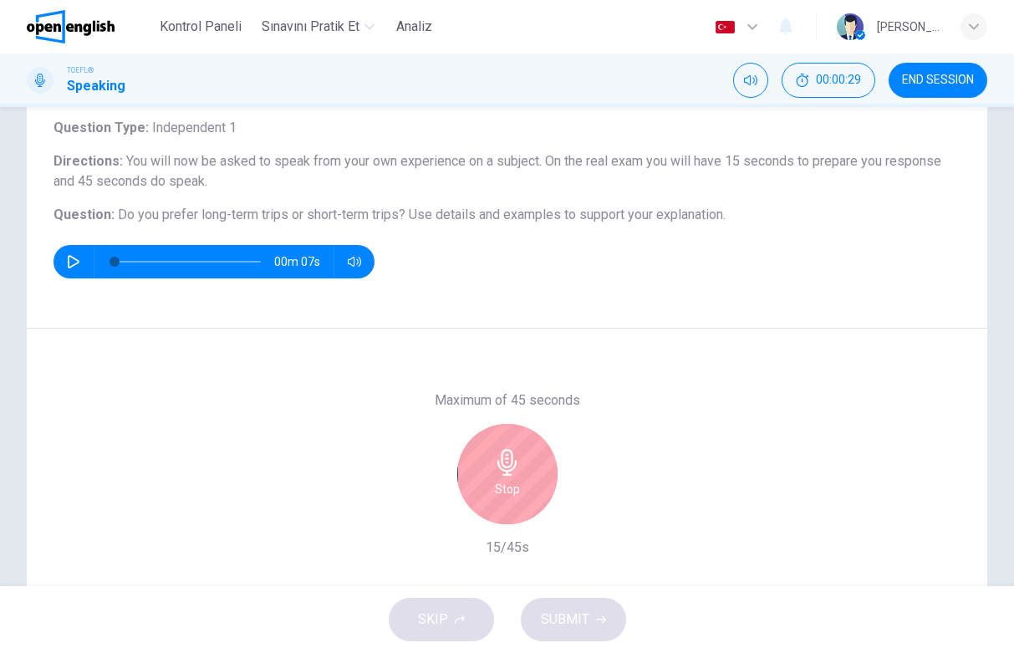
click at [510, 468] on icon "button" at bounding box center [506, 462] width 19 height 27
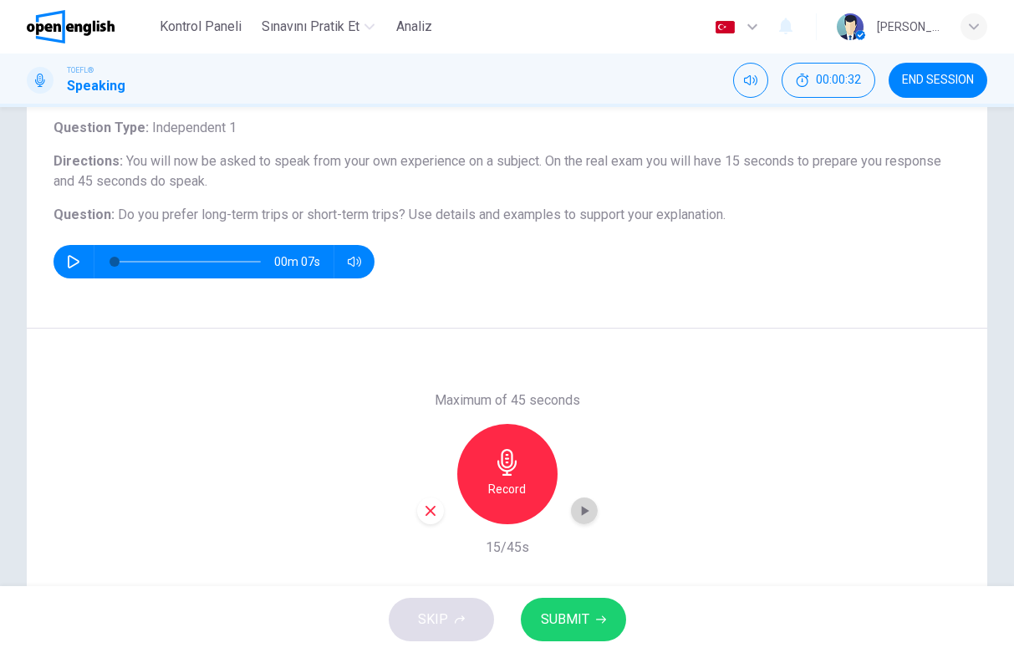
click at [581, 512] on icon "button" at bounding box center [584, 510] width 17 height 17
click at [578, 625] on span "SUBMIT" at bounding box center [565, 618] width 48 height 23
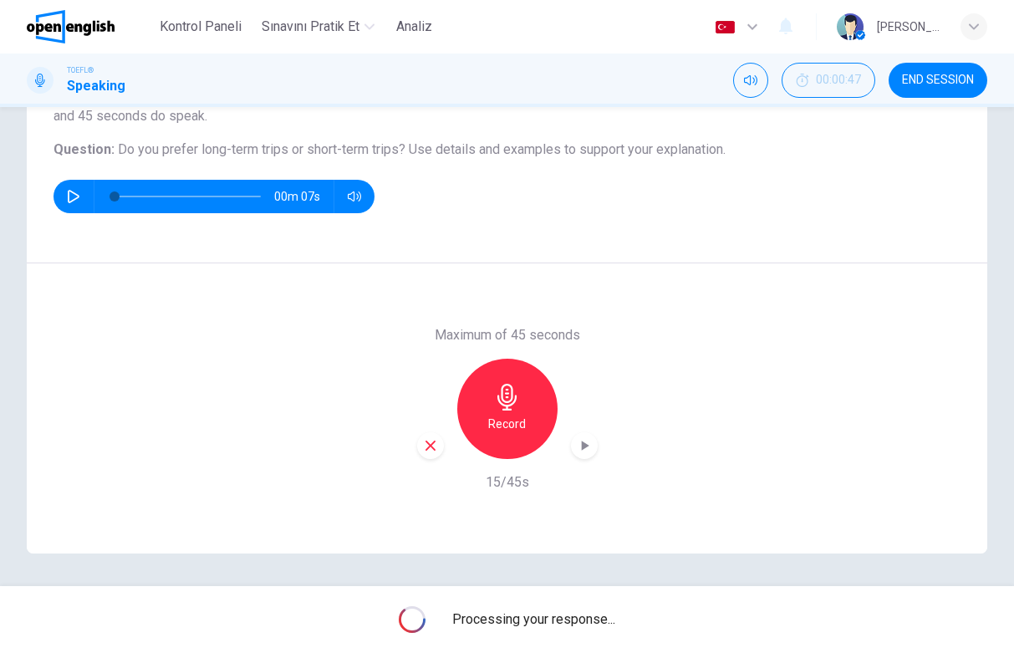
scroll to position [169, 0]
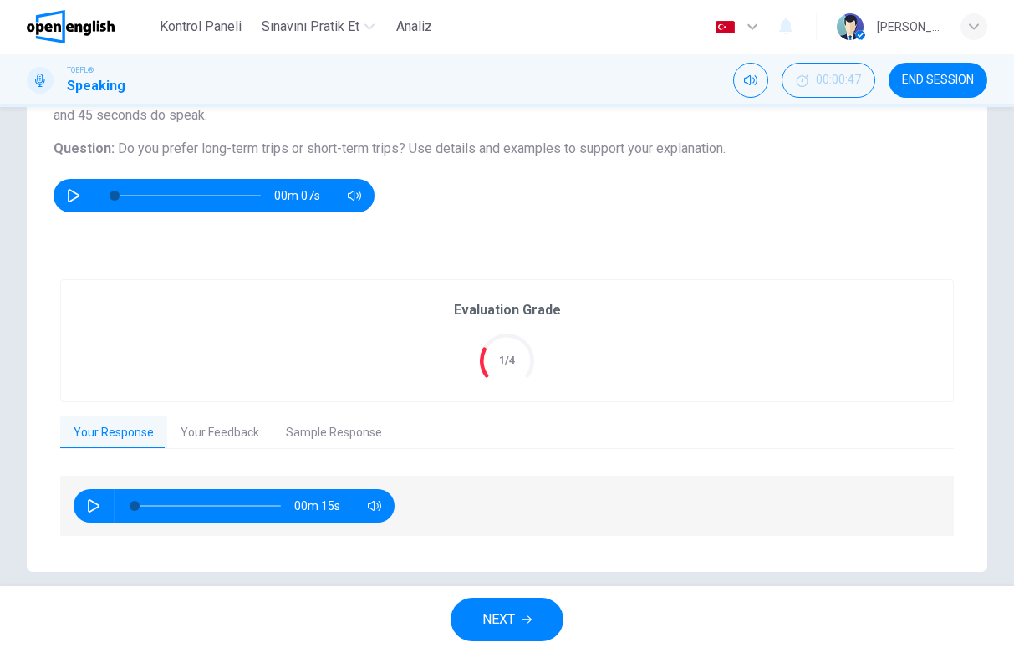
click at [201, 428] on button "Your Feedback" at bounding box center [219, 432] width 105 height 35
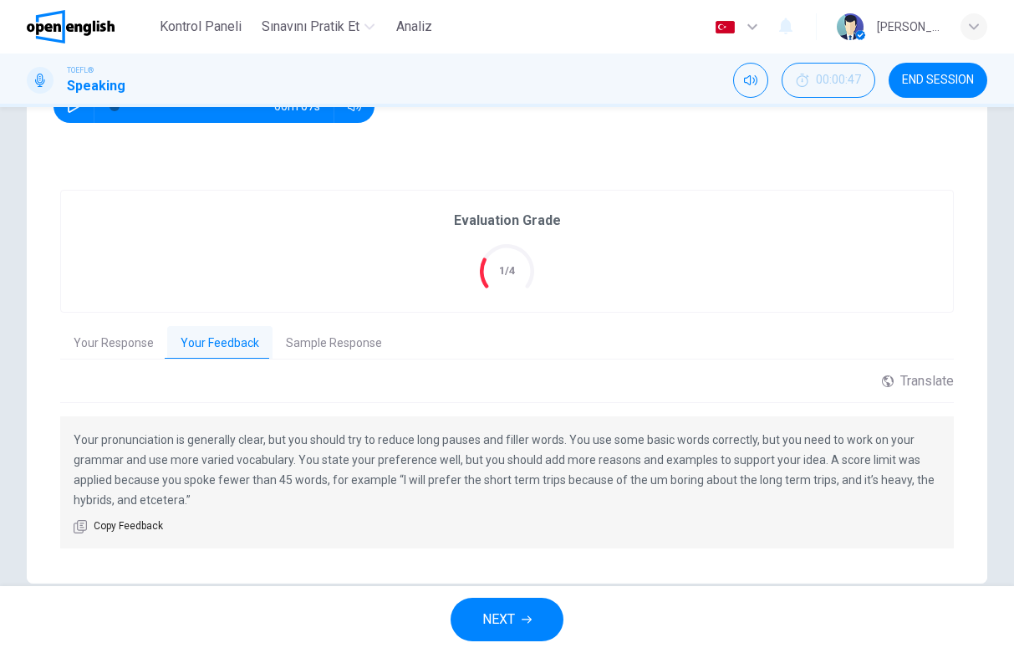
scroll to position [289, 0]
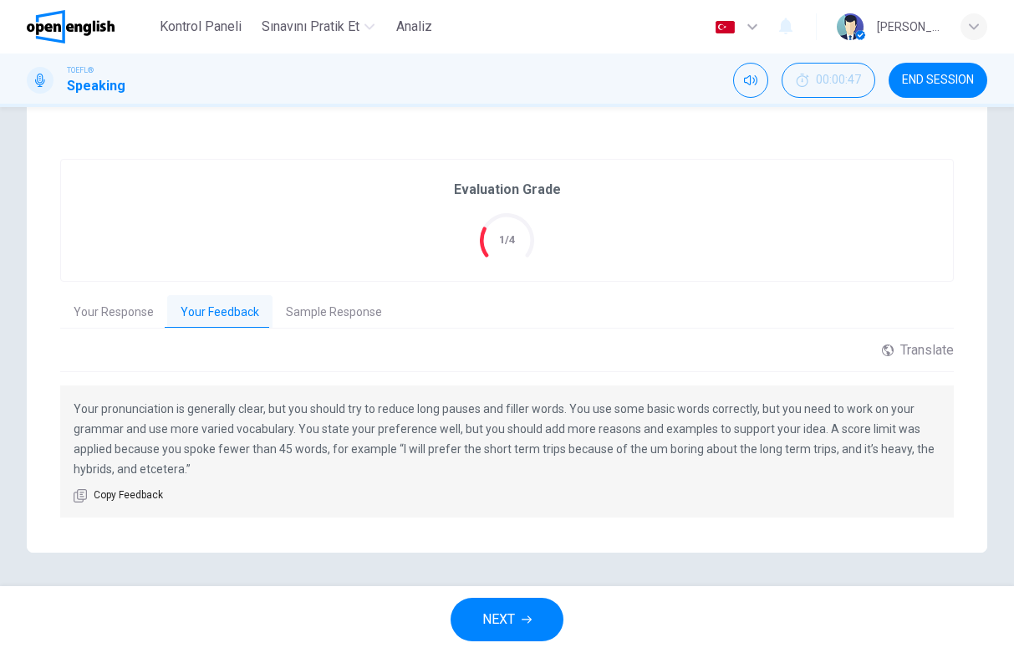
click at [294, 302] on button "Sample Response" at bounding box center [333, 312] width 123 height 35
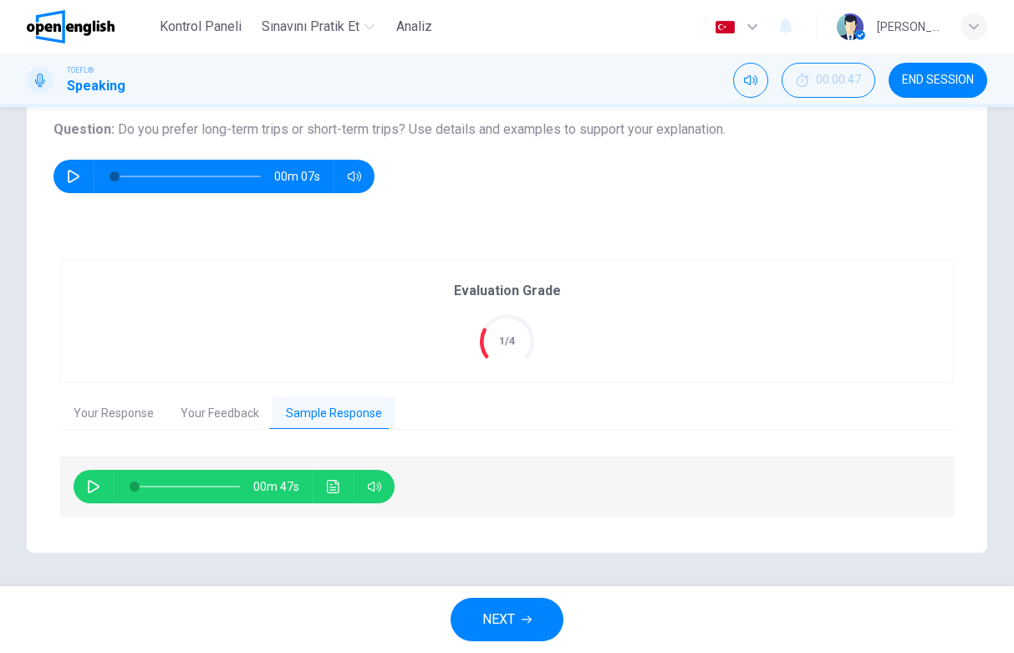
scroll to position [187, 0]
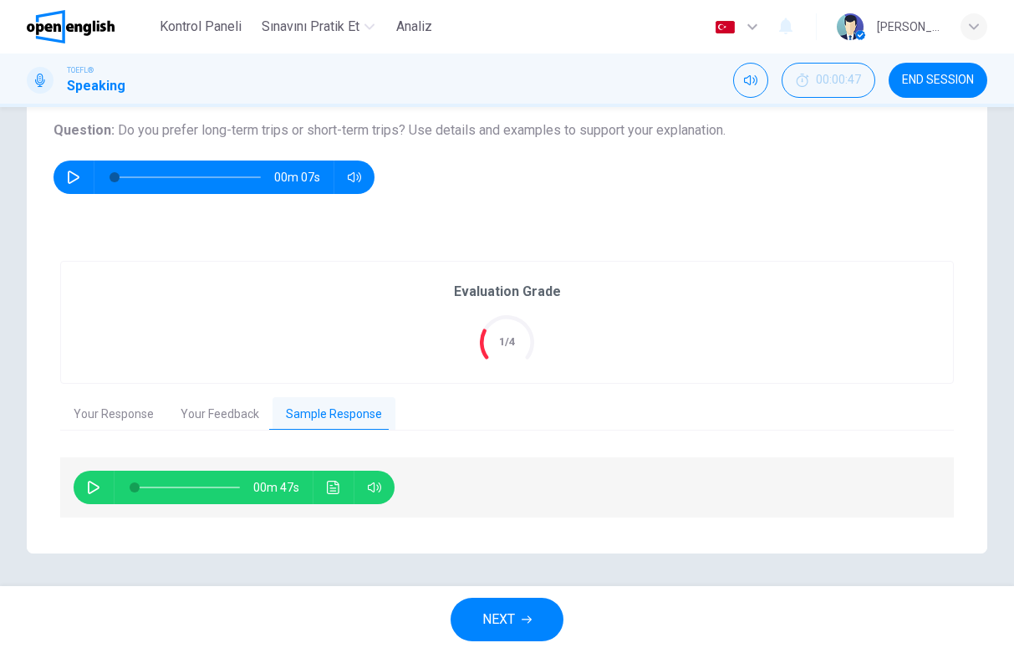
click at [94, 488] on icon "button" at bounding box center [93, 486] width 13 height 13
click at [337, 481] on icon "Ses transkripsiyonunu görmek için tıklayın" at bounding box center [333, 486] width 13 height 13
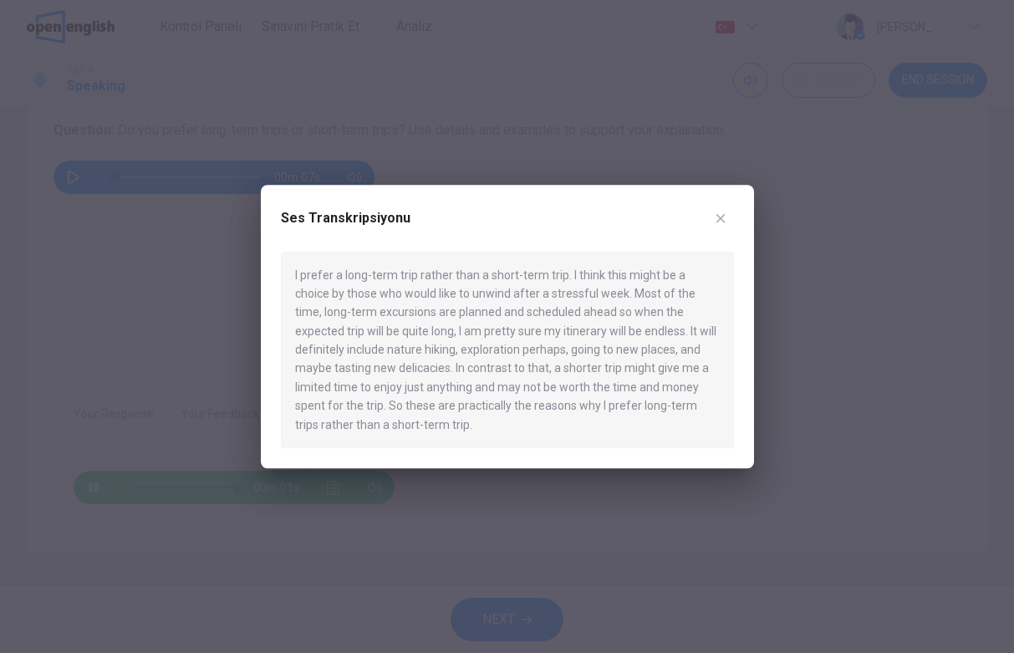
type input "*"
click at [710, 215] on button "button" at bounding box center [720, 218] width 27 height 27
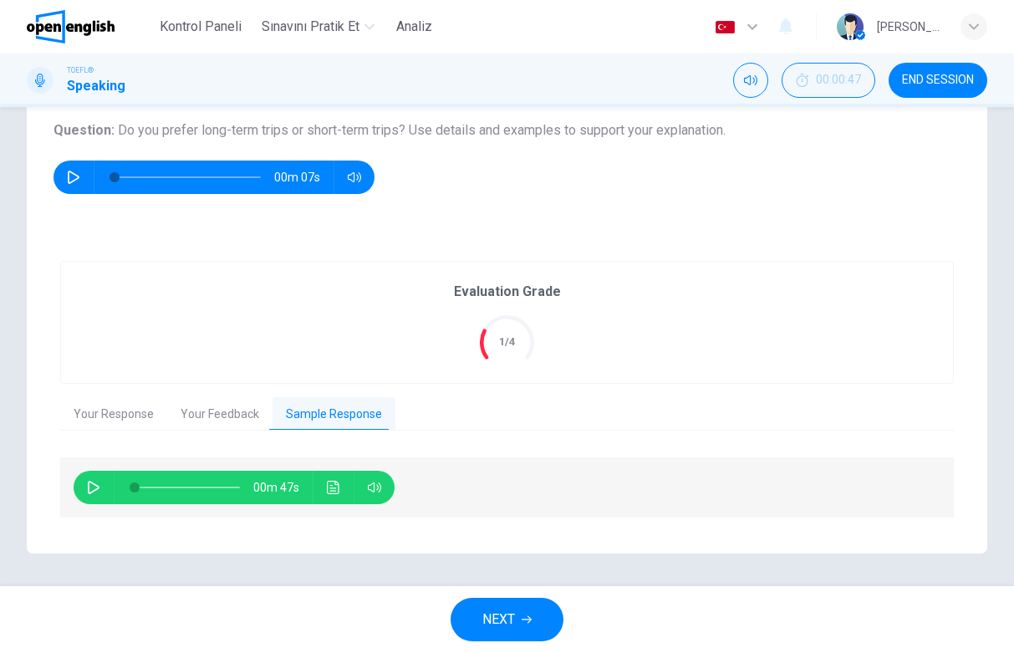
click at [132, 422] on button "Your Response" at bounding box center [113, 414] width 107 height 35
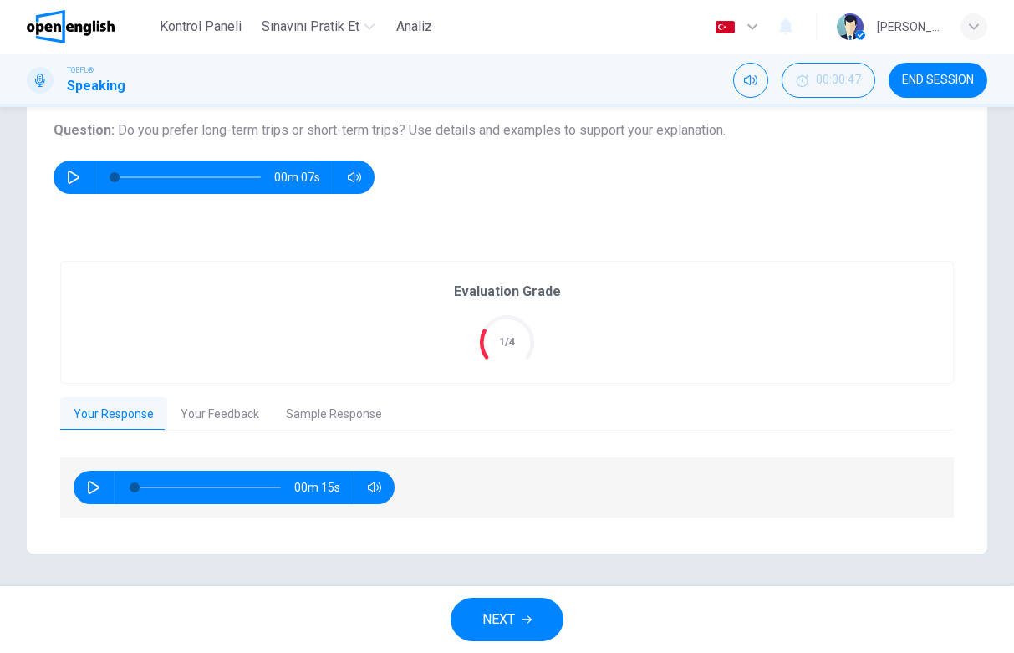
click at [506, 606] on button "NEXT" at bounding box center [506, 618] width 113 height 43
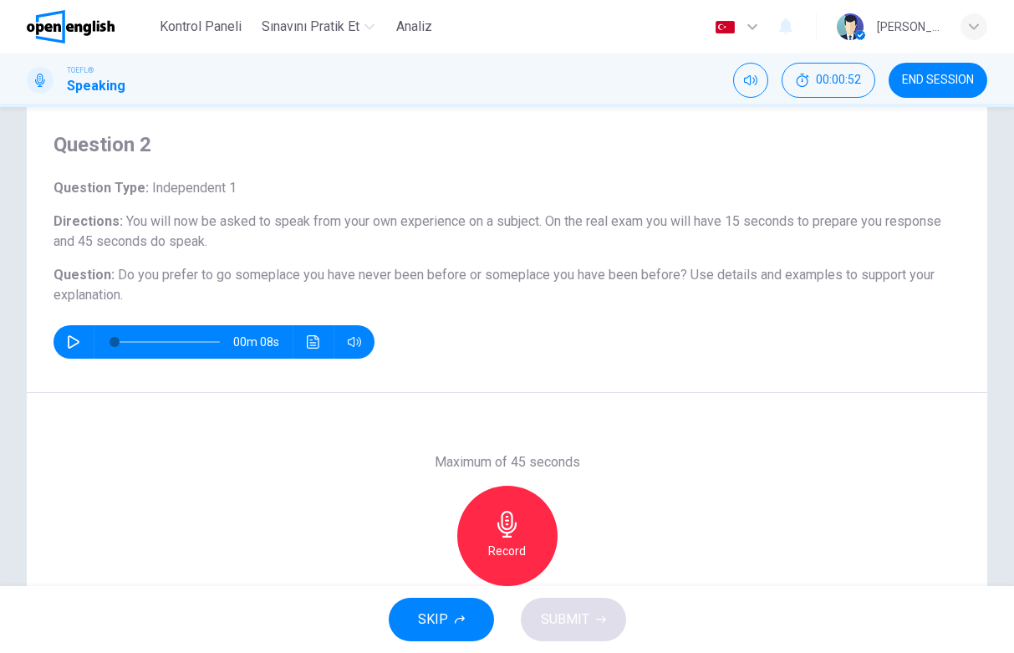
scroll to position [43, 0]
click at [67, 343] on icon "button" at bounding box center [73, 340] width 13 height 13
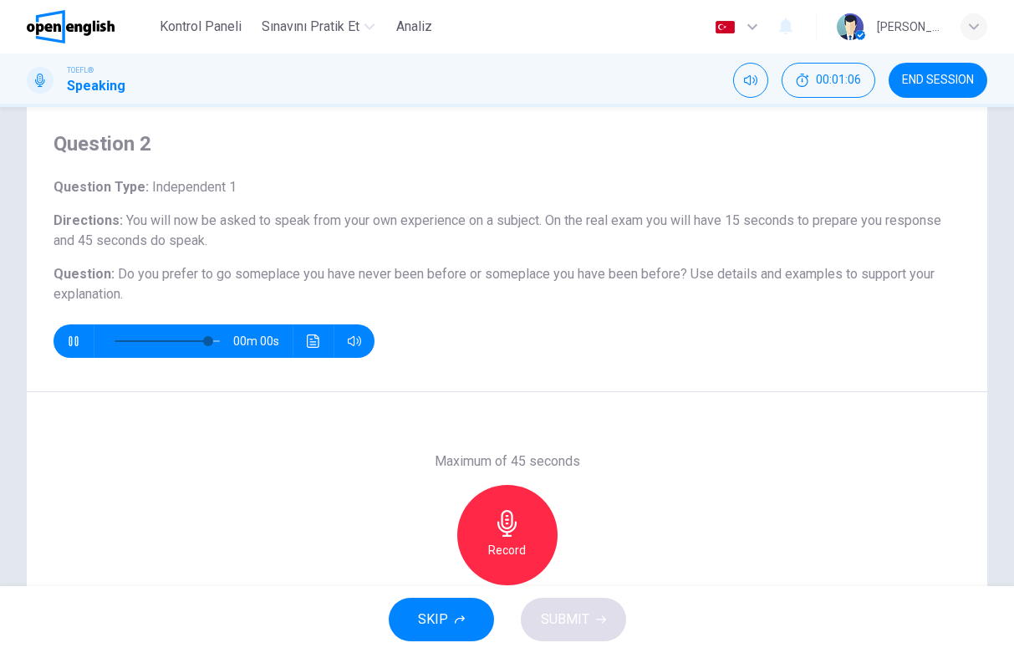
type input "*"
click at [498, 524] on icon "button" at bounding box center [506, 523] width 19 height 27
click at [559, 611] on span "SUBMIT" at bounding box center [565, 618] width 48 height 23
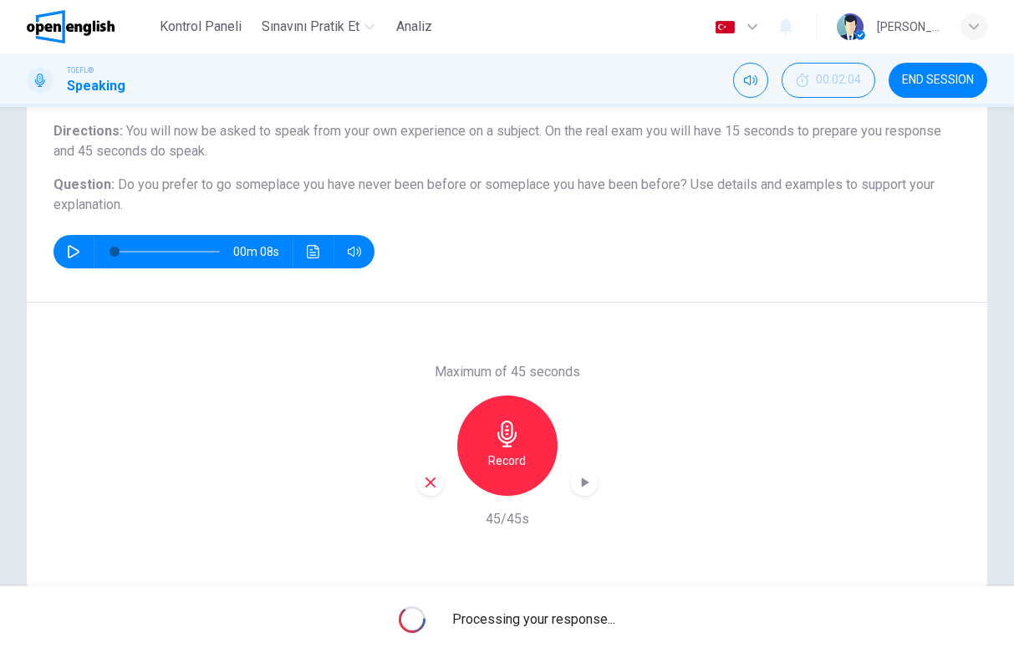
scroll to position [137, 0]
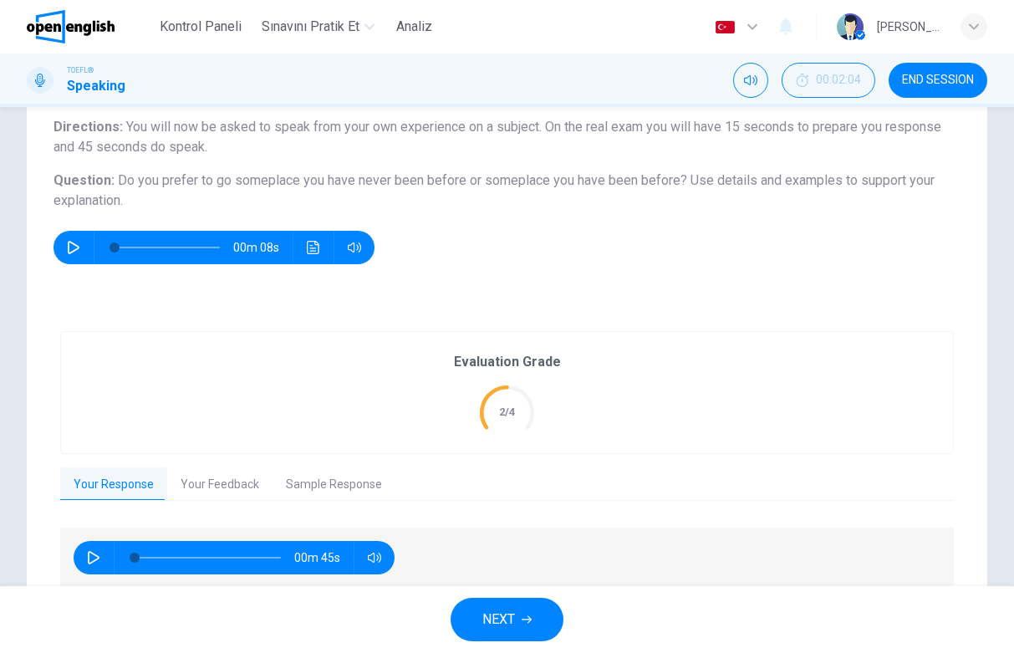
click at [90, 561] on icon "button" at bounding box center [93, 557] width 13 height 13
type input "*"
click at [233, 478] on button "Your Feedback" at bounding box center [219, 484] width 105 height 35
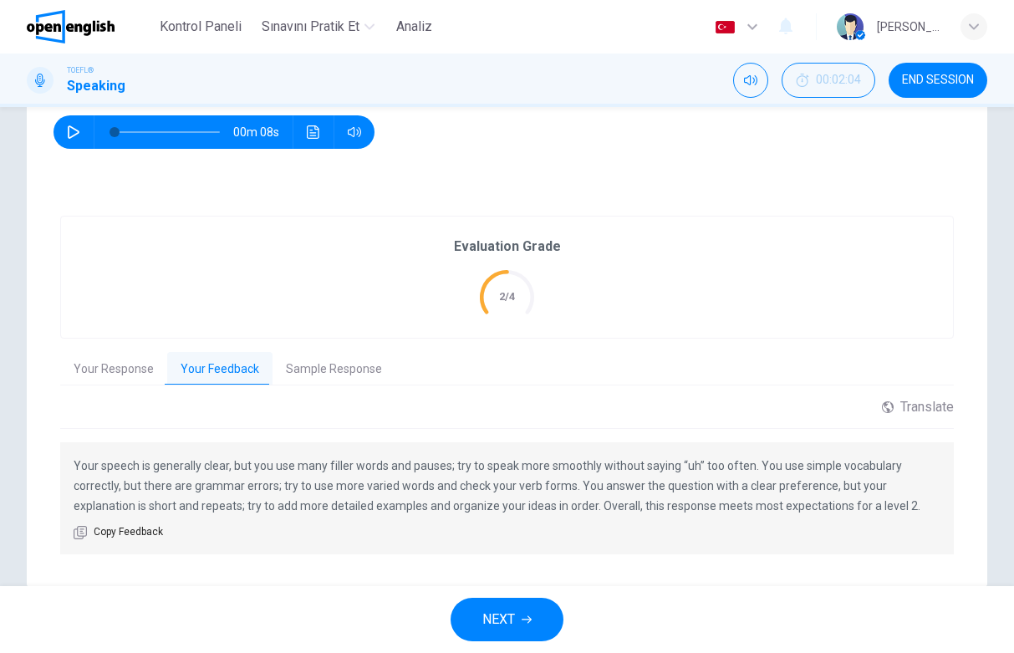
scroll to position [255, 0]
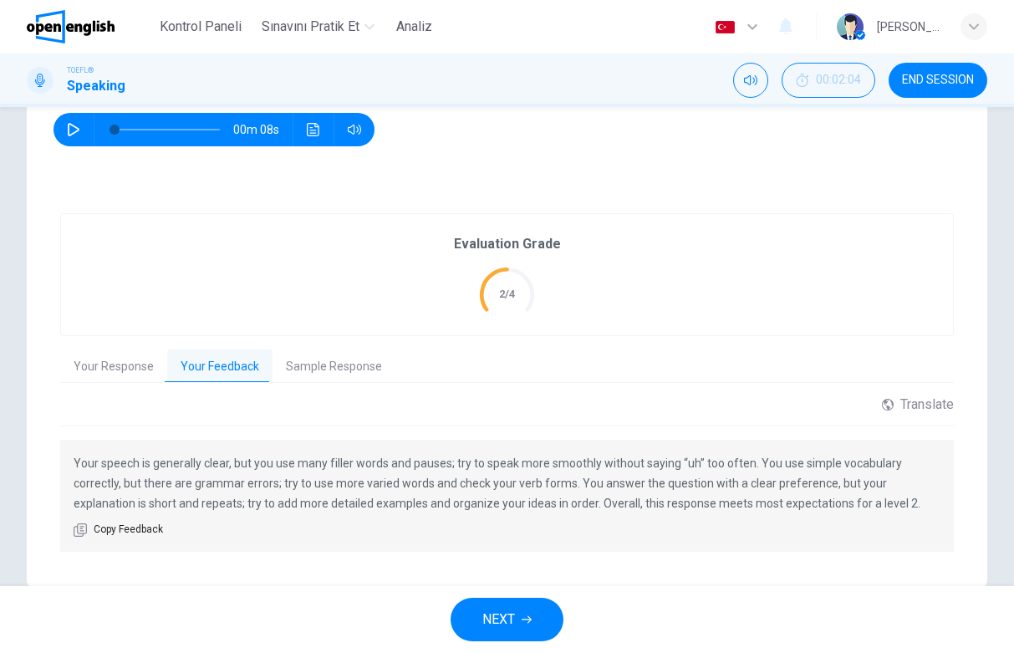
drag, startPoint x: 572, startPoint y: 488, endPoint x: 611, endPoint y: 491, distance: 38.6
click at [611, 491] on p "Your speech is generally clear, but you use many filler words and pauses; try t…" at bounding box center [507, 483] width 867 height 60
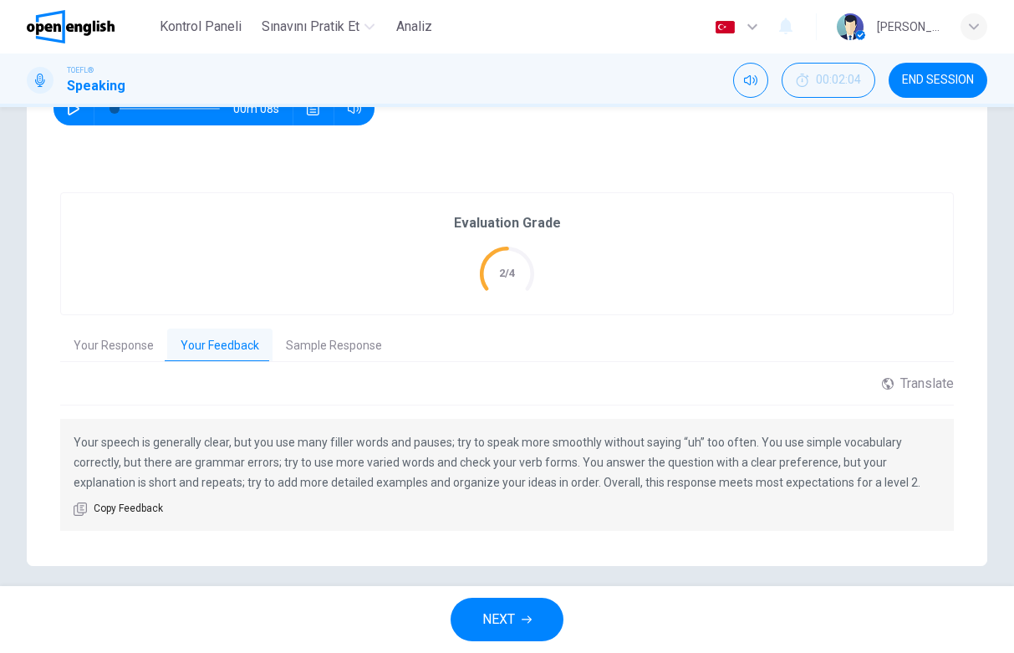
scroll to position [289, 0]
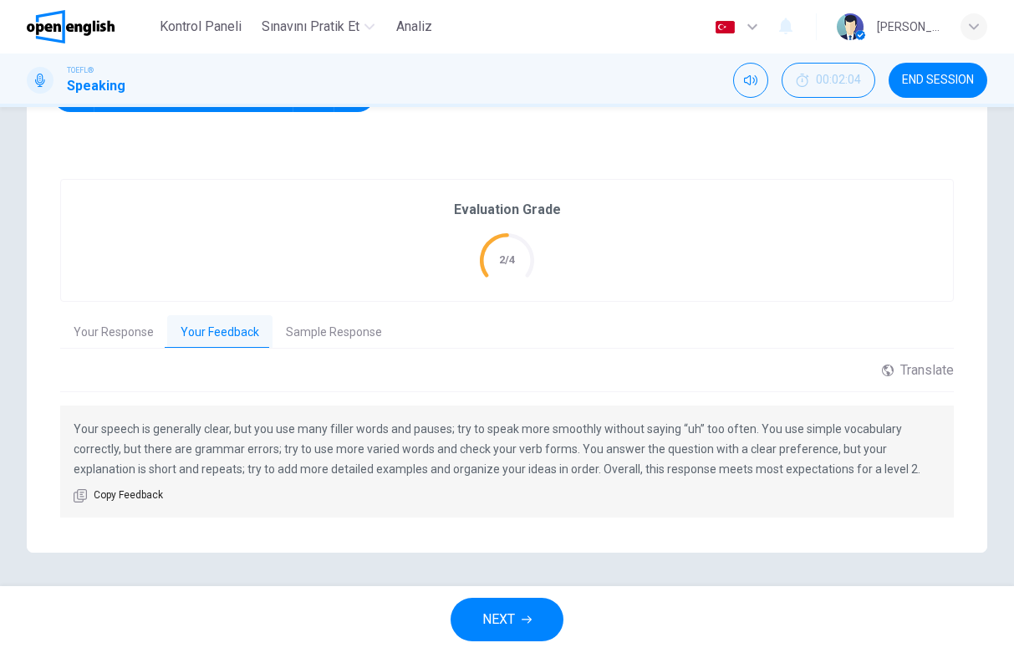
drag, startPoint x: 845, startPoint y: 471, endPoint x: 653, endPoint y: 454, distance: 193.0
click at [653, 454] on p "Your speech is generally clear, but you use many filler words and pauses; try t…" at bounding box center [507, 449] width 867 height 60
click at [882, 369] on icon at bounding box center [888, 370] width 12 height 12
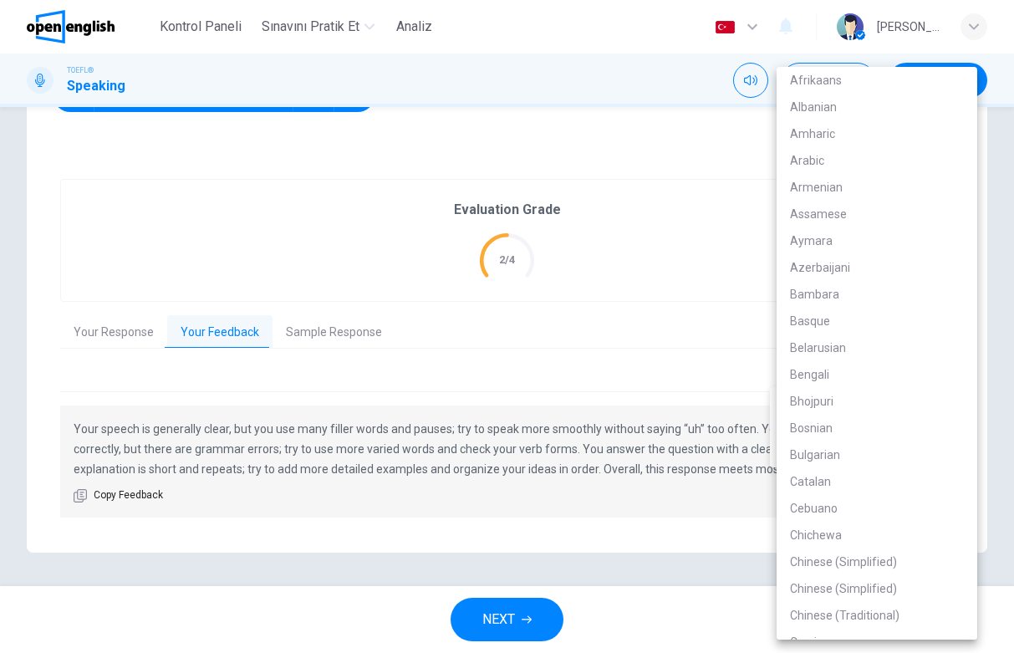
click at [862, 412] on body "Bu site, Gizlilik Politikamızda açıklandığı gibi çerezler kullanmaktadır. Çerez…" at bounding box center [507, 326] width 1014 height 653
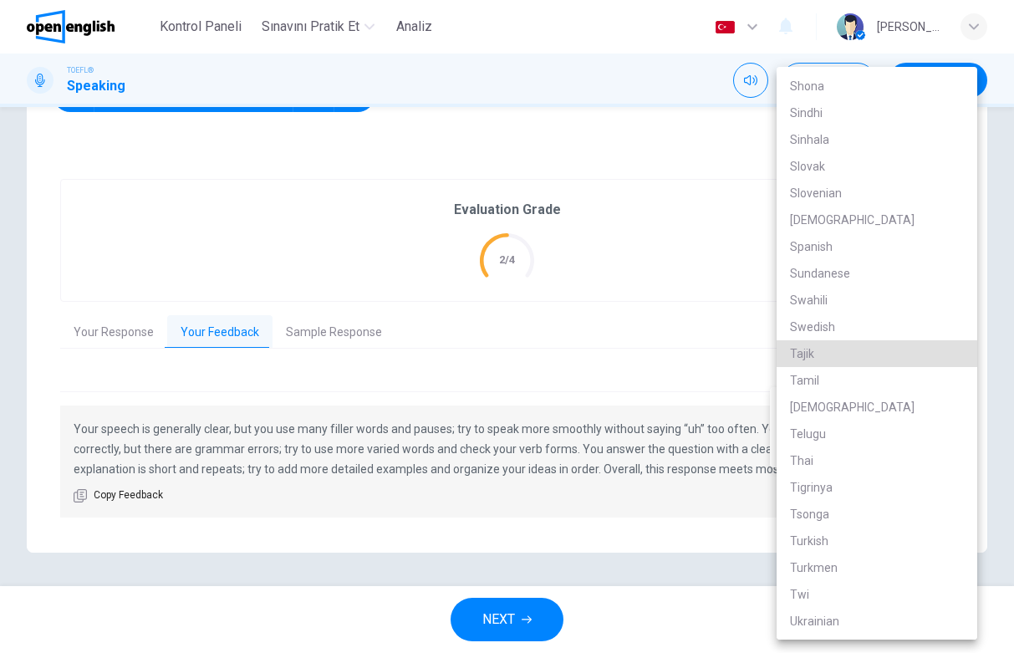
click at [839, 544] on li "Turkish" at bounding box center [876, 540] width 201 height 27
type input "**"
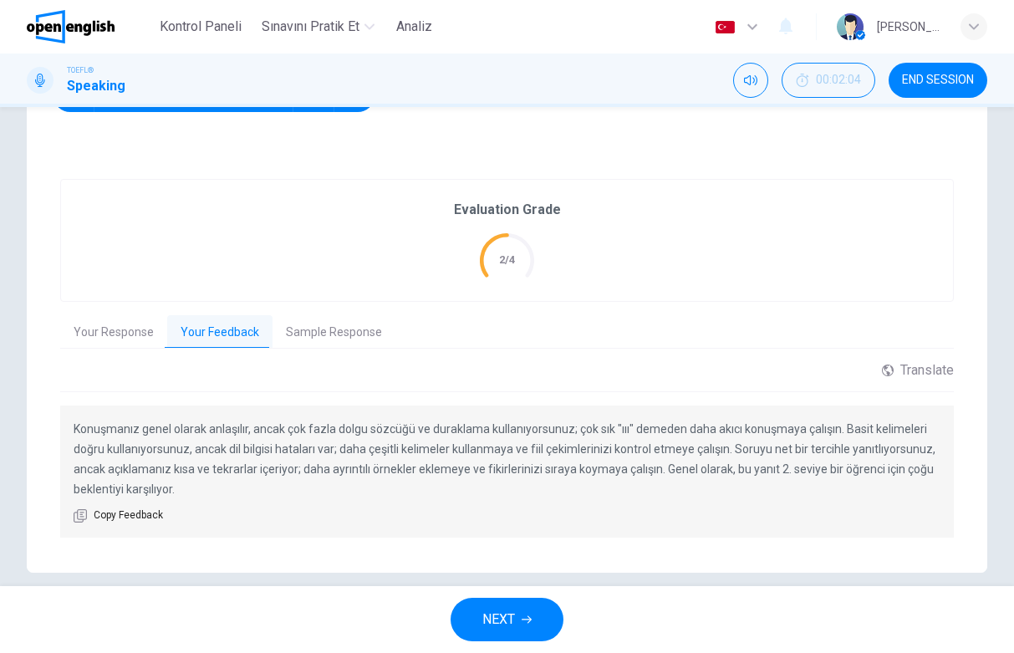
click at [341, 333] on button "Sample Response" at bounding box center [333, 332] width 123 height 35
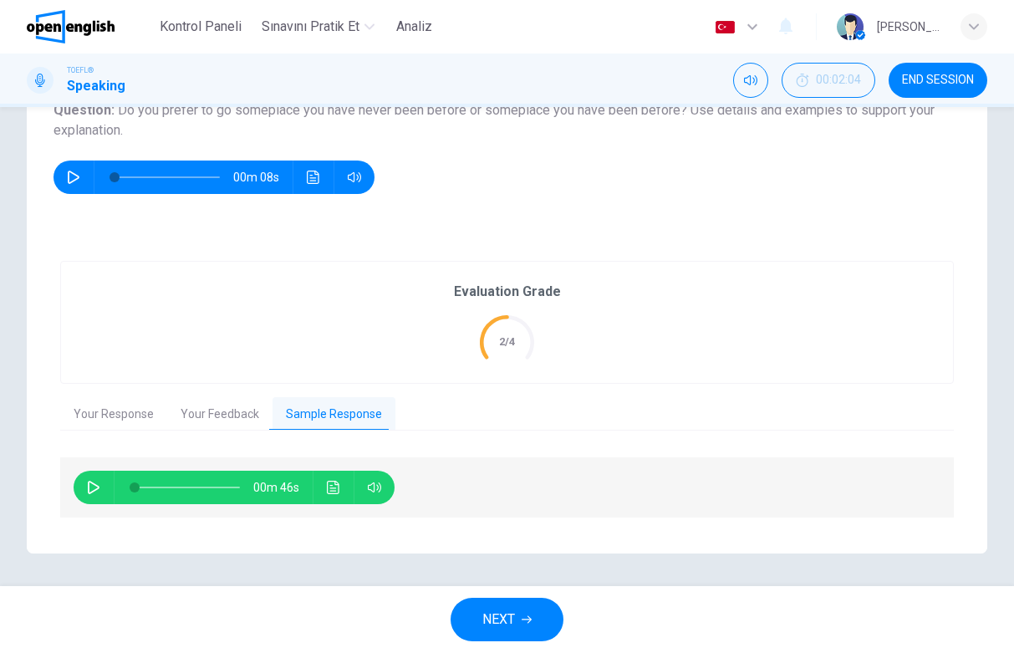
click at [89, 487] on icon "button" at bounding box center [93, 486] width 13 height 13
click at [329, 479] on button "Ses transkripsiyonunu görmek için tıklayın" at bounding box center [333, 486] width 27 height 33
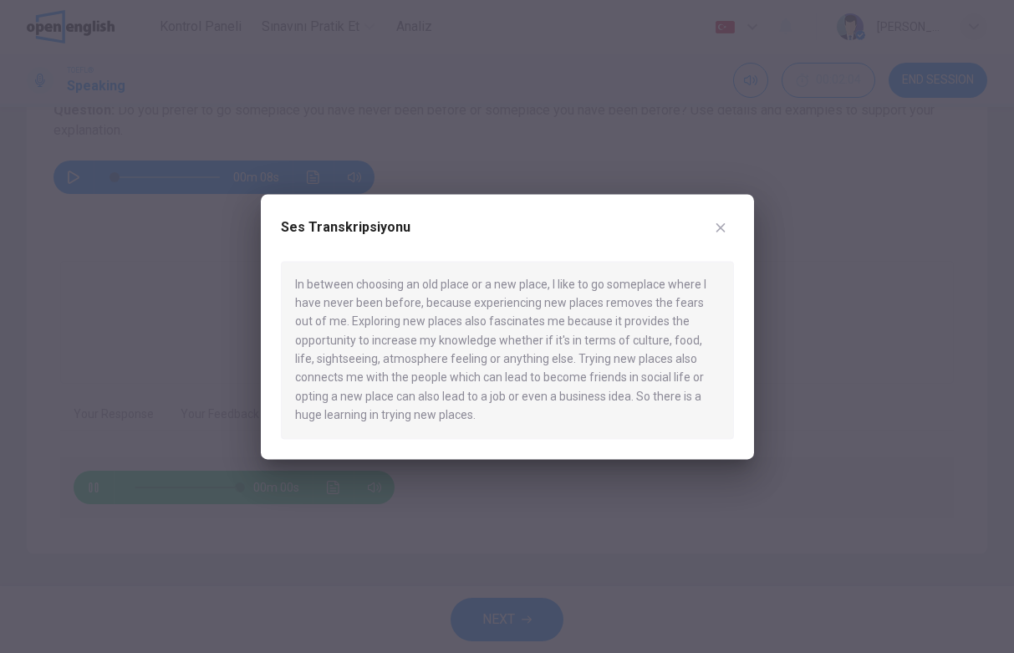
type input "*"
click at [721, 227] on icon "button" at bounding box center [720, 227] width 13 height 13
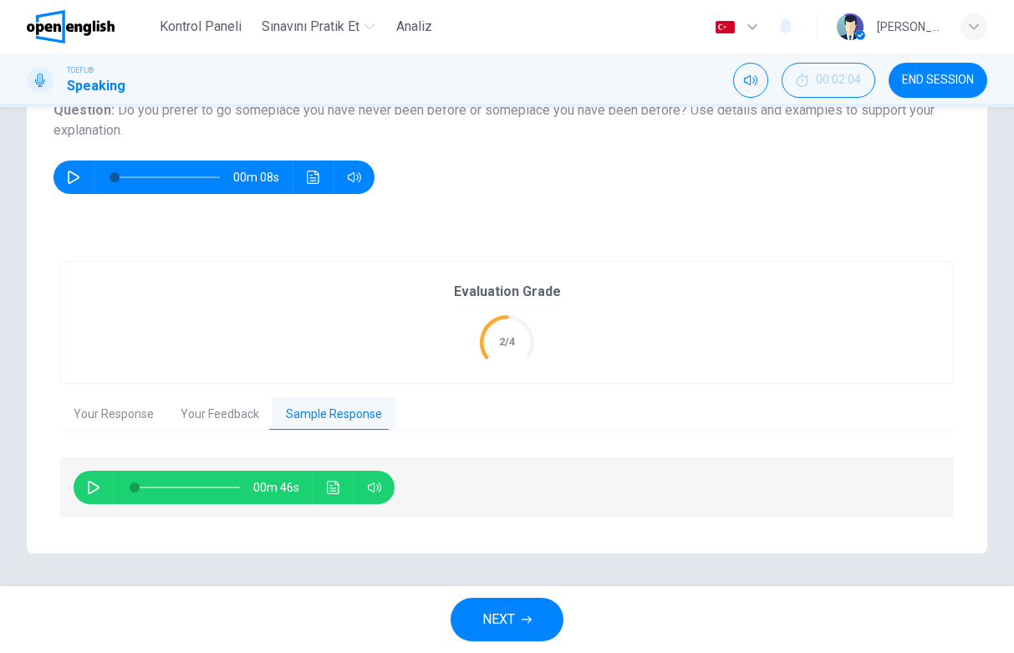
click at [469, 611] on button "NEXT" at bounding box center [506, 618] width 113 height 43
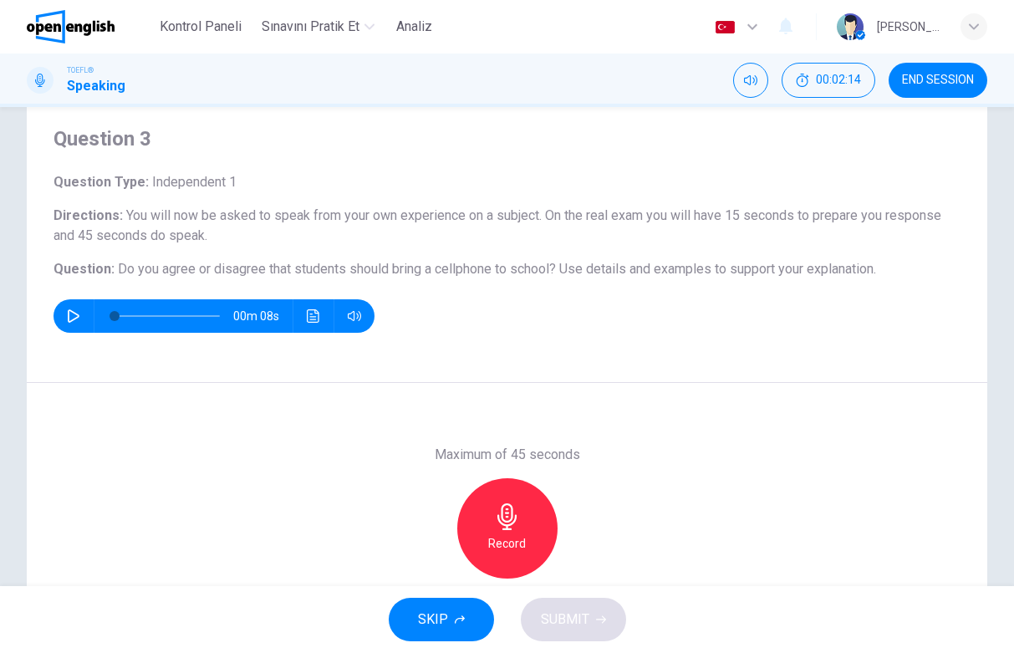
scroll to position [51, 0]
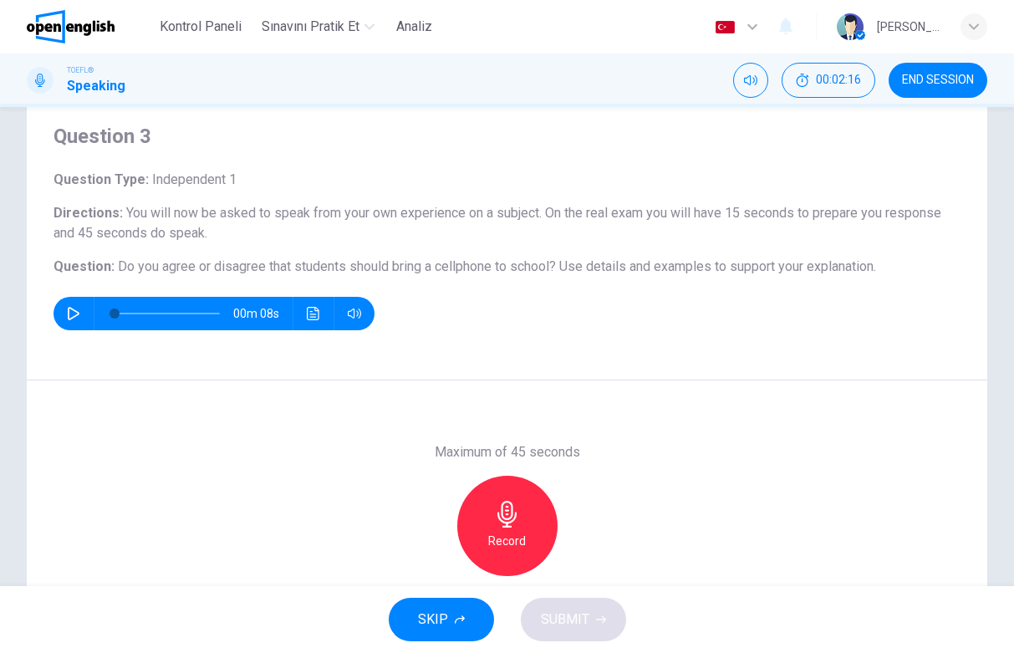
click at [76, 315] on icon "button" at bounding box center [74, 313] width 12 height 13
type input "*"
click at [503, 512] on icon "button" at bounding box center [507, 514] width 27 height 27
click at [502, 520] on icon "button" at bounding box center [507, 514] width 27 height 27
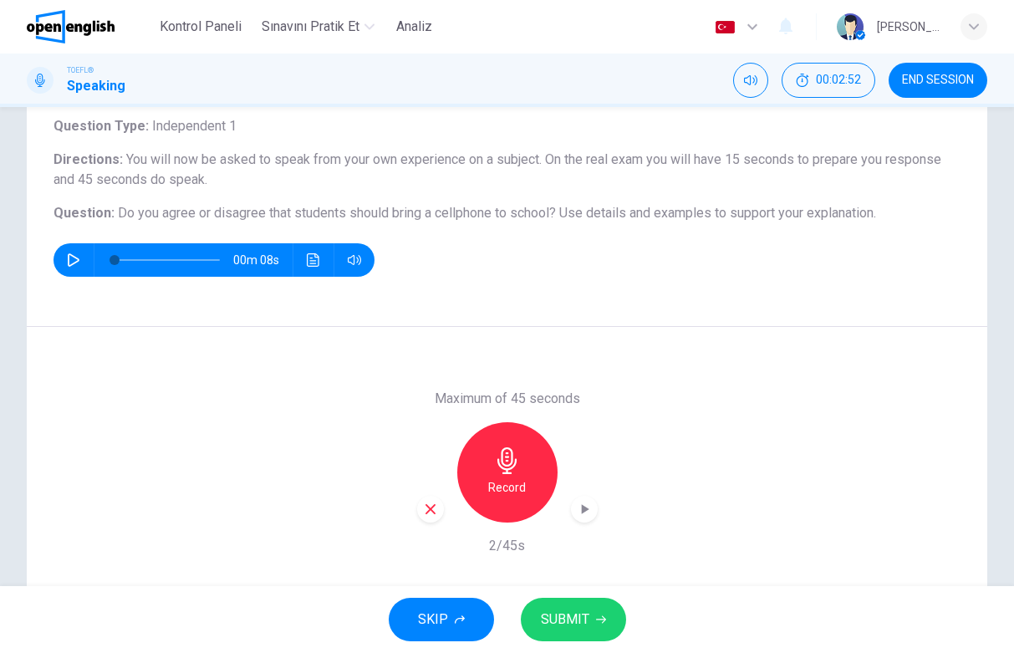
scroll to position [105, 0]
click at [571, 619] on span "SUBMIT" at bounding box center [565, 618] width 48 height 23
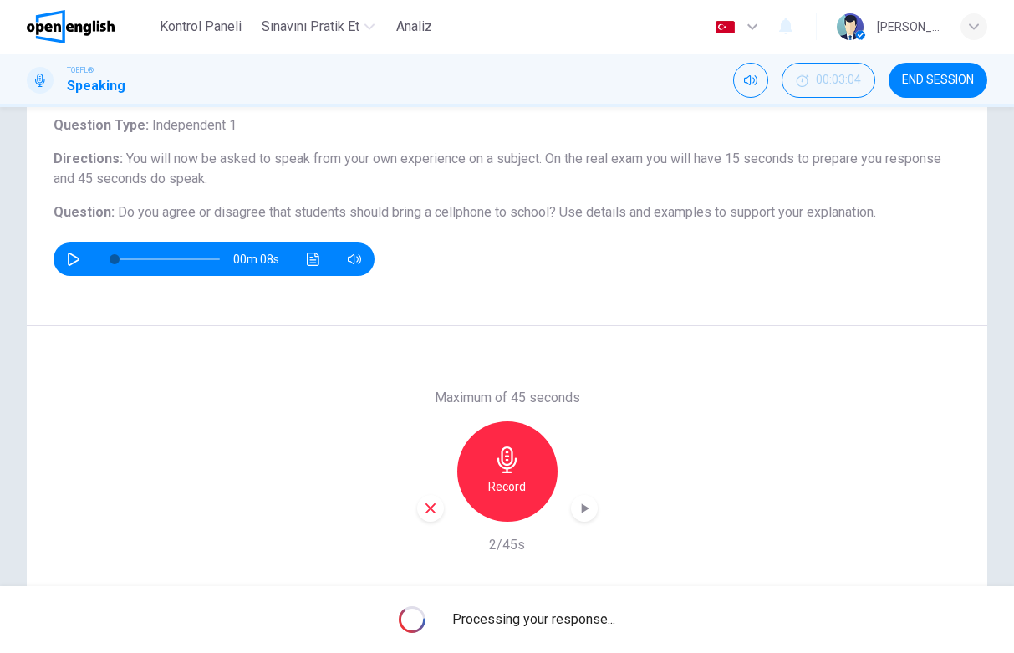
click at [437, 505] on div "button" at bounding box center [430, 508] width 27 height 27
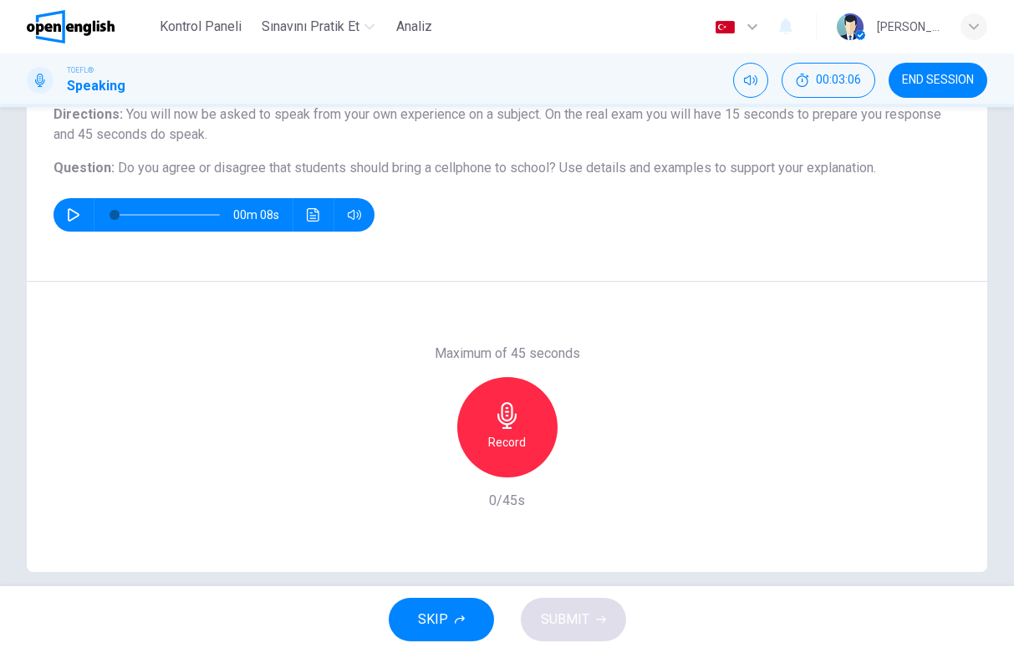
scroll to position [153, 0]
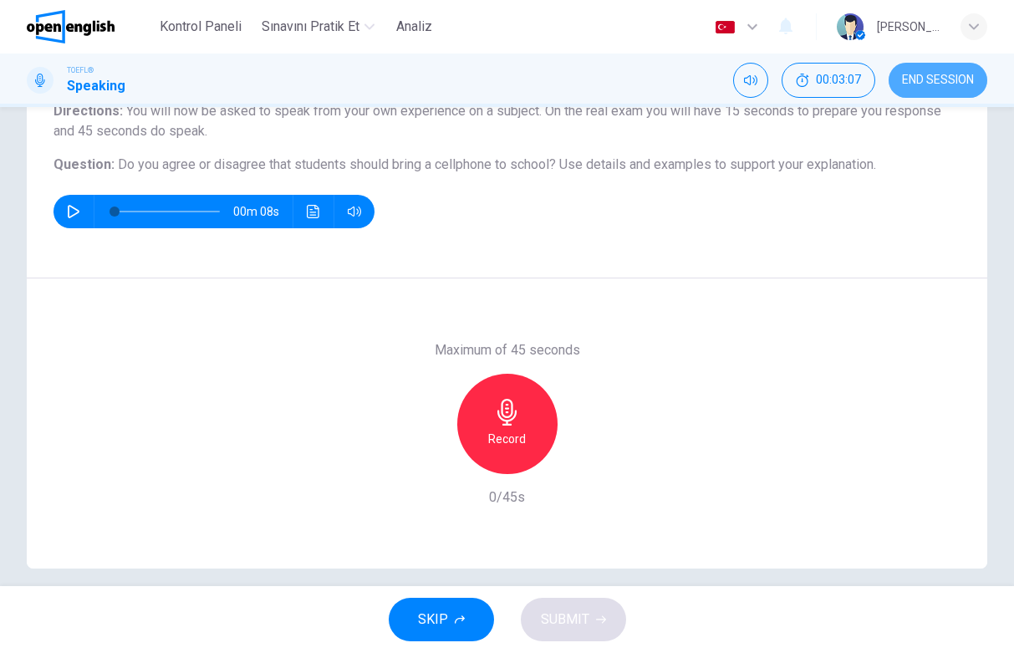
click at [963, 83] on span "END SESSION" at bounding box center [938, 80] width 72 height 13
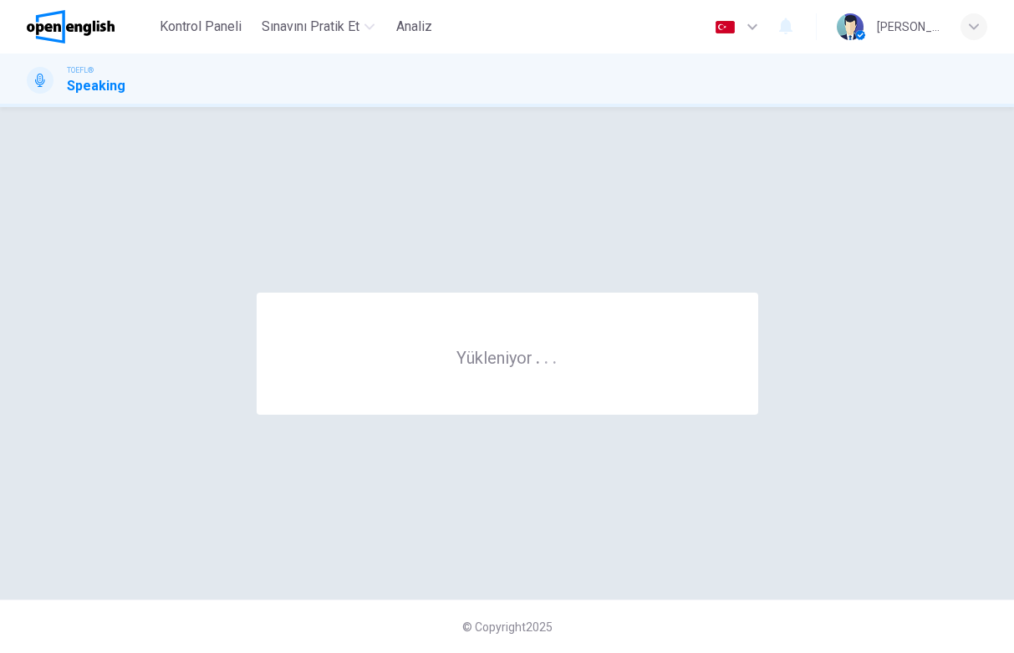
scroll to position [0, 0]
